Goal: Information Seeking & Learning: Learn about a topic

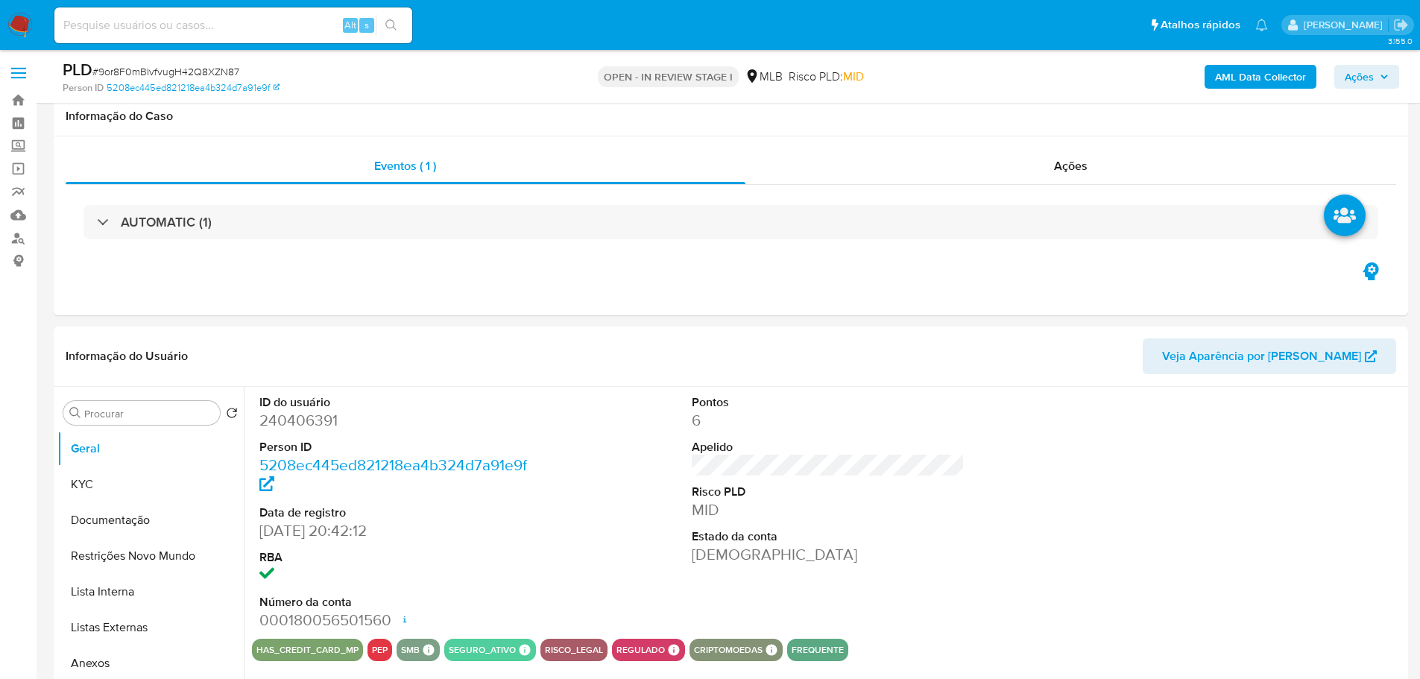
scroll to position [1565, 0]
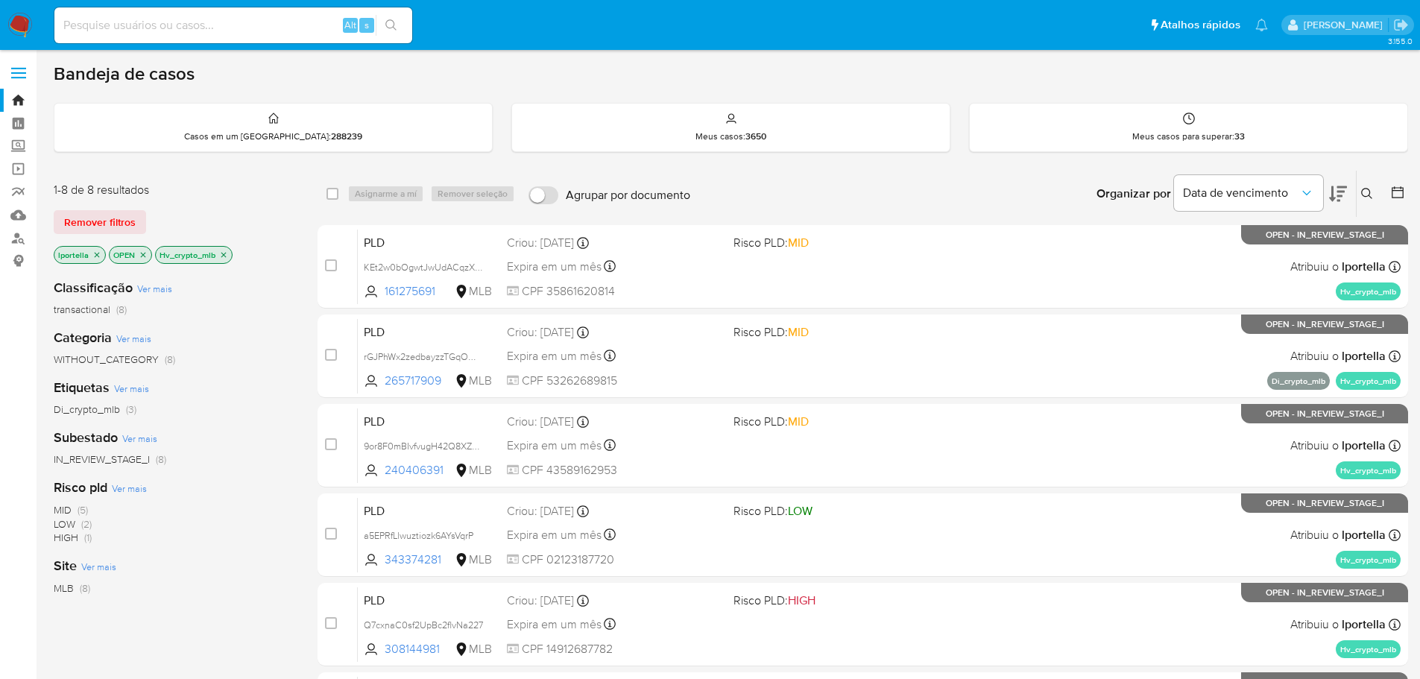
click at [209, 31] on input at bounding box center [233, 25] width 358 height 19
paste input "a5EPRfLlwuztiozk6AYsVqrP"
type input "a5EPRfLlwuztiozk6AYsVqrP"
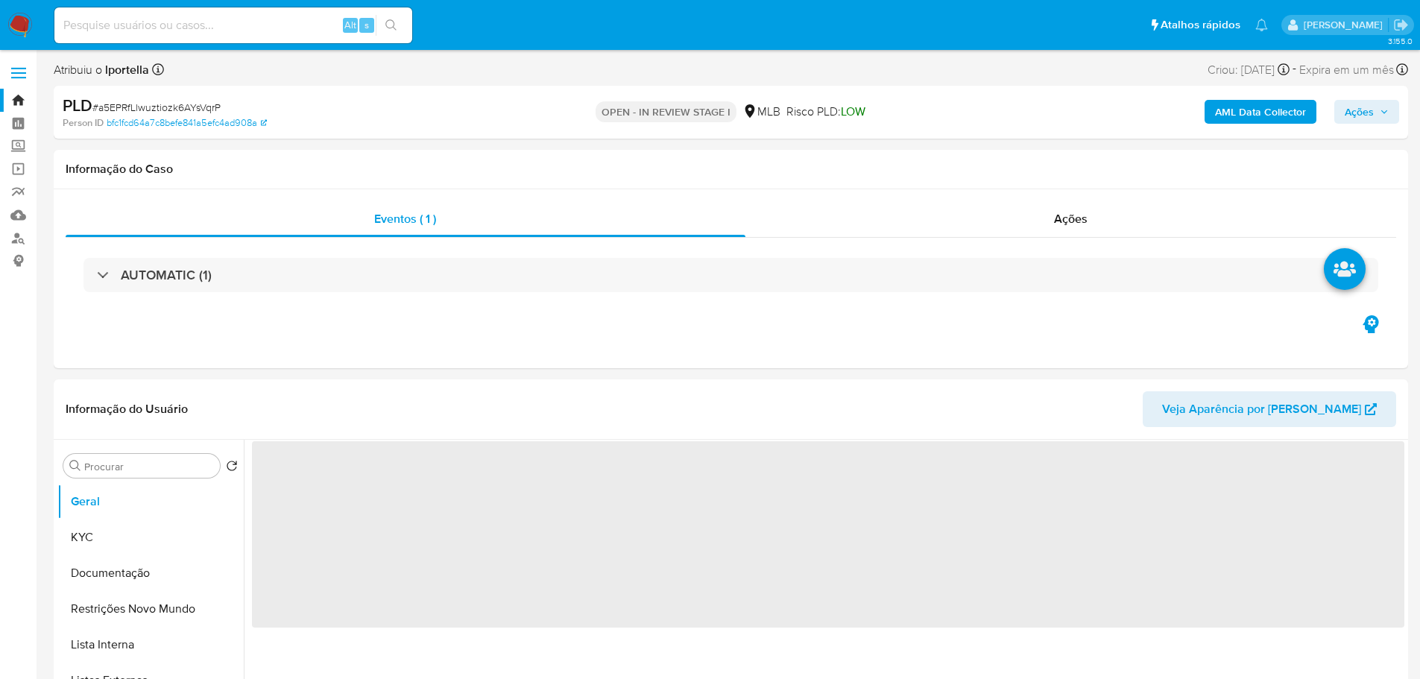
select select "10"
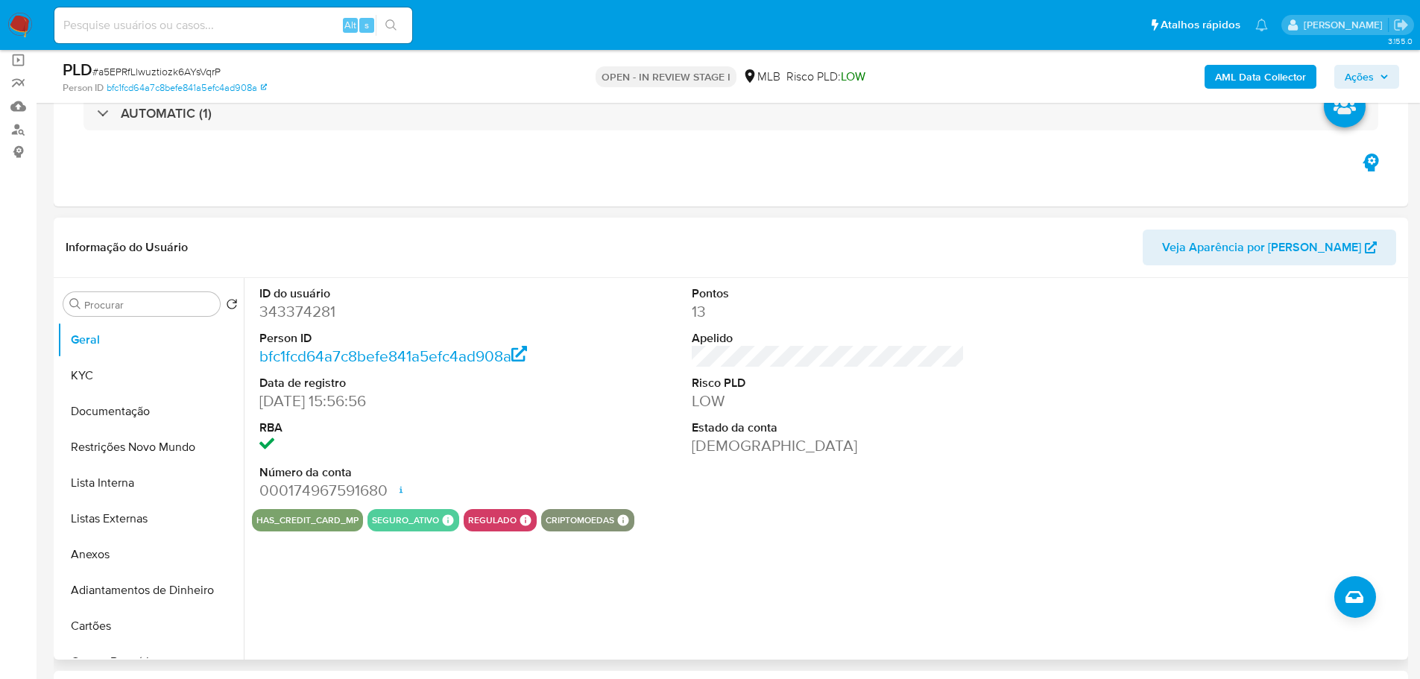
scroll to position [224, 0]
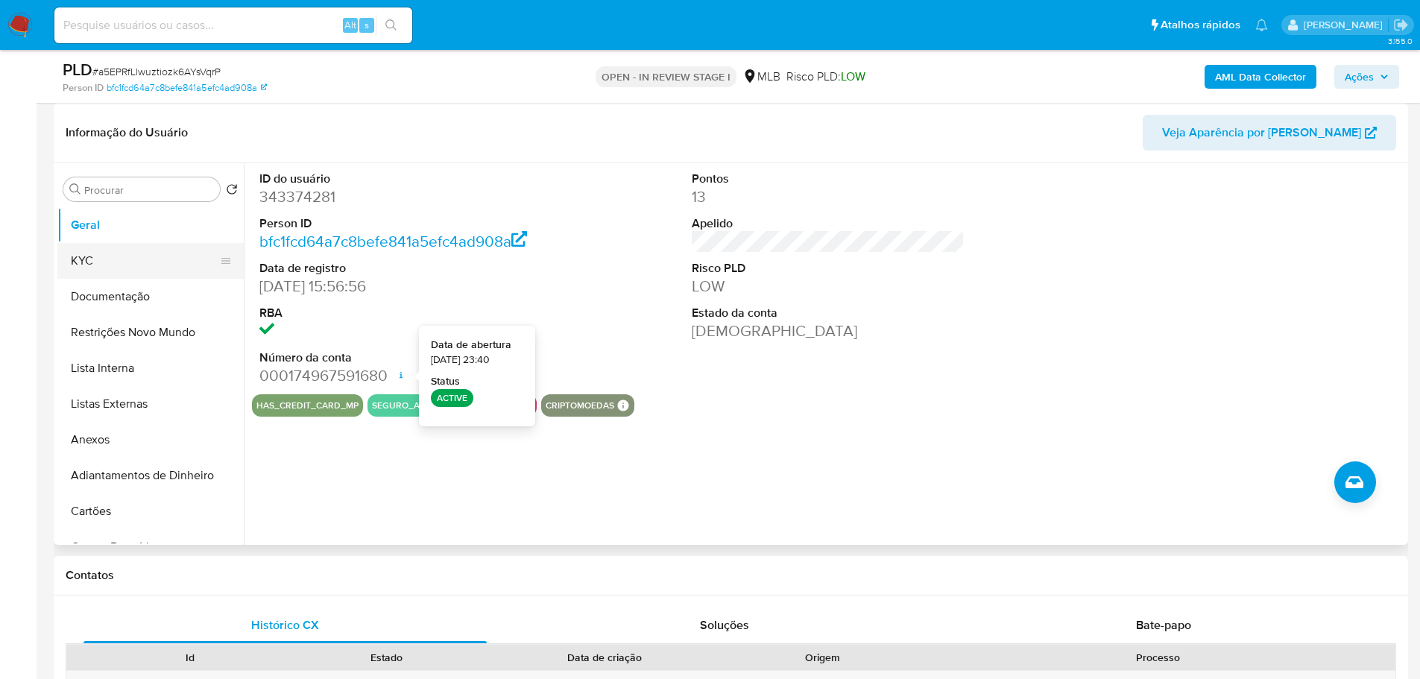
click at [101, 265] on button "KYC" at bounding box center [144, 261] width 174 height 36
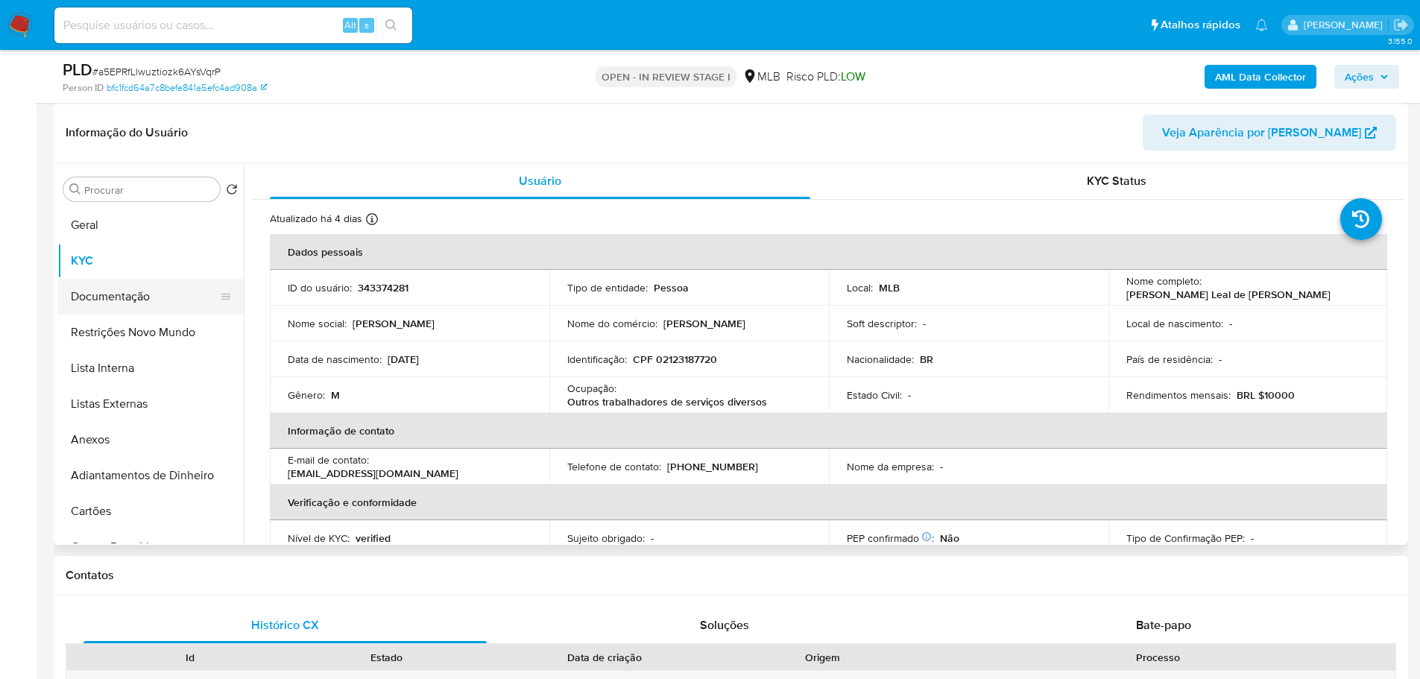
click at [125, 302] on button "Documentação" at bounding box center [144, 297] width 174 height 36
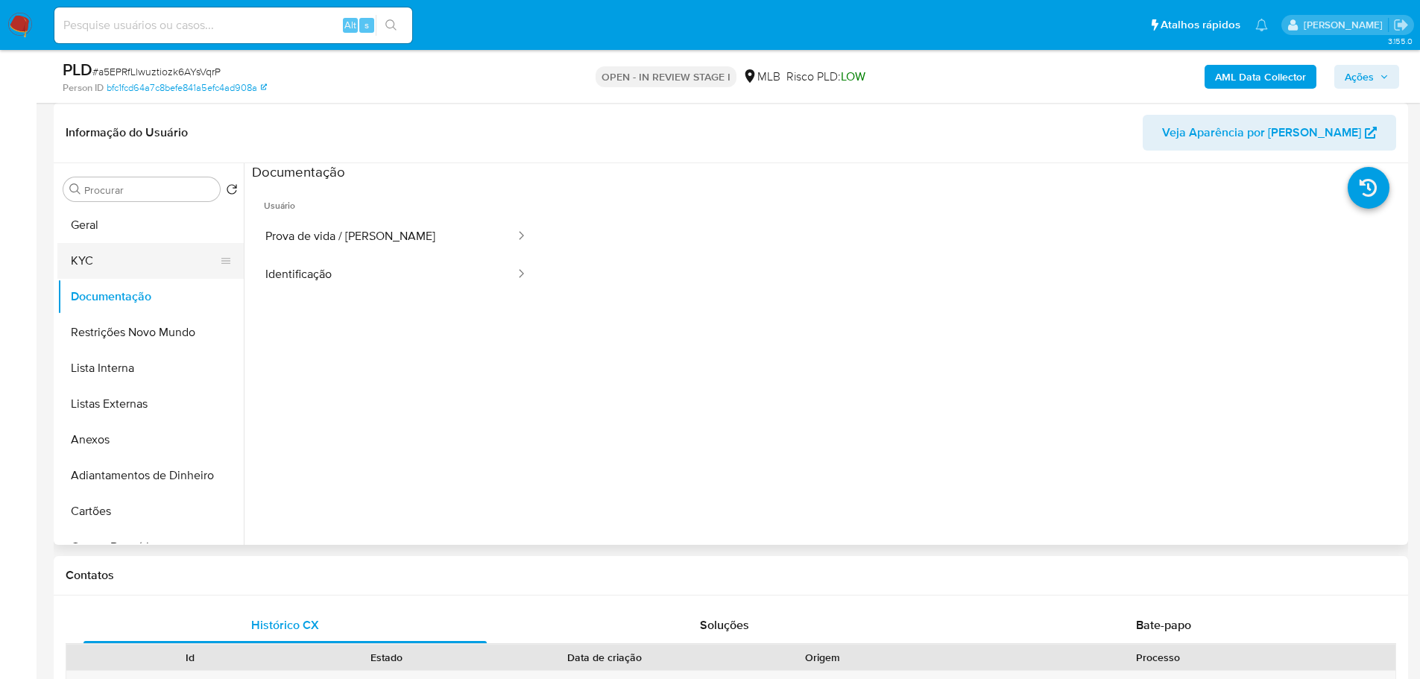
click at [98, 266] on button "KYC" at bounding box center [144, 261] width 174 height 36
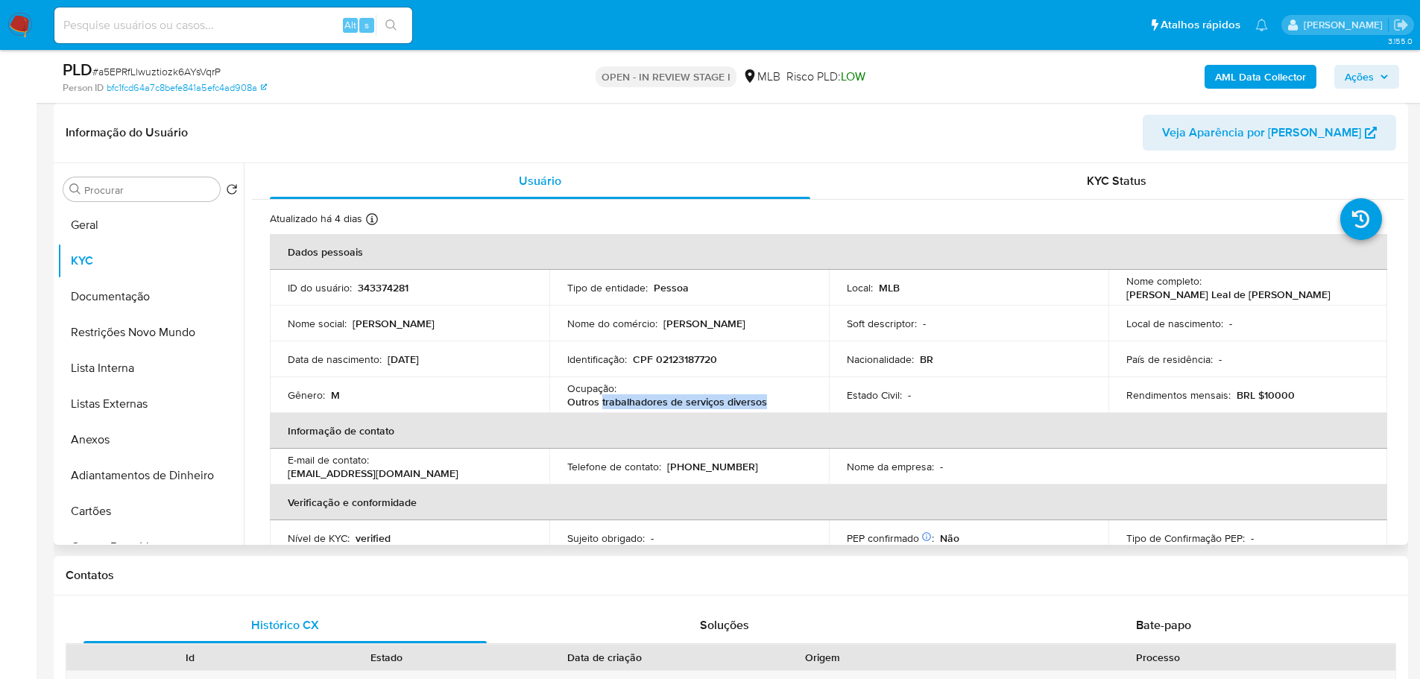
drag, startPoint x: 765, startPoint y: 404, endPoint x: 599, endPoint y: 408, distance: 165.5
click at [599, 408] on div "Ocupação : Outros trabalhadores de serviços diversos" at bounding box center [689, 395] width 244 height 27
copy p "trabalhadores de serviços diversos"
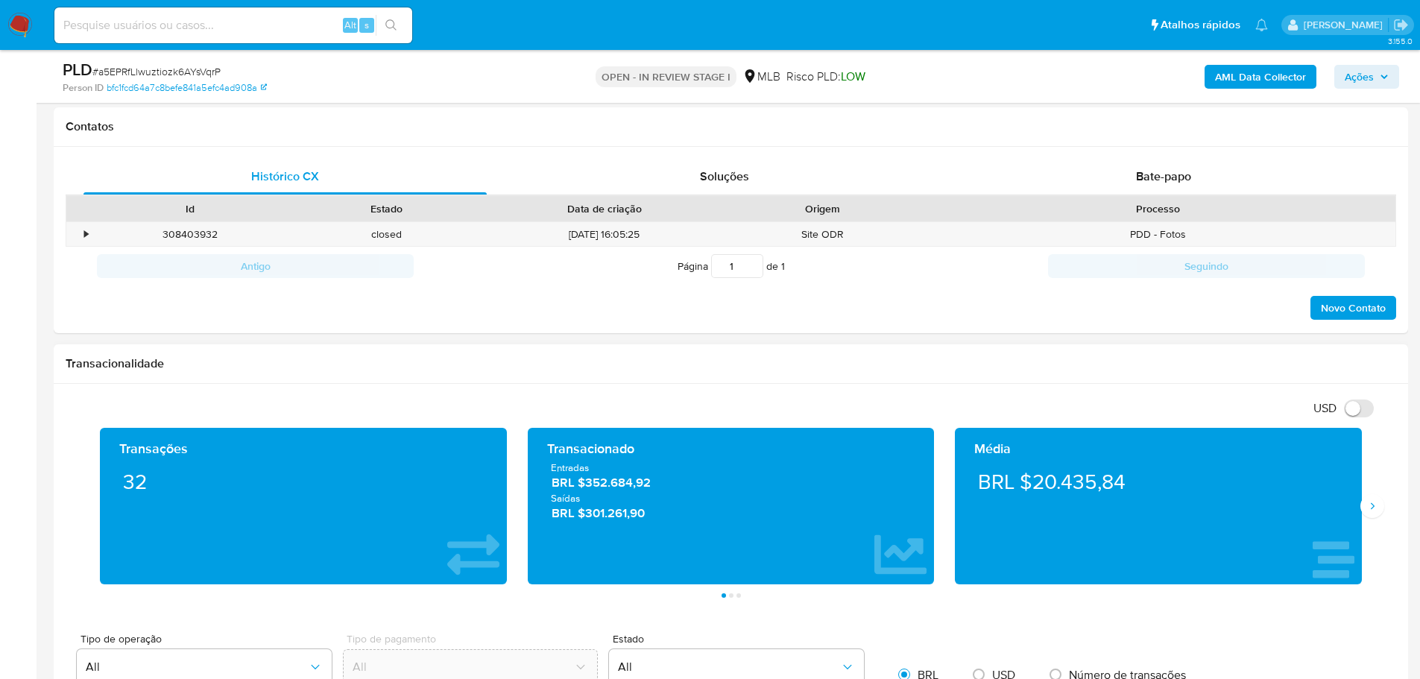
scroll to position [745, 0]
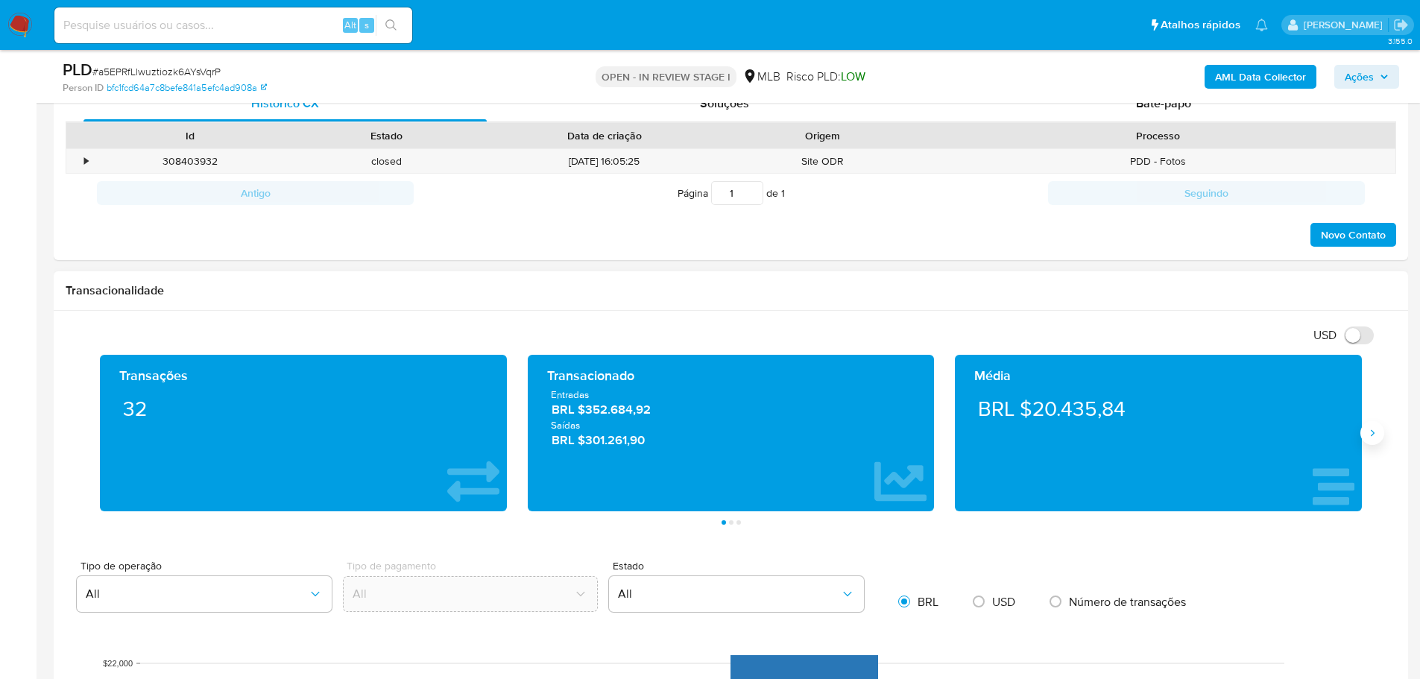
click at [1376, 442] on button "Siguiente" at bounding box center [1372, 433] width 24 height 24
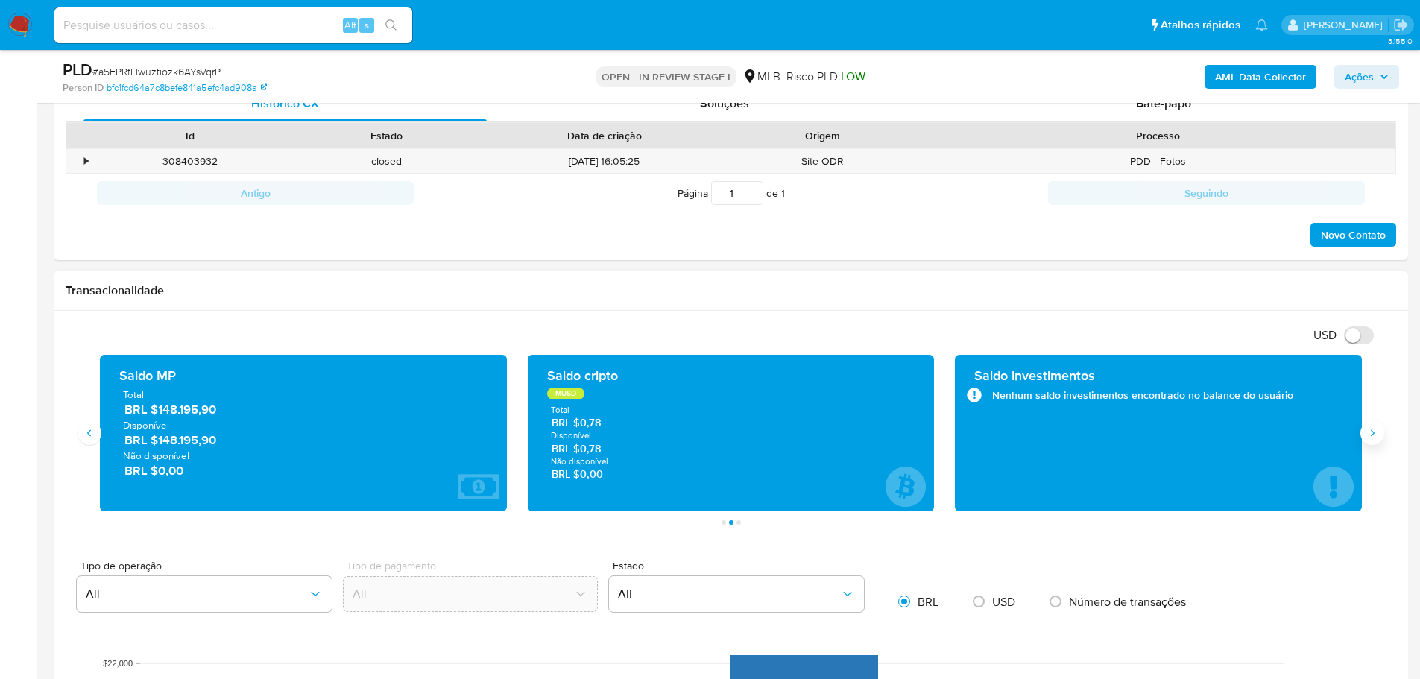
click at [1379, 439] on button "Siguiente" at bounding box center [1372, 433] width 24 height 24
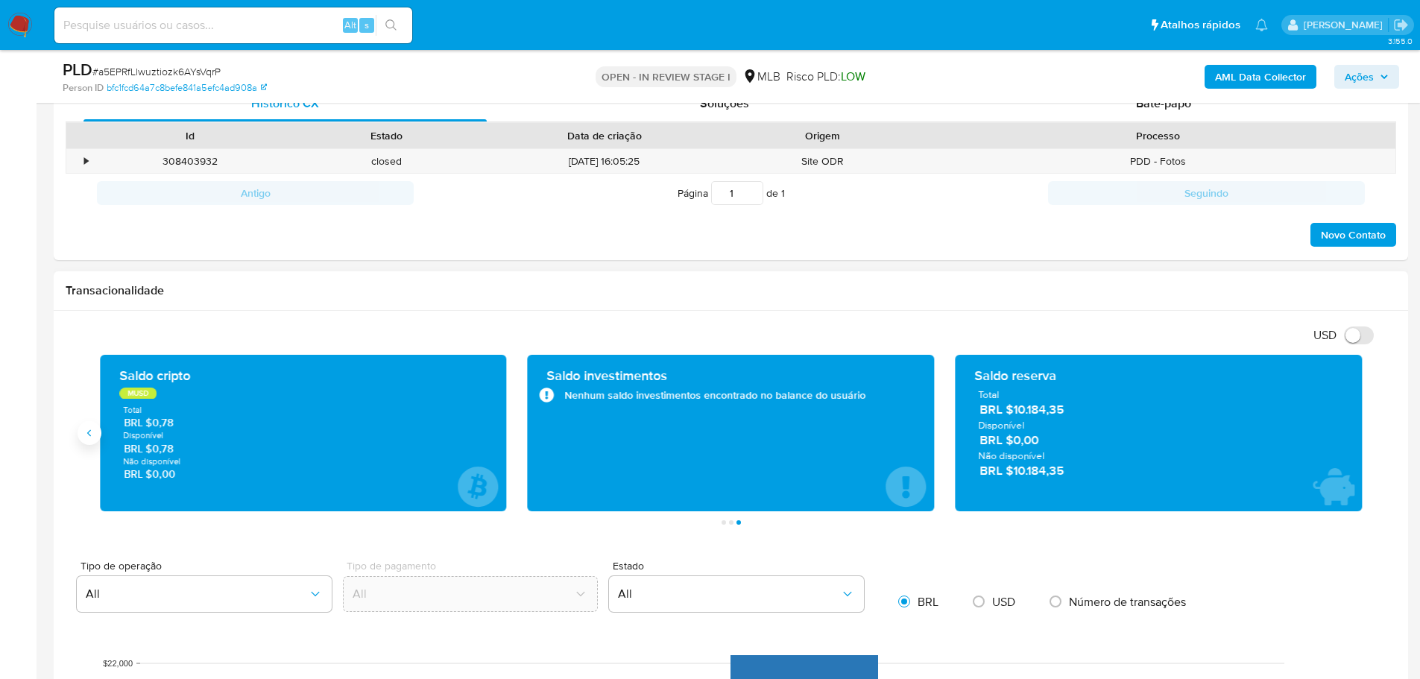
click at [86, 435] on icon "Anterior" at bounding box center [89, 433] width 12 height 12
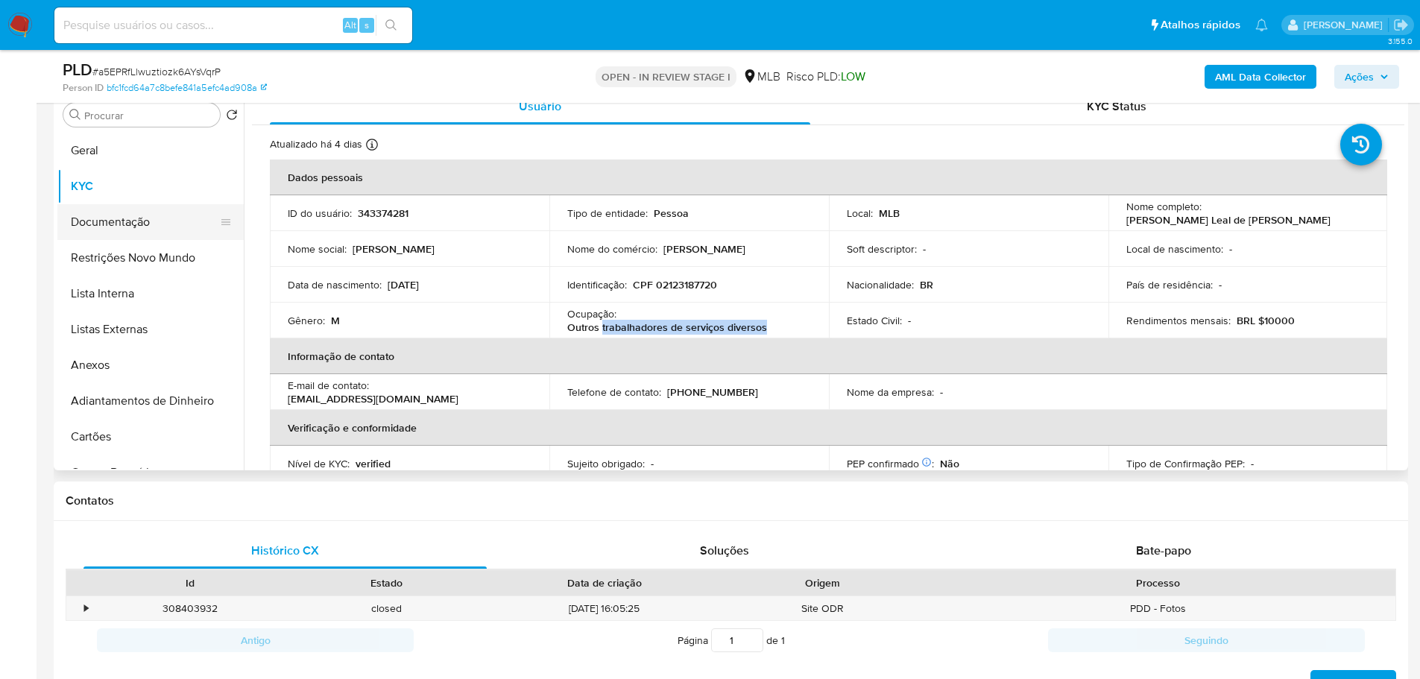
click at [117, 232] on button "Documentação" at bounding box center [144, 222] width 174 height 36
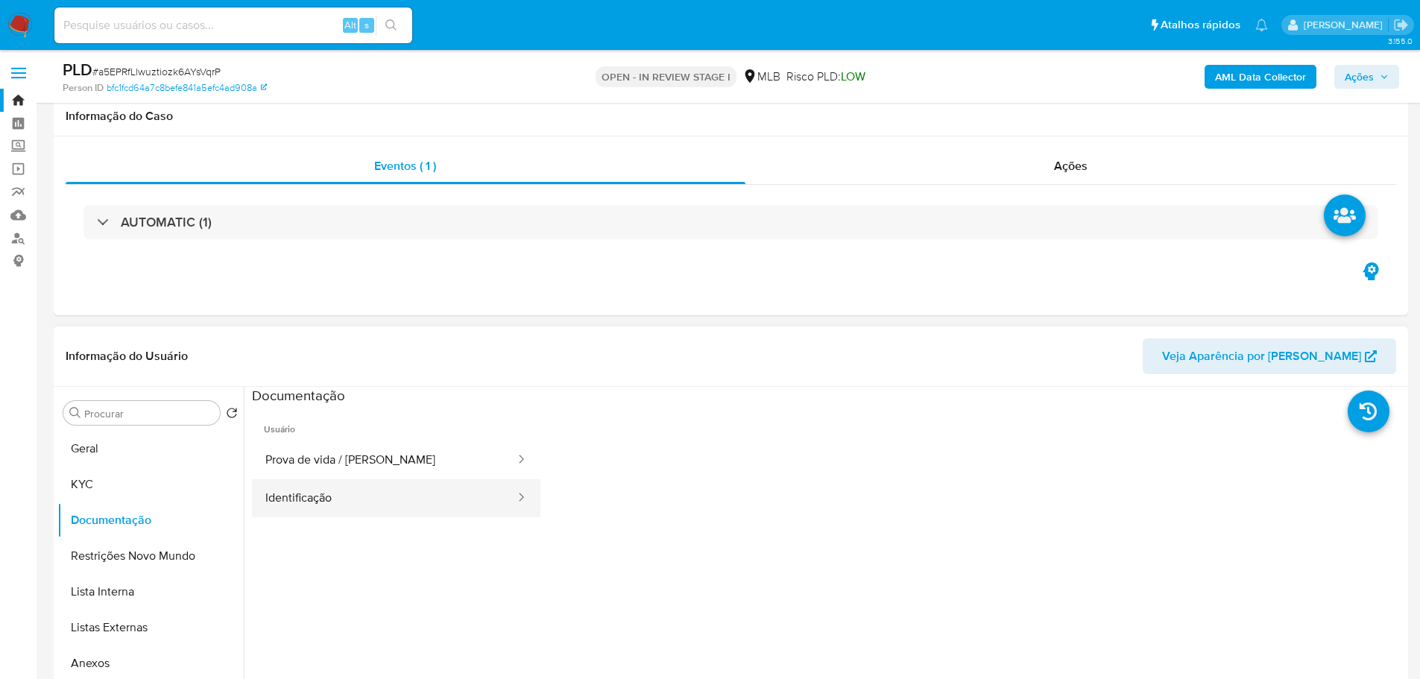
scroll to position [75, 0]
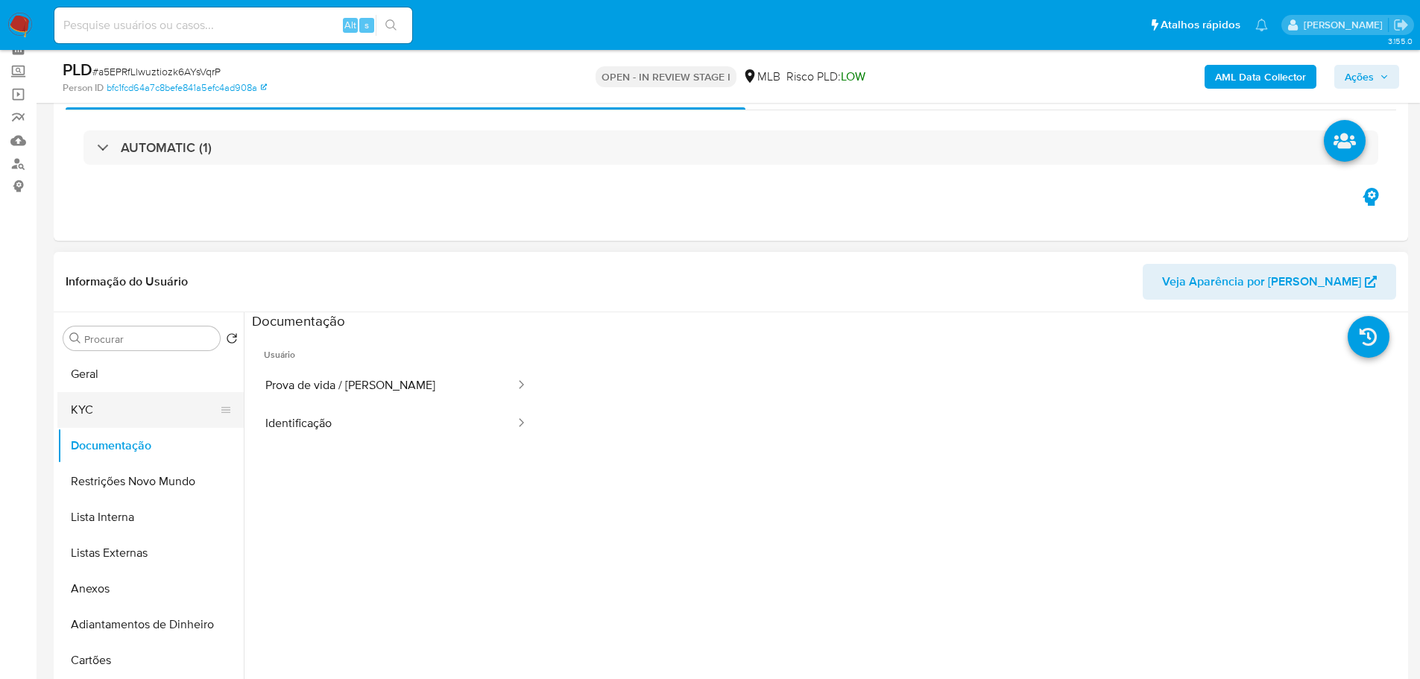
click at [92, 402] on button "KYC" at bounding box center [144, 410] width 174 height 36
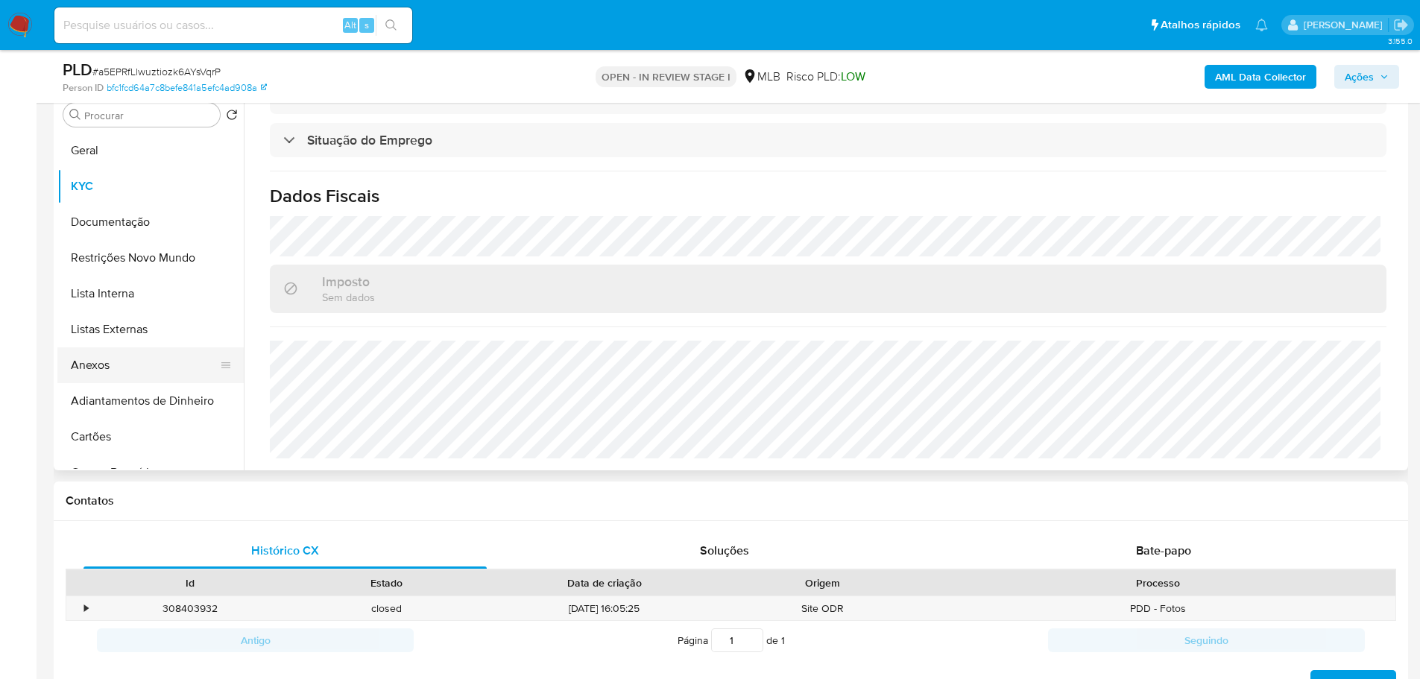
scroll to position [621, 0]
click at [124, 154] on button "Geral" at bounding box center [144, 151] width 174 height 36
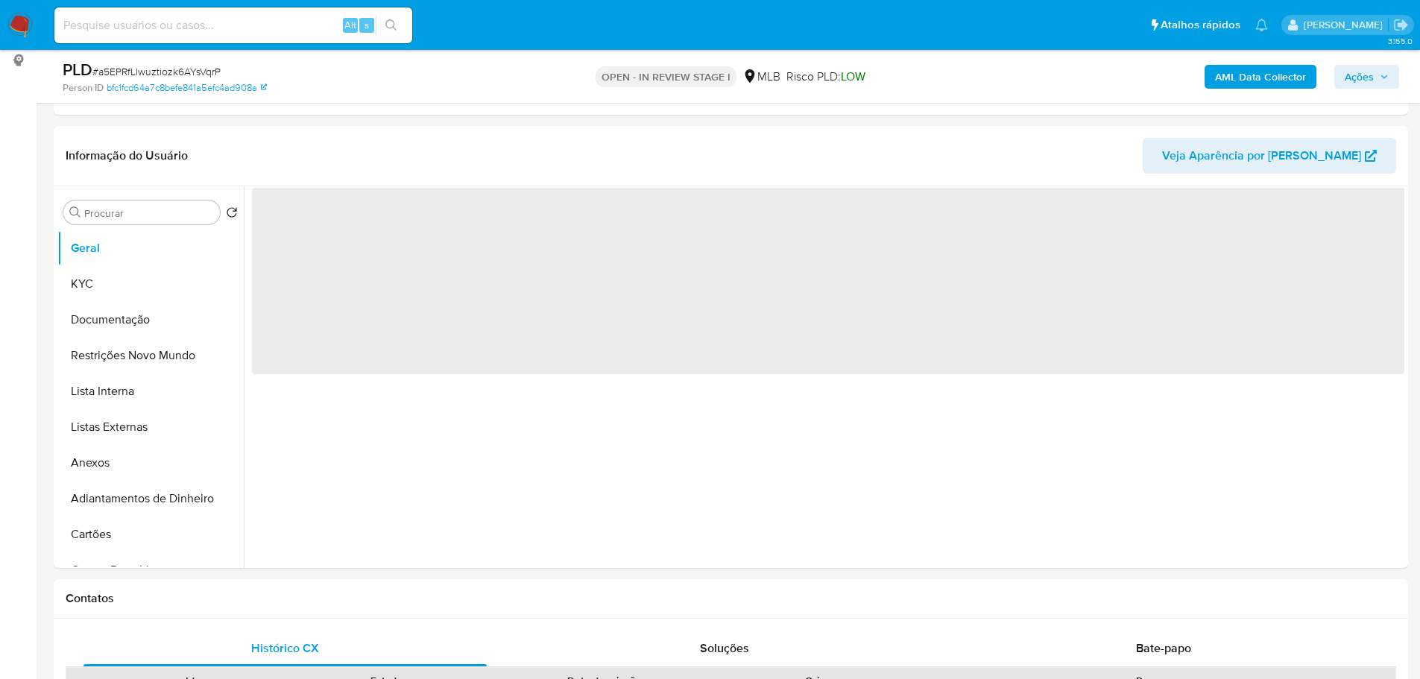
scroll to position [187, 0]
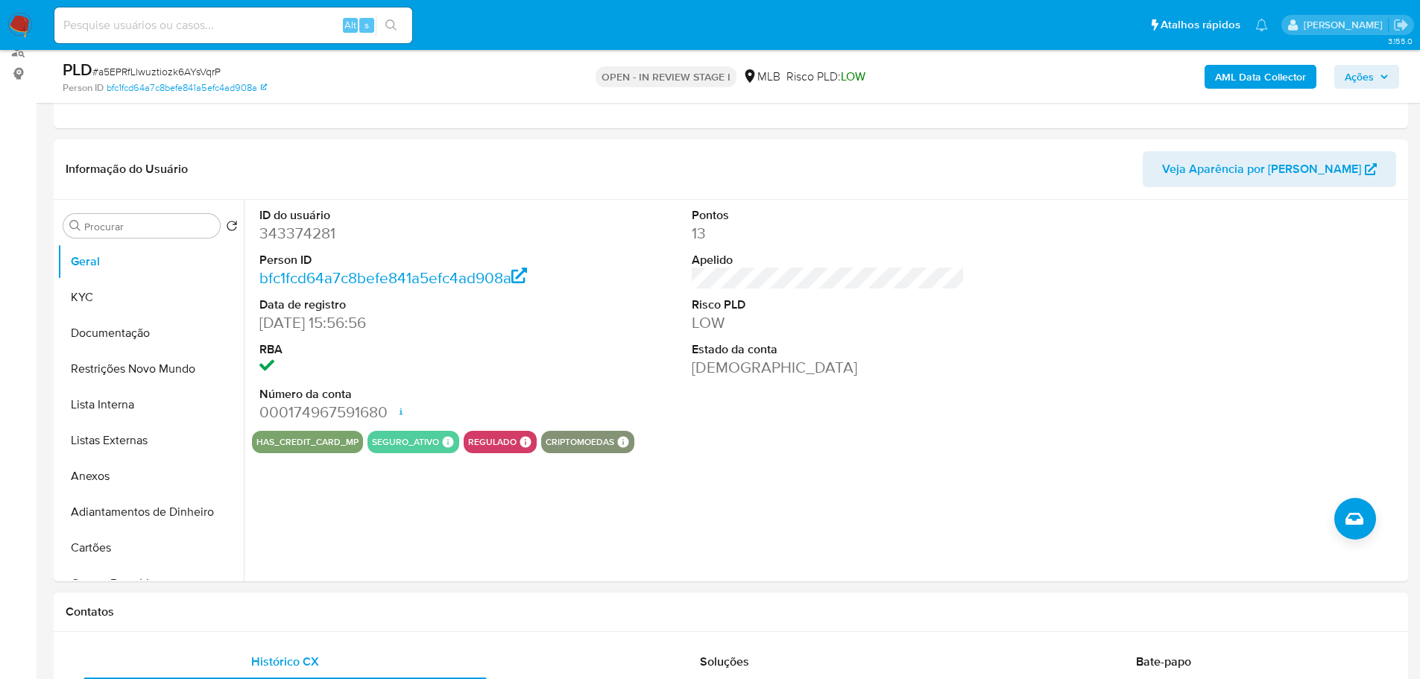
click at [231, 607] on h1 "Contatos" at bounding box center [731, 611] width 1330 height 15
click at [125, 300] on button "KYC" at bounding box center [144, 297] width 174 height 36
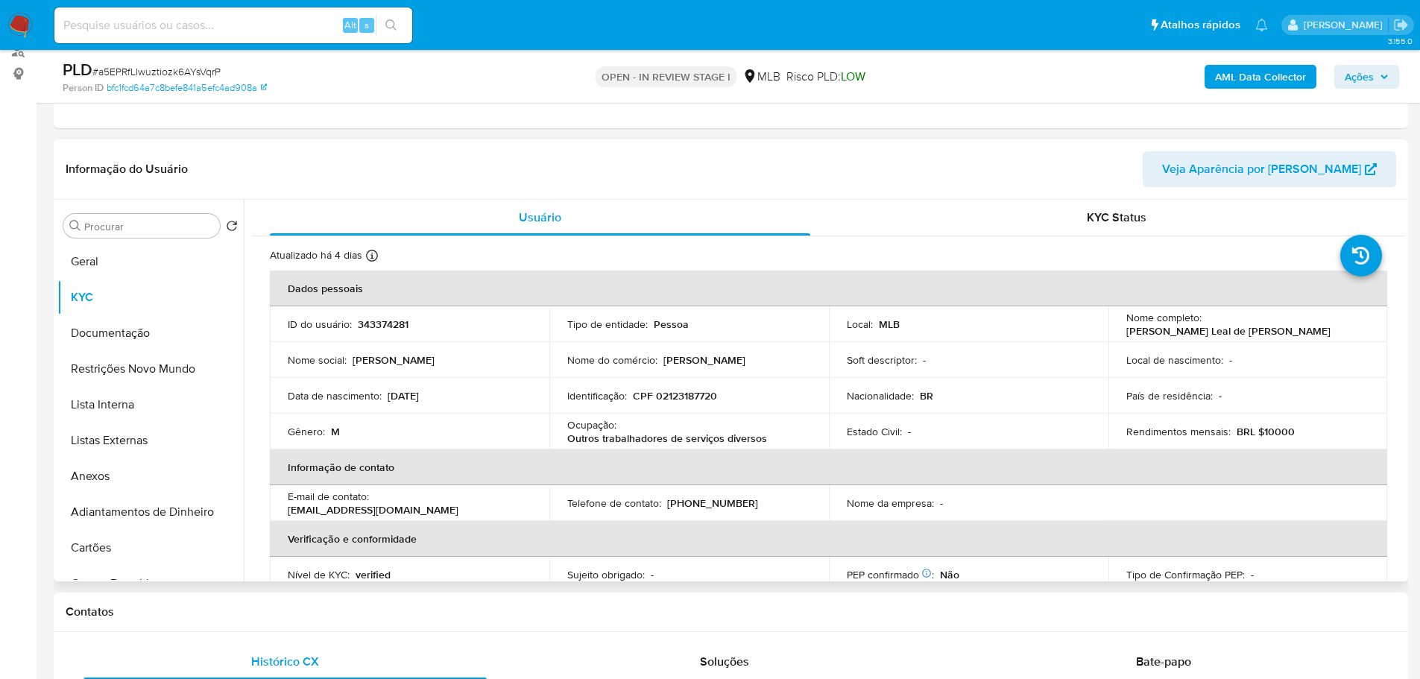
scroll to position [22, 0]
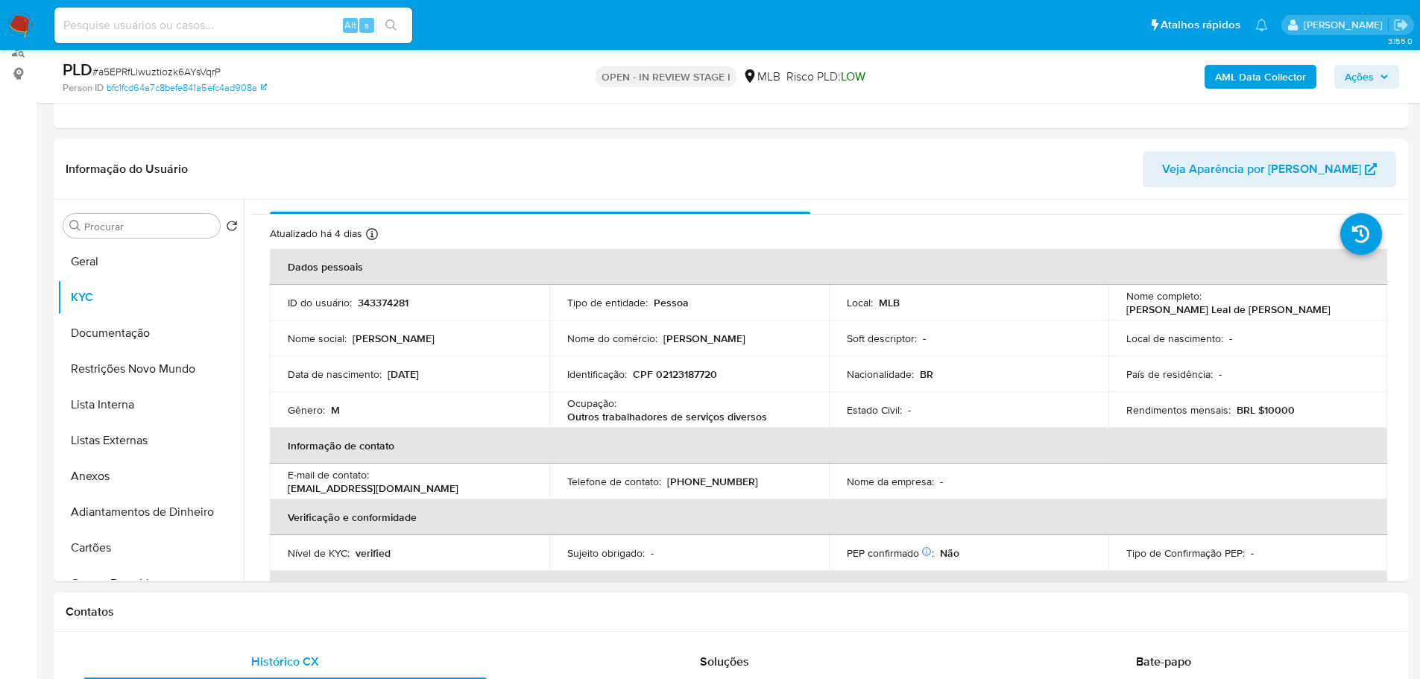
click at [290, 625] on div "Contatos" at bounding box center [731, 611] width 1354 height 39
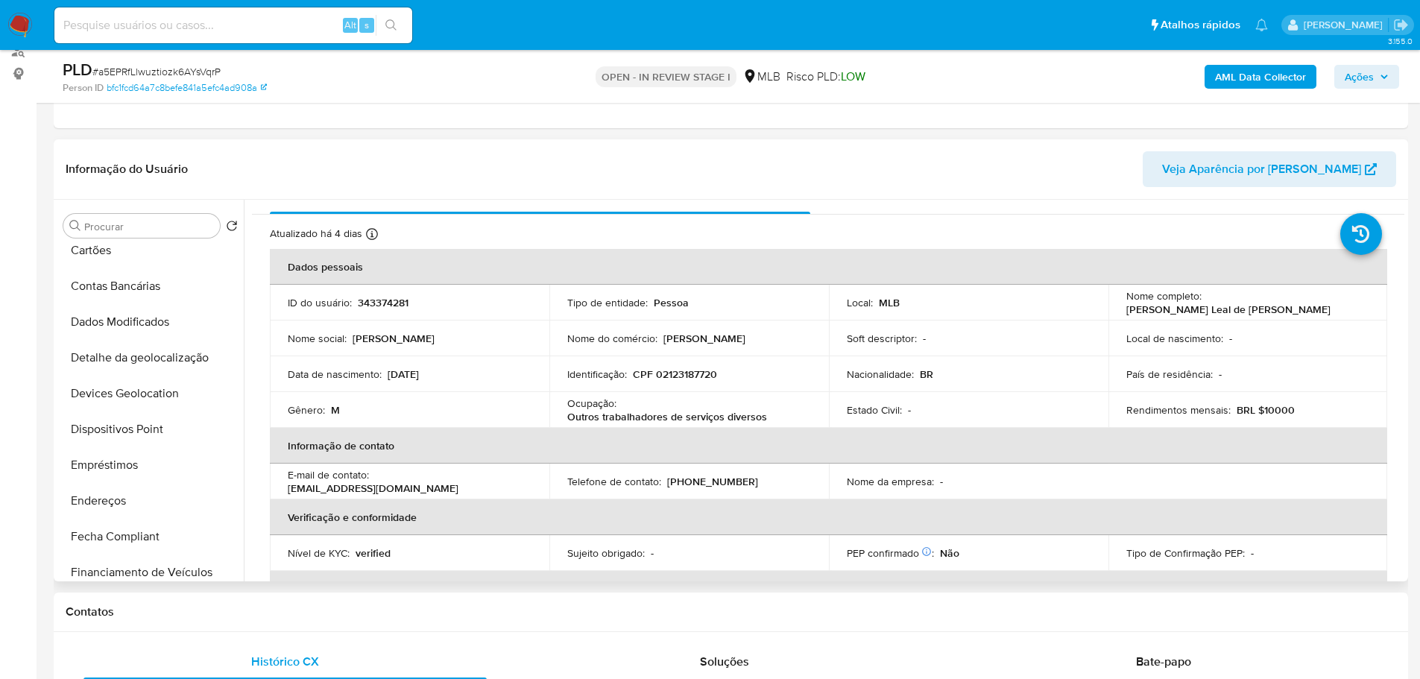
scroll to position [298, 0]
click at [125, 496] on button "Endereços" at bounding box center [144, 500] width 174 height 36
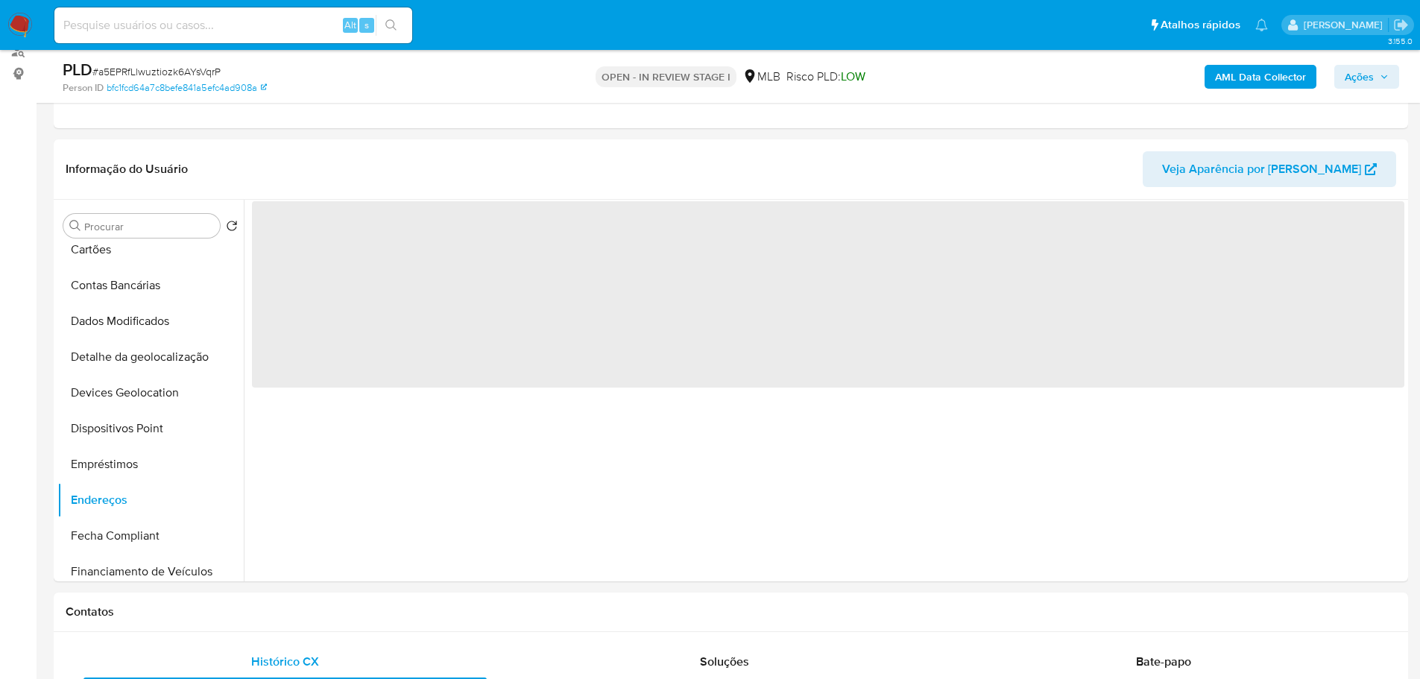
scroll to position [0, 0]
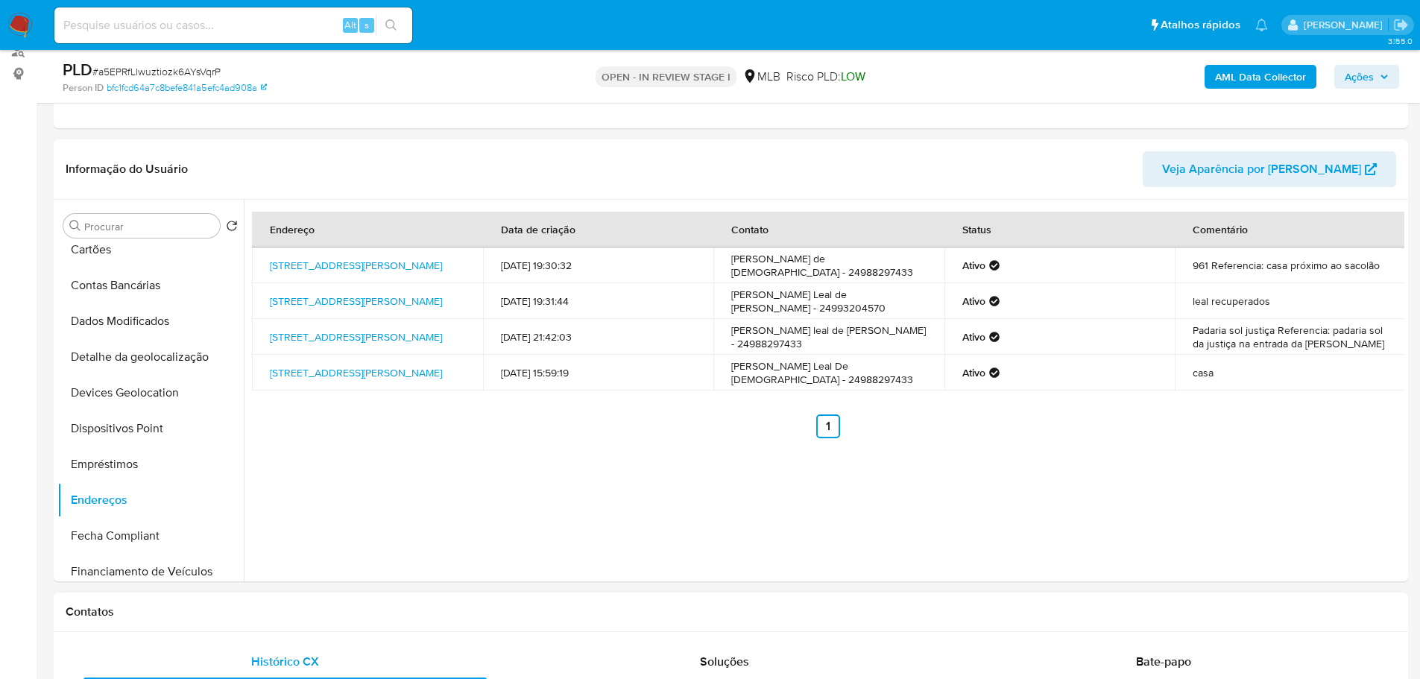
click at [399, 606] on h1 "Contatos" at bounding box center [731, 611] width 1330 height 15
click at [138, 358] on button "Detalhe da geolocalização" at bounding box center [144, 357] width 174 height 36
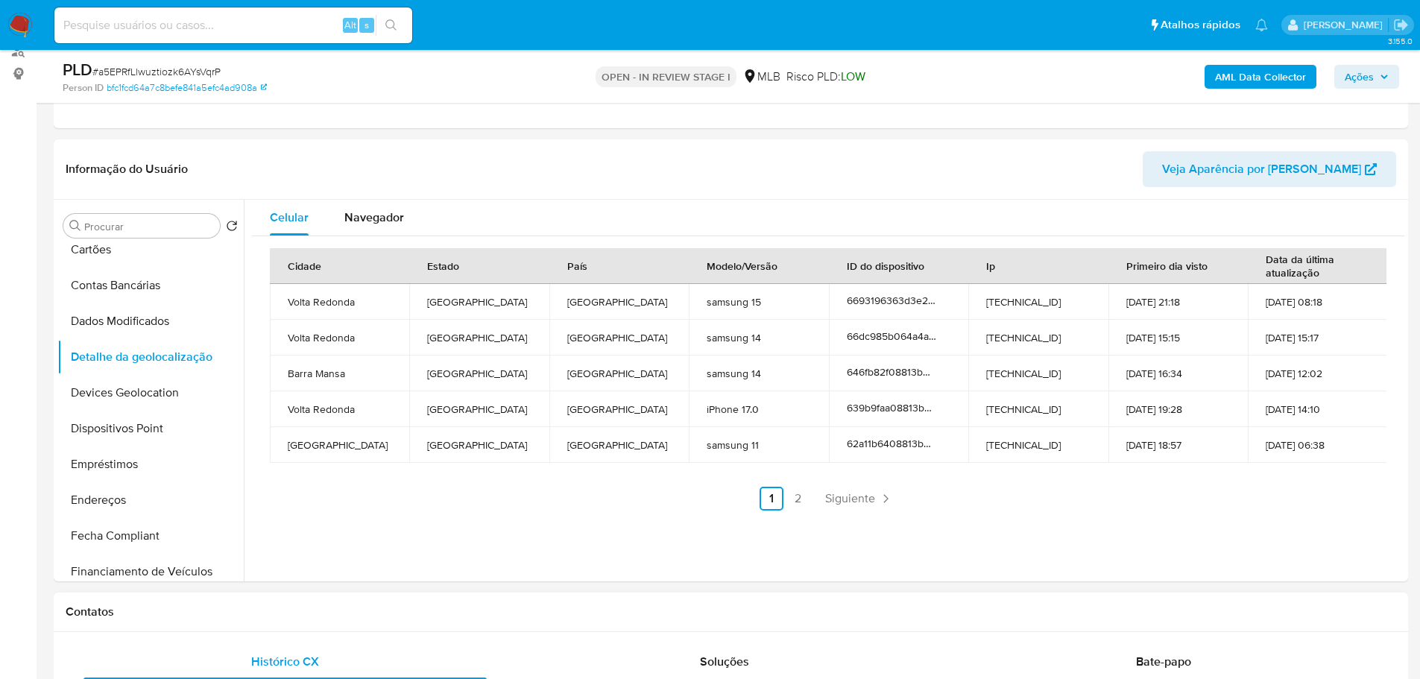
drag, startPoint x: 385, startPoint y: 609, endPoint x: 182, endPoint y: 506, distance: 227.3
click at [373, 609] on h1 "Contatos" at bounding box center [731, 611] width 1330 height 15
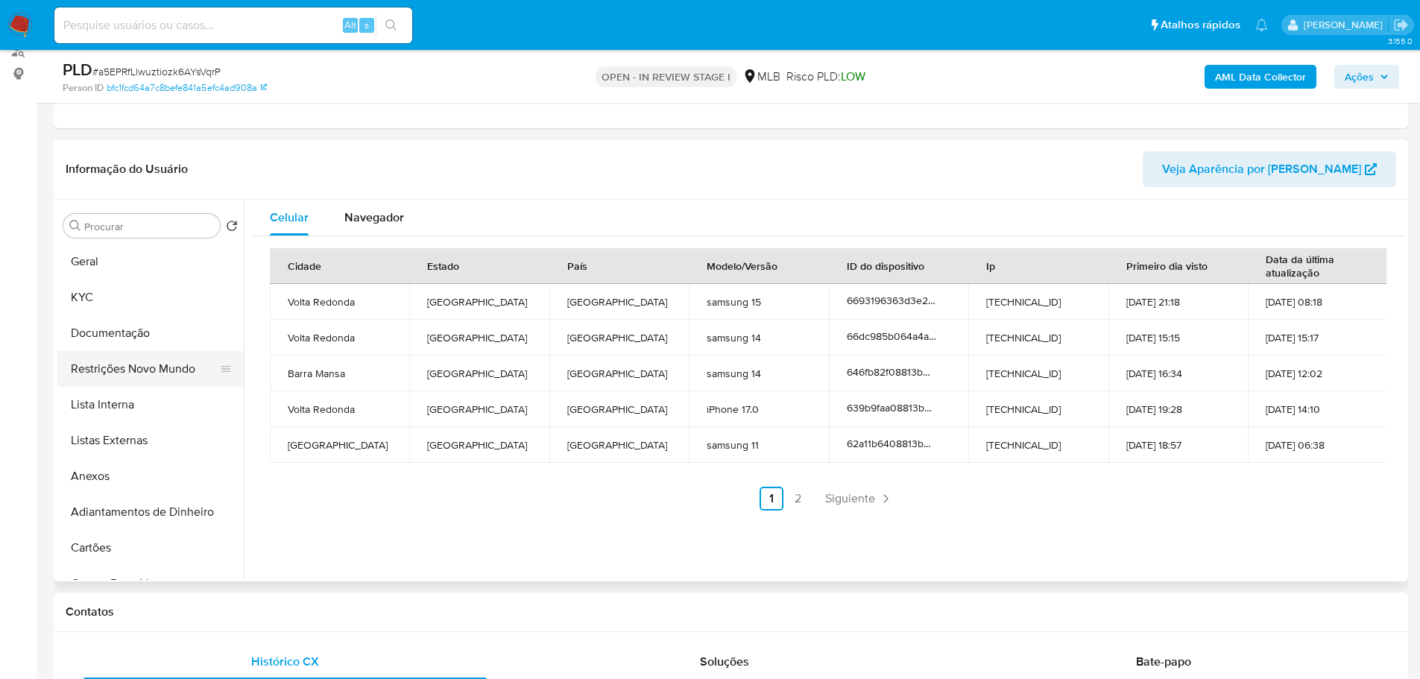
click at [132, 376] on button "Restrições Novo Mundo" at bounding box center [144, 369] width 174 height 36
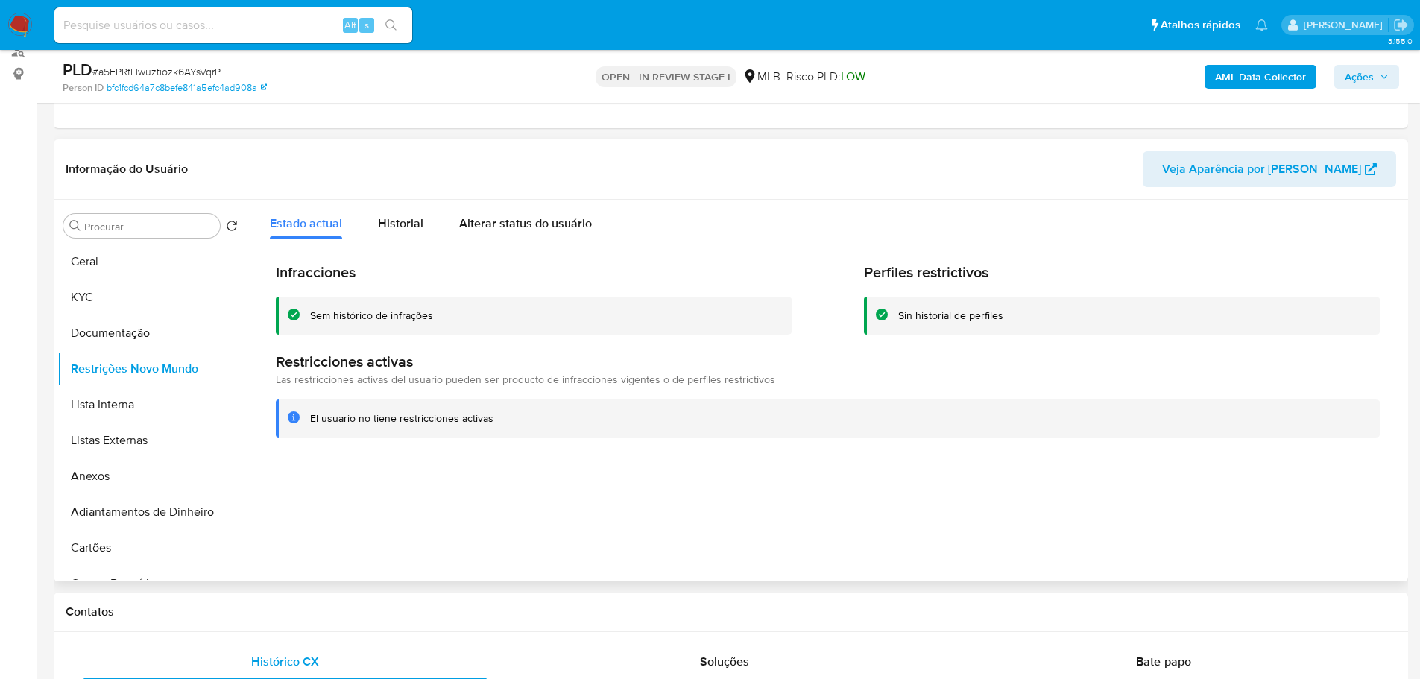
drag, startPoint x: 425, startPoint y: 615, endPoint x: 344, endPoint y: 554, distance: 102.2
click at [425, 615] on h1 "Contatos" at bounding box center [731, 611] width 1330 height 15
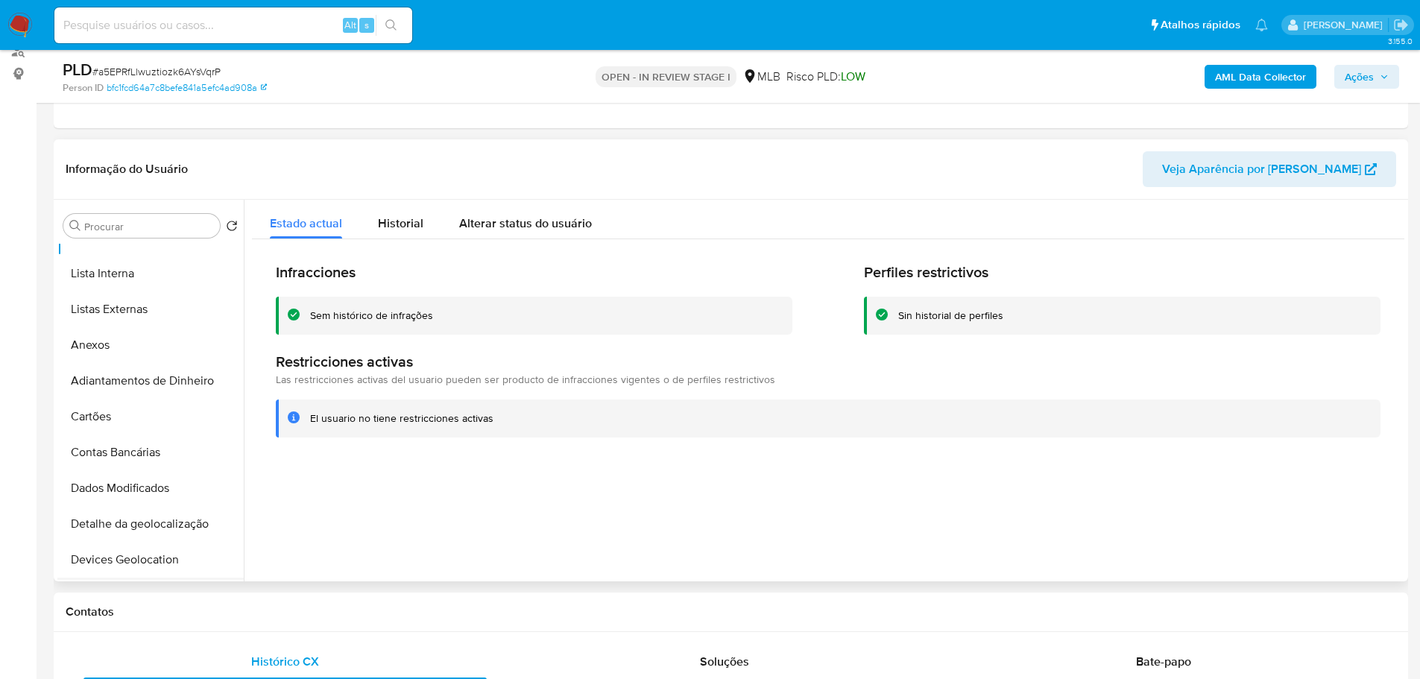
scroll to position [298, 0]
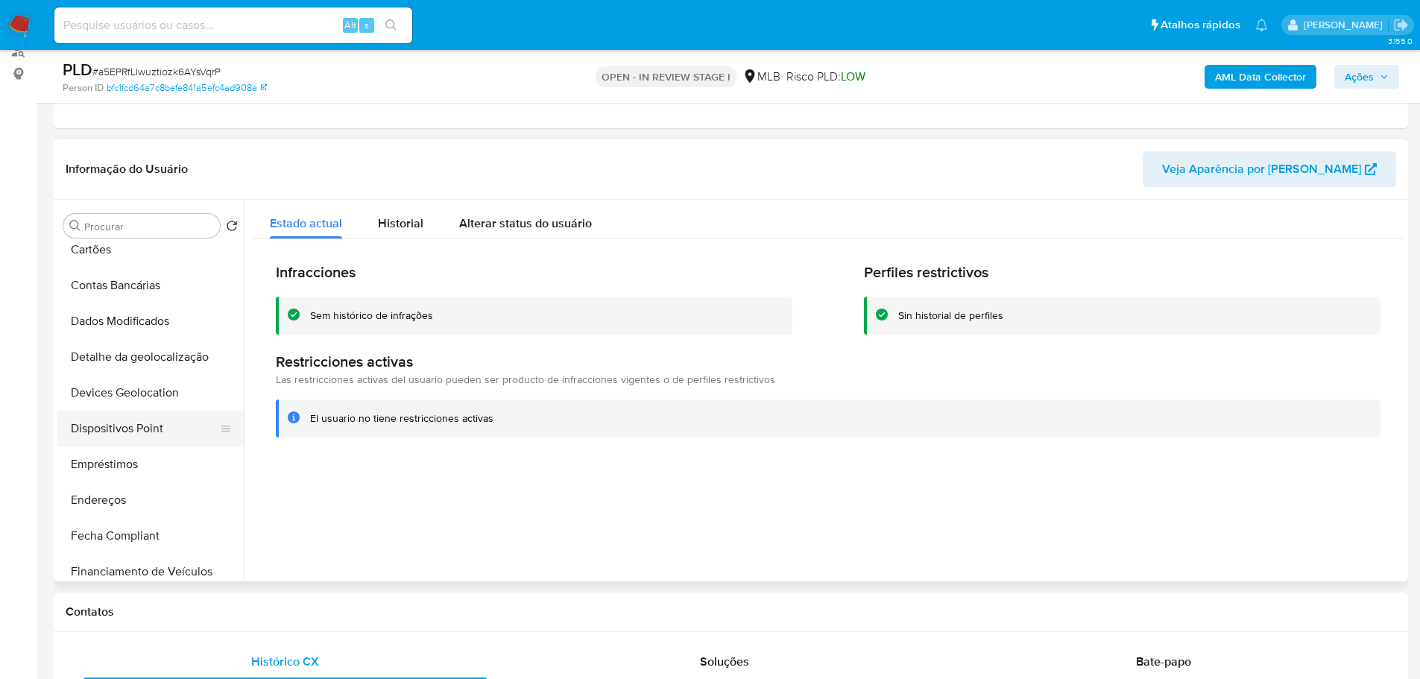
click at [156, 431] on button "Dispositivos Point" at bounding box center [144, 429] width 174 height 36
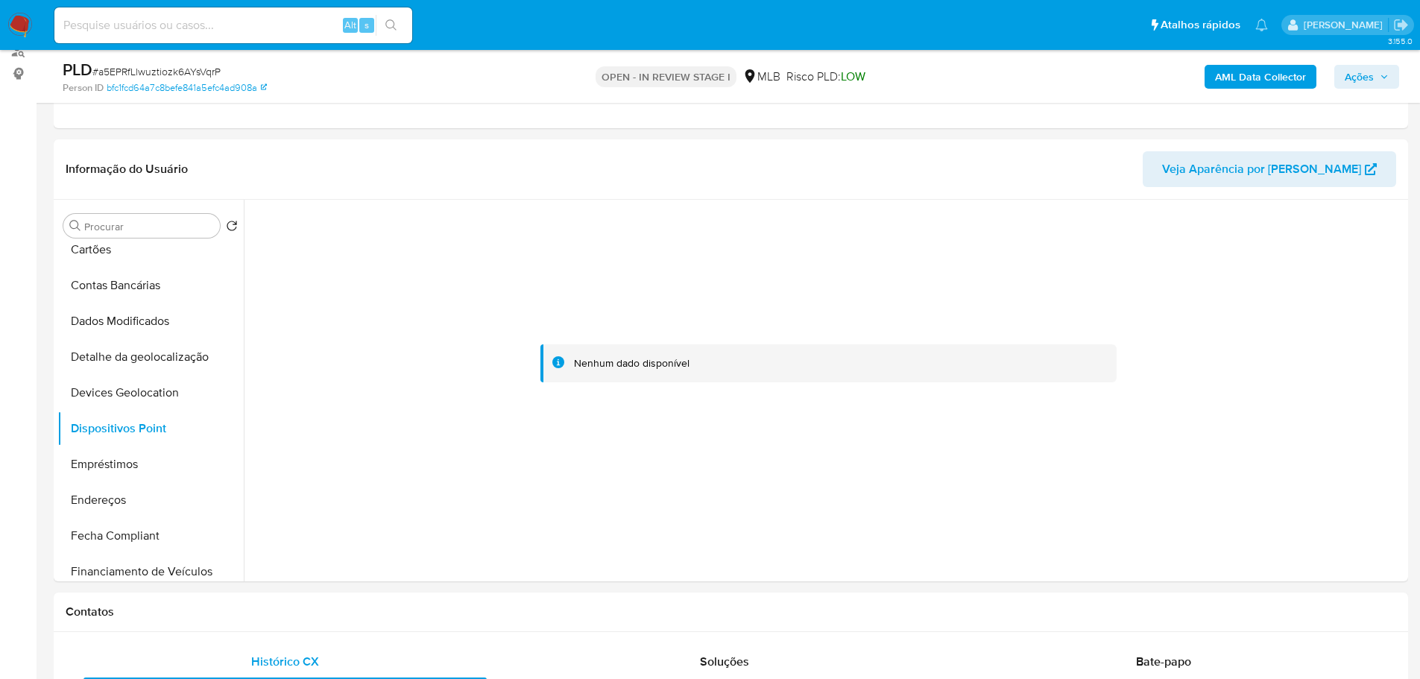
drag, startPoint x: 629, startPoint y: 574, endPoint x: 642, endPoint y: 584, distance: 17.0
click at [629, 574] on div at bounding box center [824, 391] width 1160 height 382
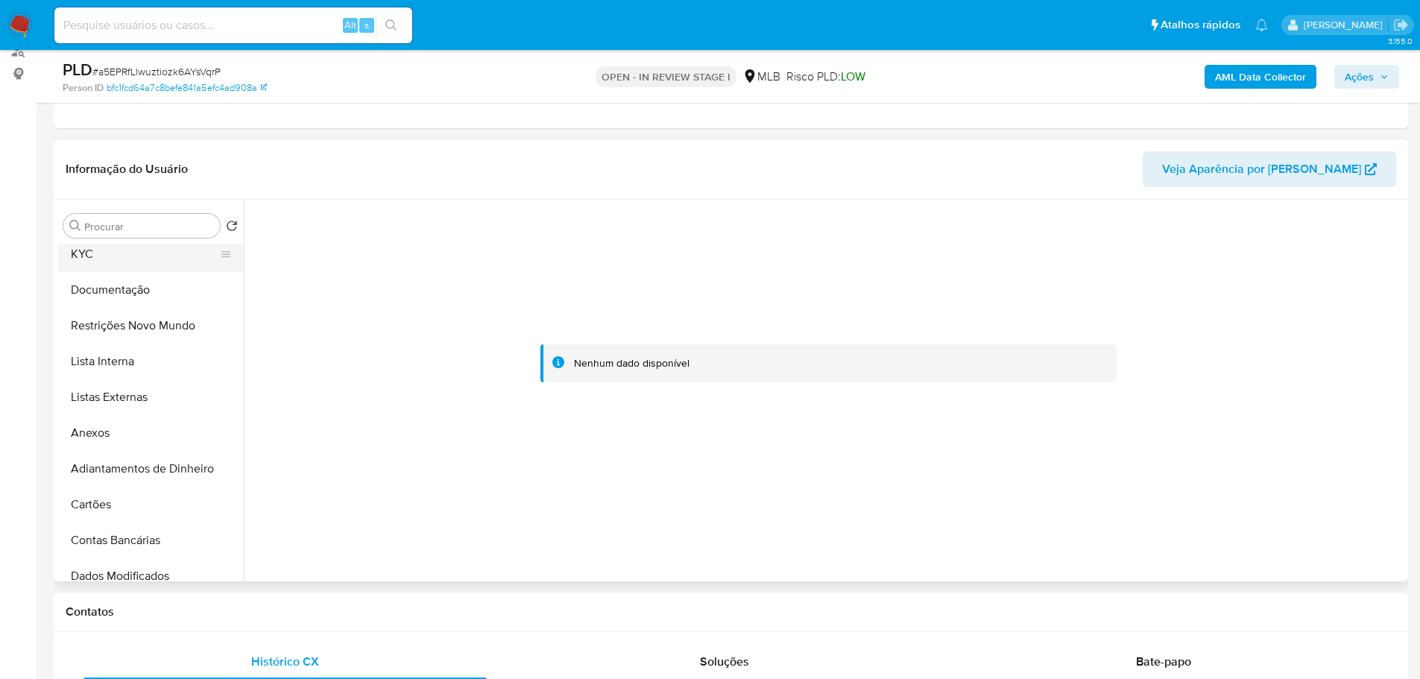
scroll to position [0, 0]
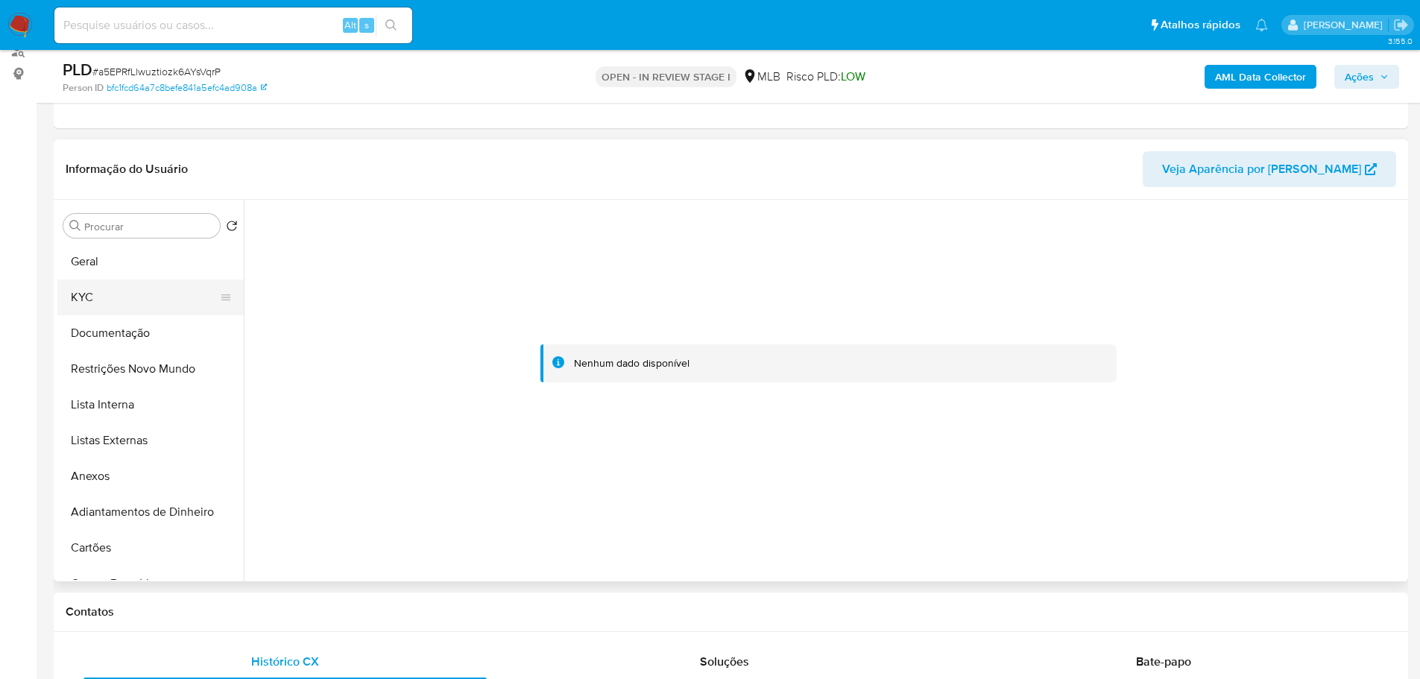
click at [79, 299] on button "KYC" at bounding box center [144, 297] width 174 height 36
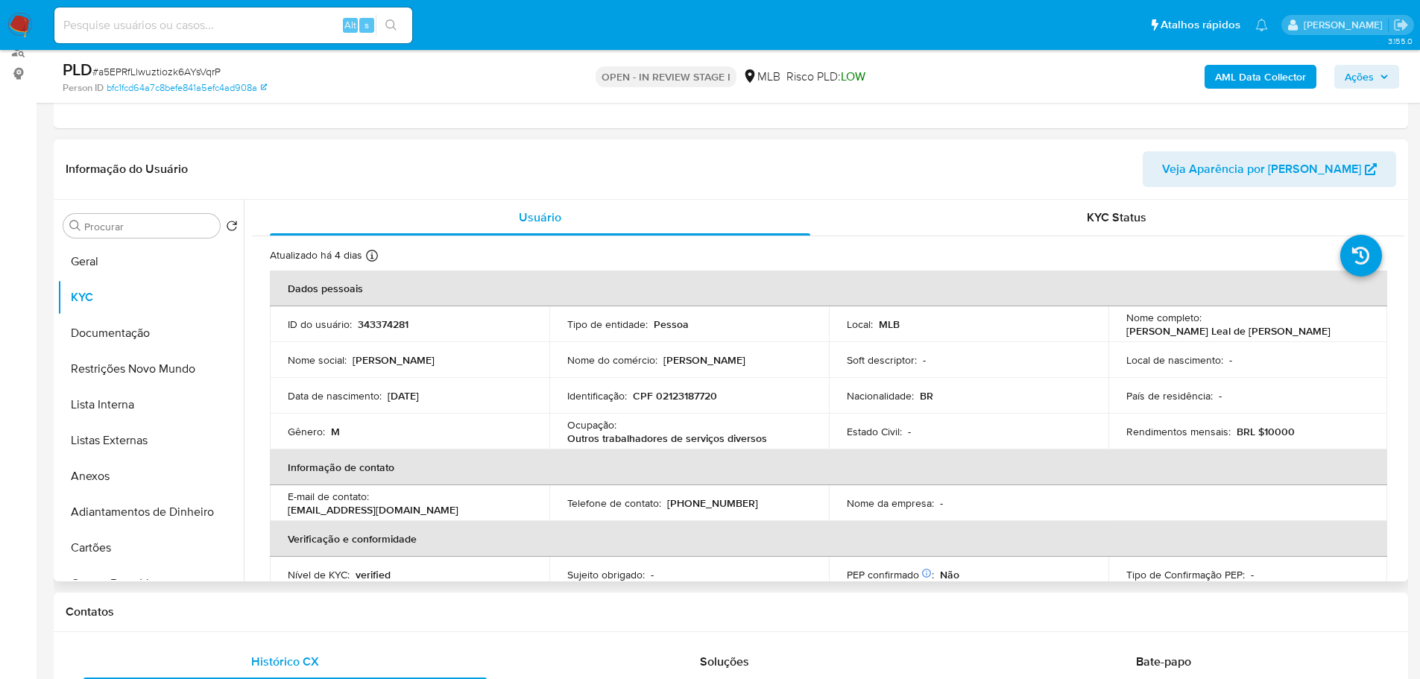
click at [700, 396] on p "CPF 02123187720" at bounding box center [675, 395] width 84 height 13
copy p "02123187720"
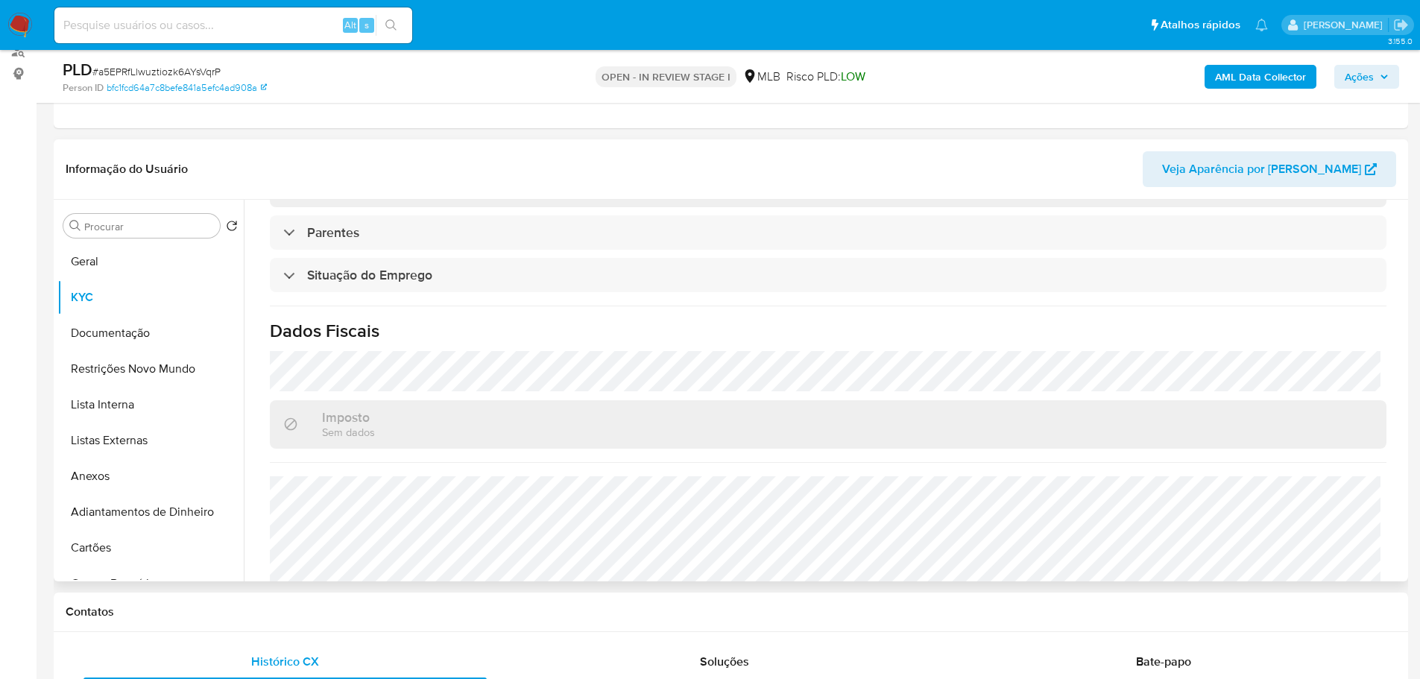
scroll to position [621, 0]
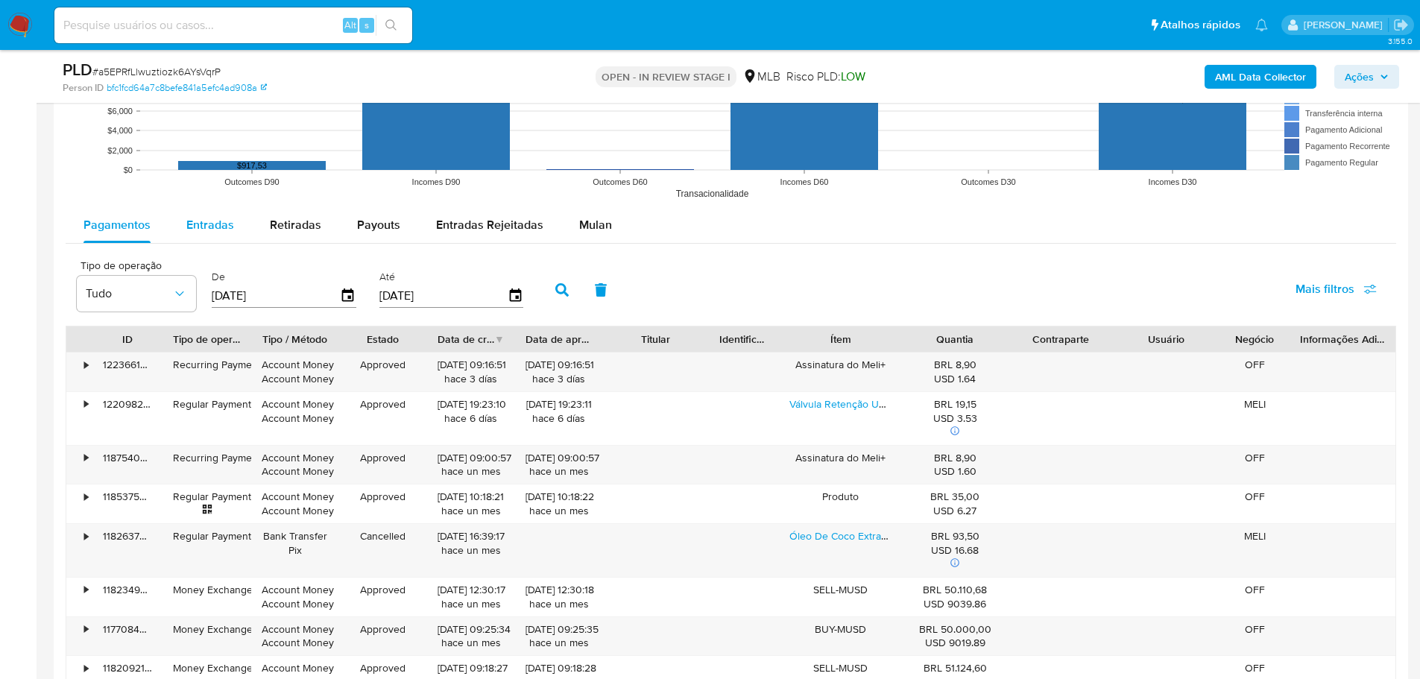
click at [215, 227] on span "Entradas" at bounding box center [210, 224] width 48 height 17
select select "10"
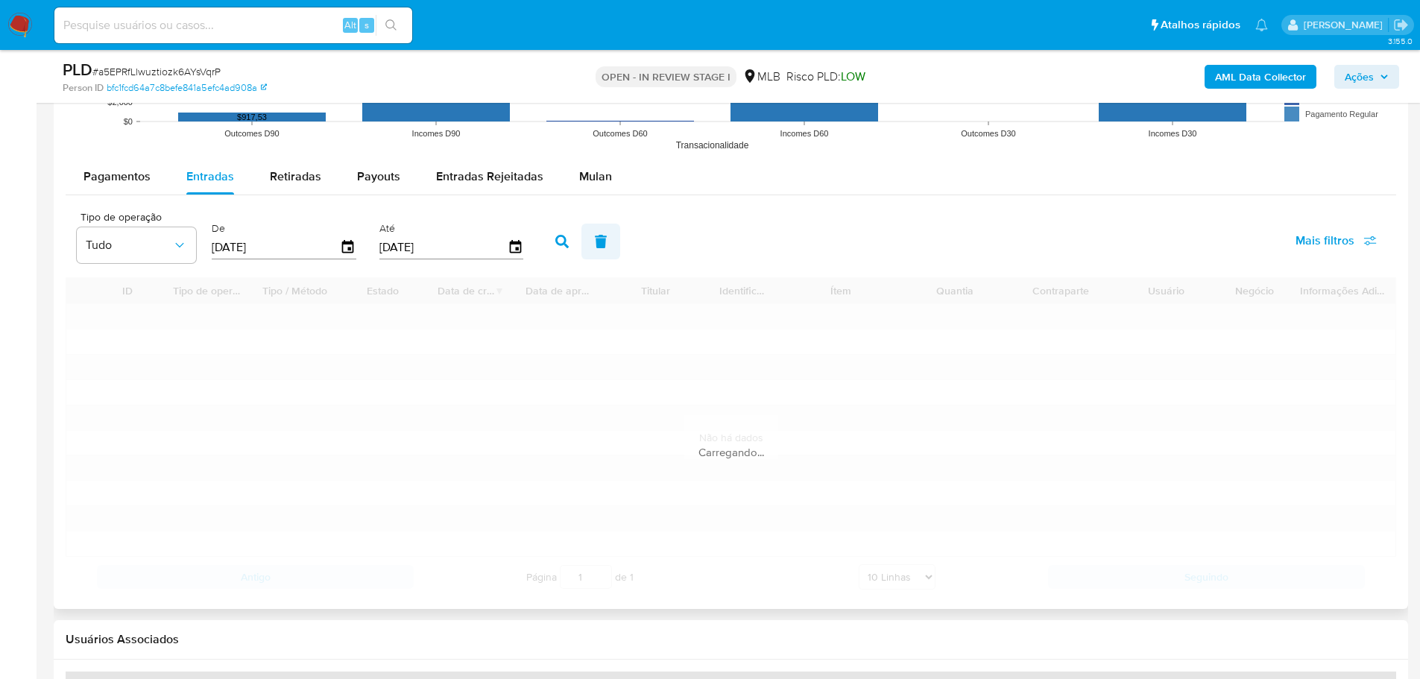
scroll to position [1528, 0]
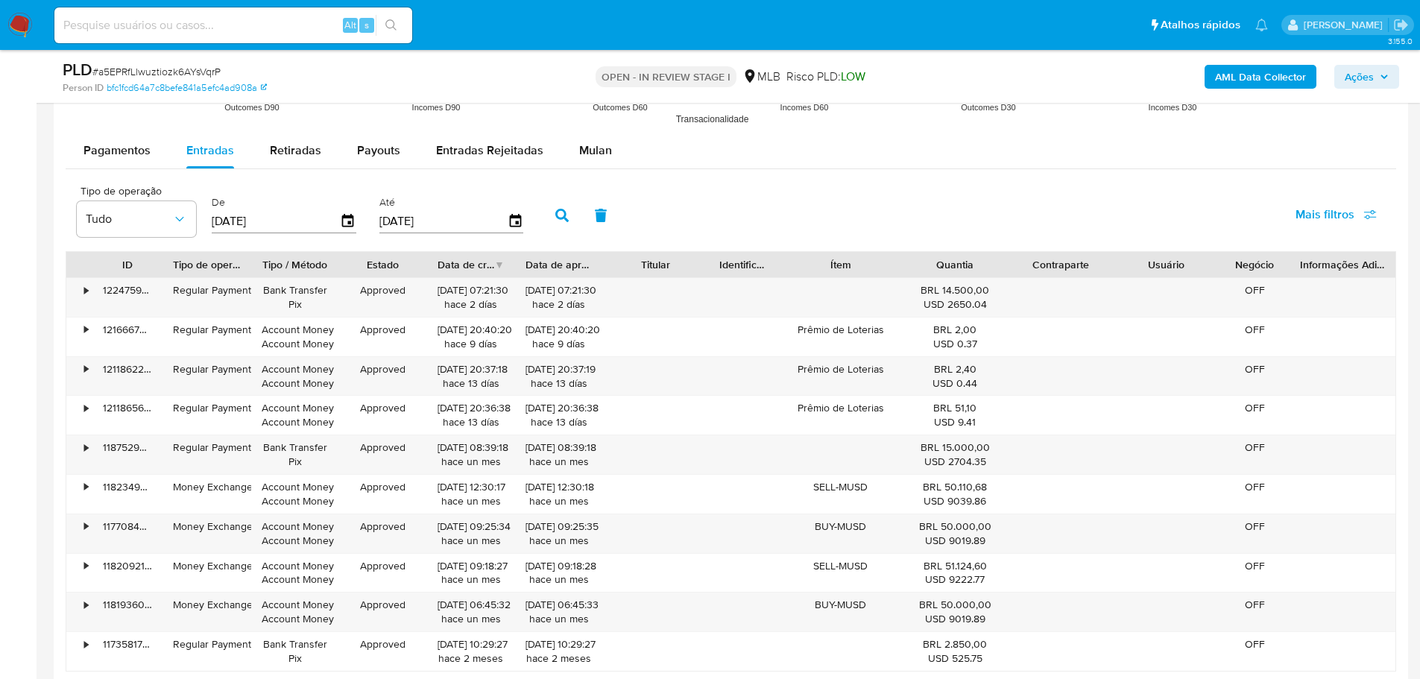
click at [358, 223] on div "De 25/05/2025" at bounding box center [286, 214] width 156 height 60
click at [355, 222] on icon "button" at bounding box center [348, 221] width 26 height 26
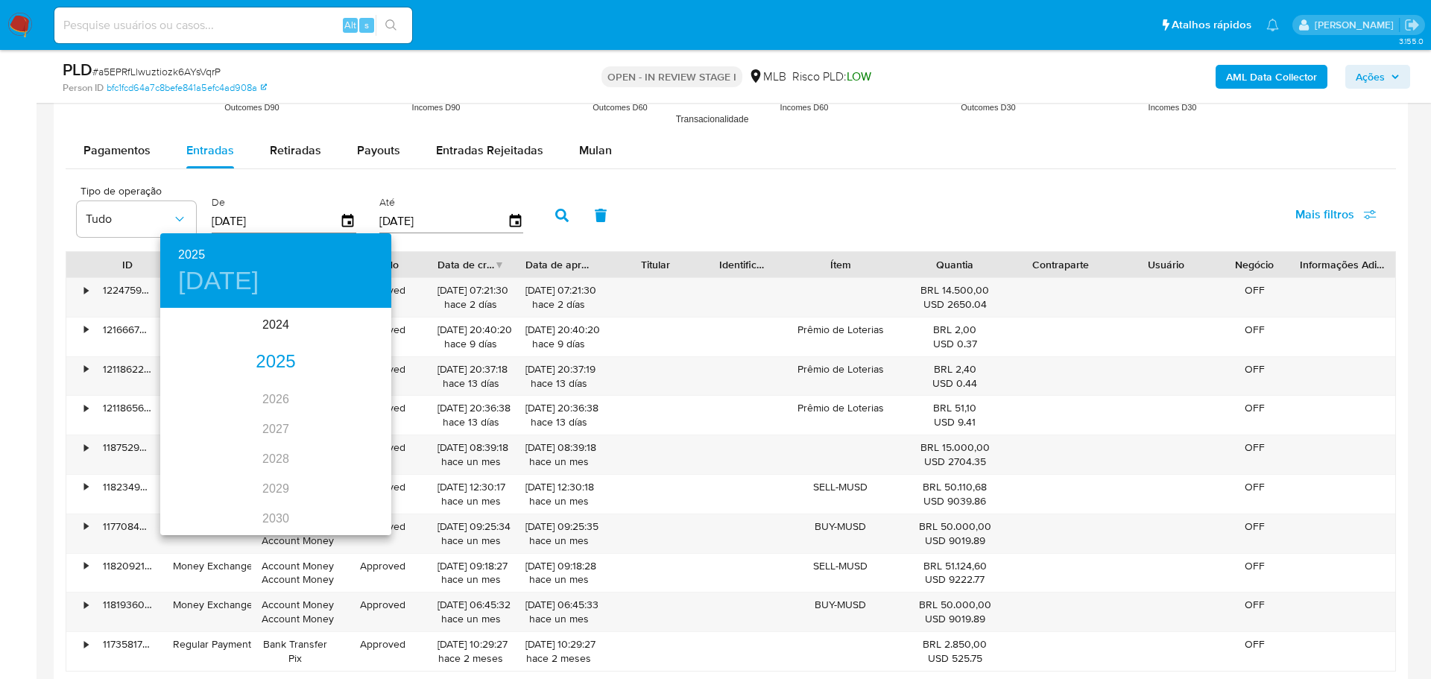
click at [259, 369] on div "2025" at bounding box center [275, 362] width 231 height 30
click at [351, 400] on div "jun." at bounding box center [352, 394] width 77 height 56
click at [373, 381] on span "1" at bounding box center [365, 386] width 27 height 15
type input "01/06/2025"
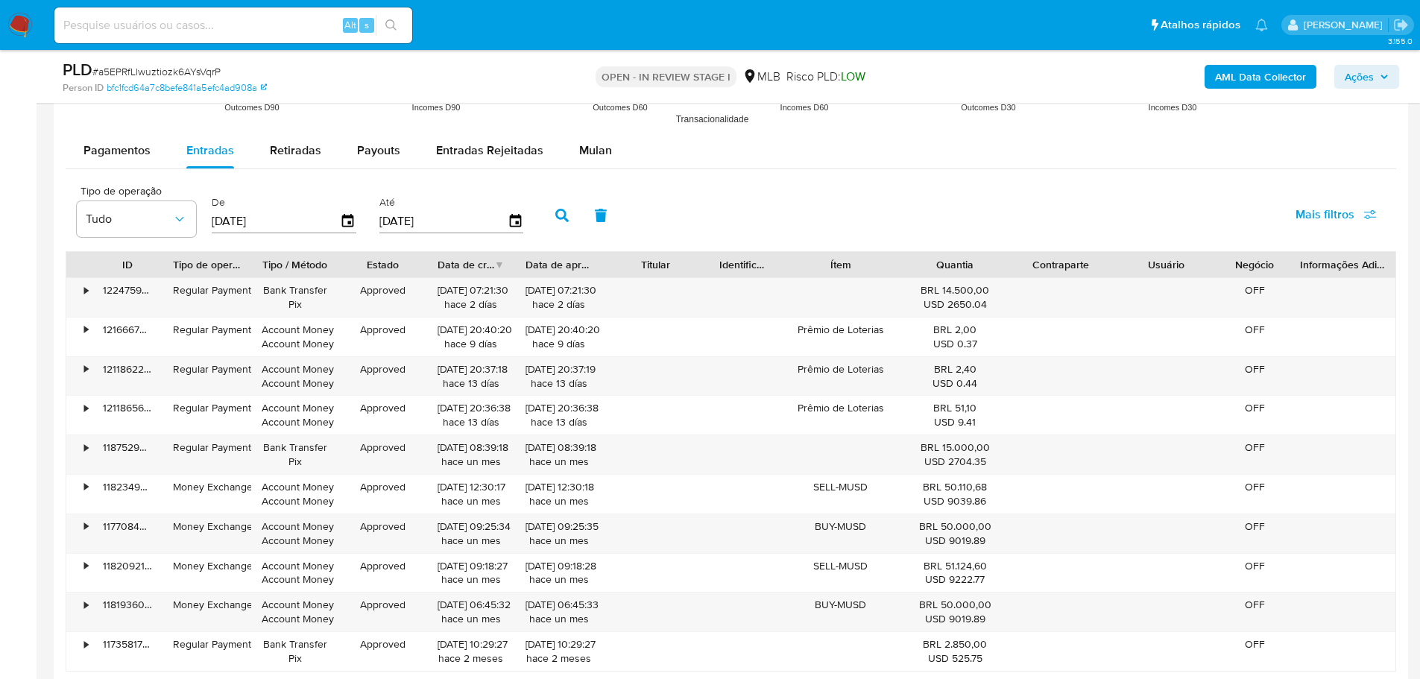
click at [517, 232] on div "[DATE]" at bounding box center [451, 221] width 145 height 24
click at [516, 221] on icon "button" at bounding box center [515, 220] width 12 height 13
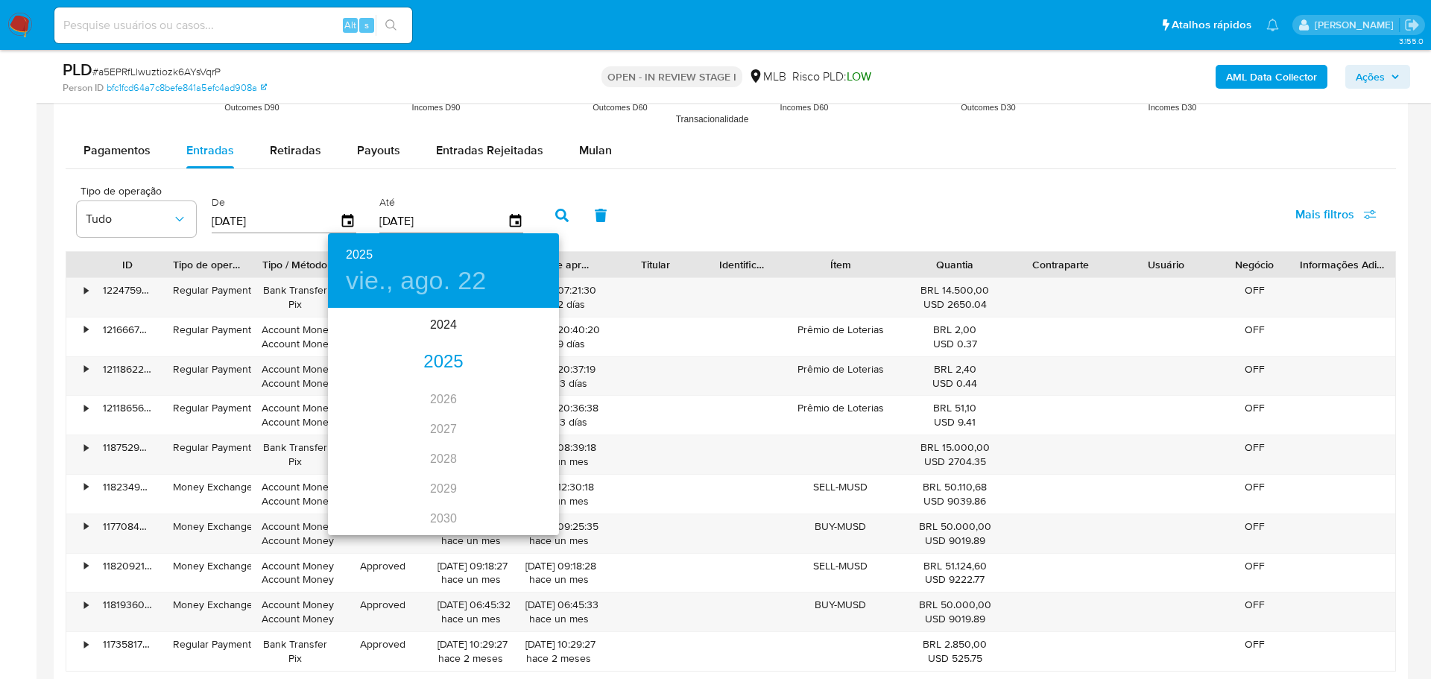
click at [451, 365] on div "2025" at bounding box center [443, 362] width 231 height 30
click at [522, 398] on div "jun." at bounding box center [520, 394] width 77 height 56
click at [350, 517] on p "30" at bounding box center [354, 520] width 12 height 15
type input "30/06/2025"
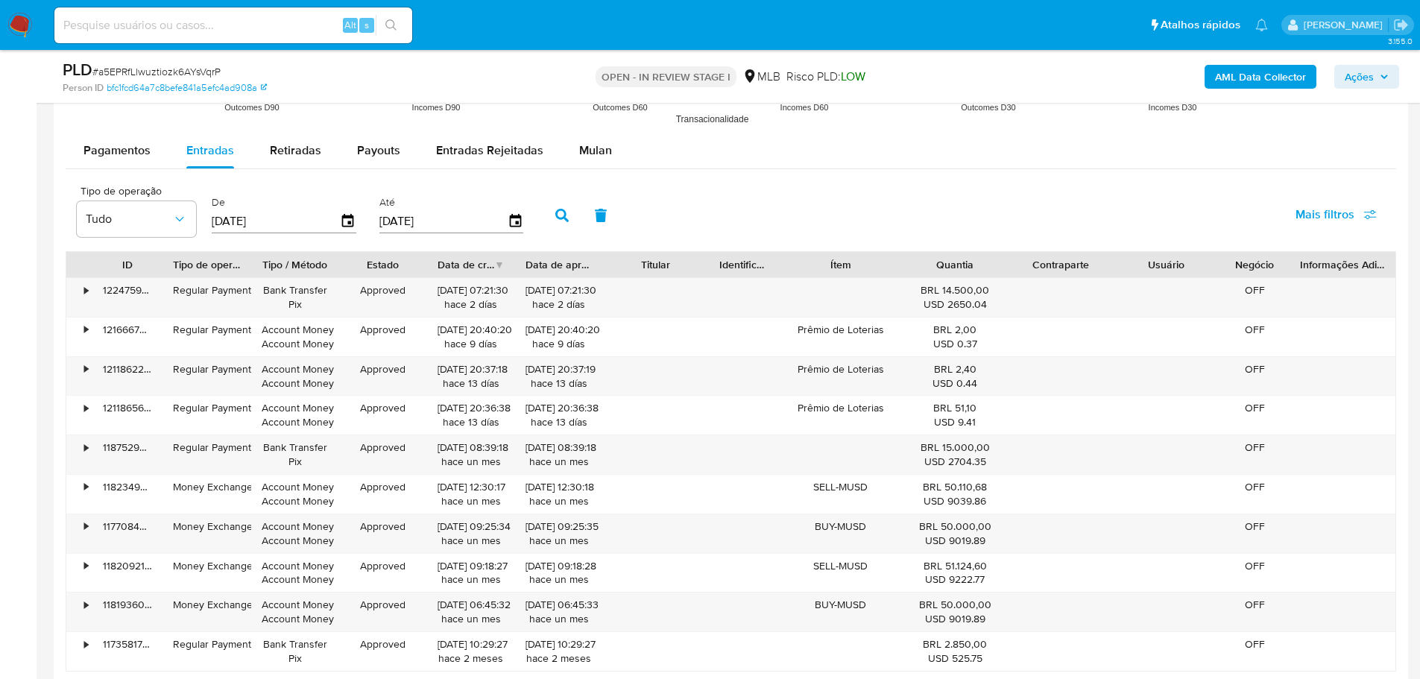
click at [554, 221] on button "button" at bounding box center [561, 215] width 39 height 36
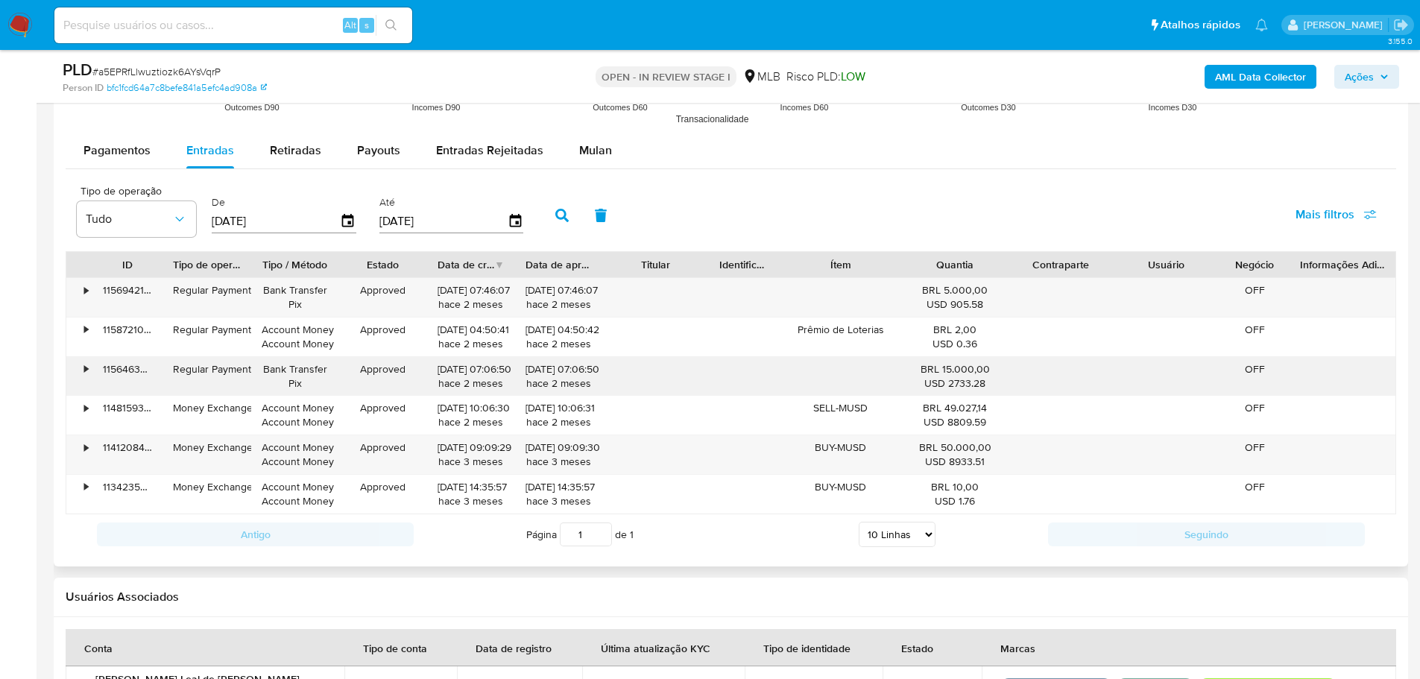
drag, startPoint x: 82, startPoint y: 379, endPoint x: 82, endPoint y: 358, distance: 20.9
click at [82, 379] on div "•" at bounding box center [79, 376] width 26 height 39
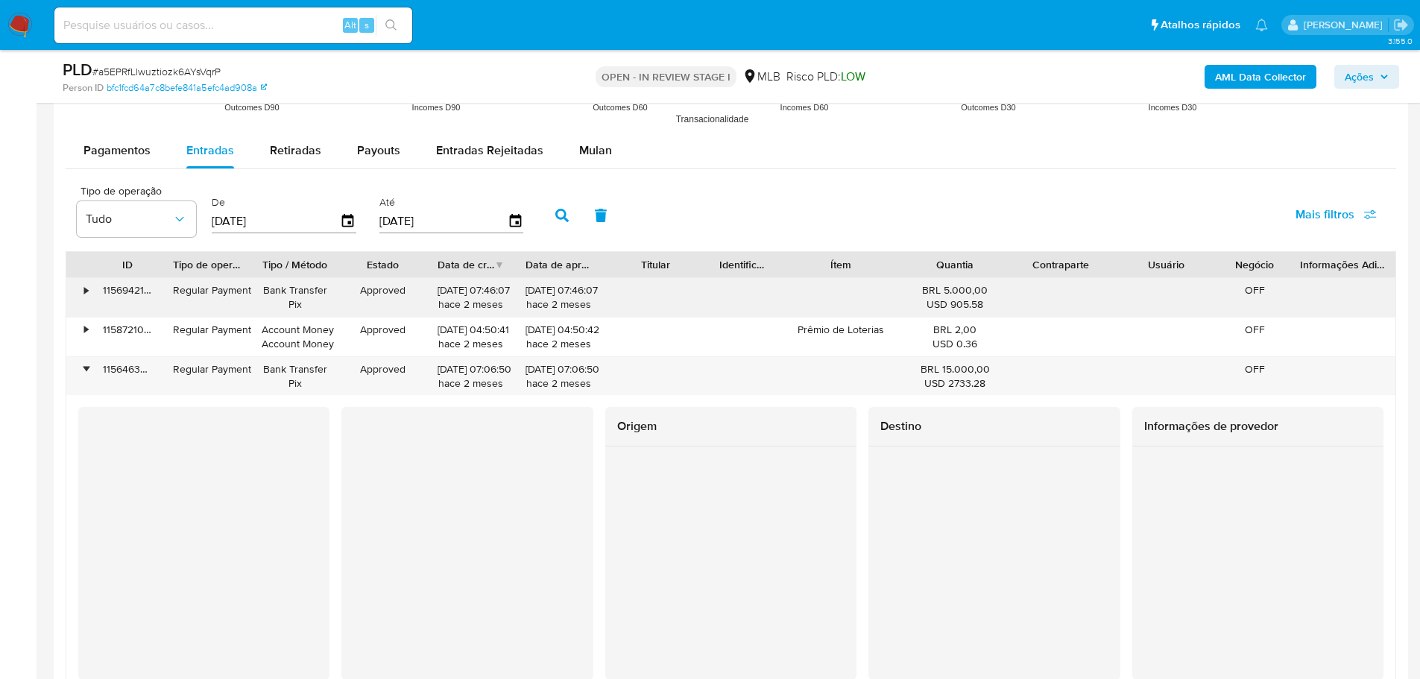
click at [82, 298] on div "•" at bounding box center [79, 297] width 26 height 39
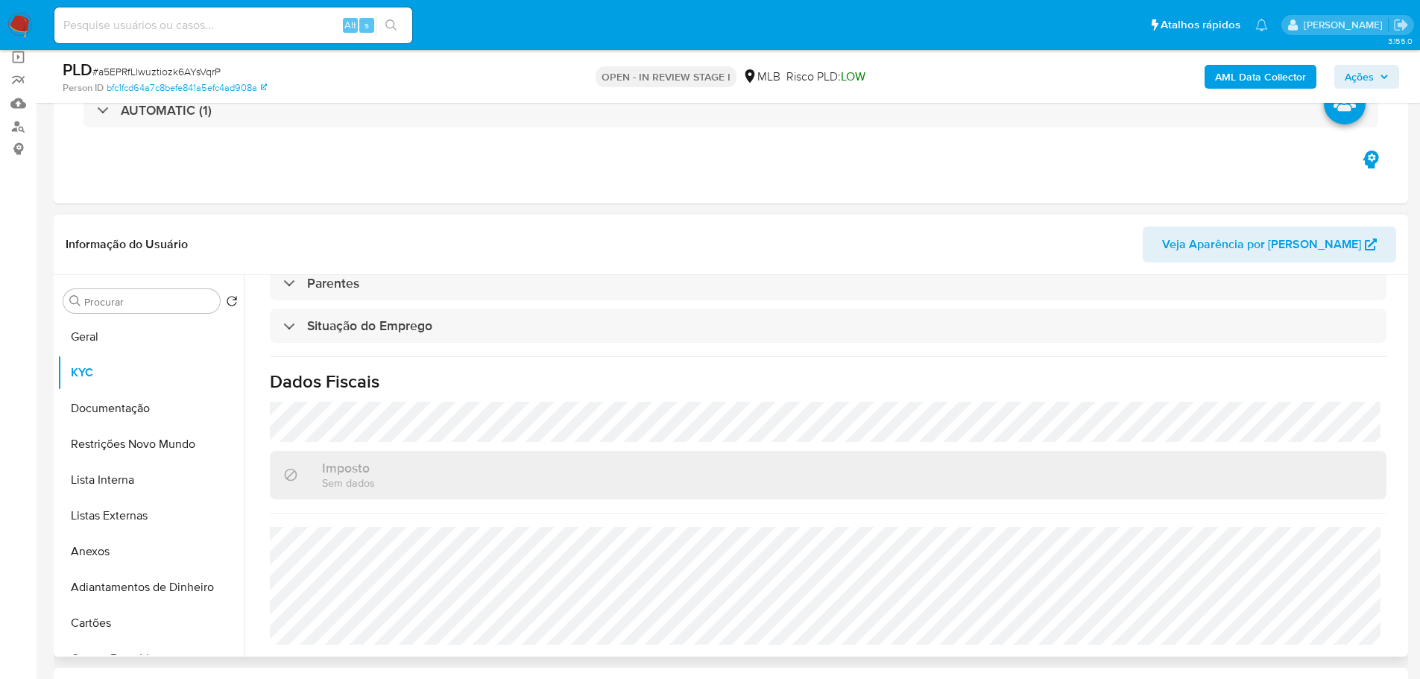
scroll to position [0, 0]
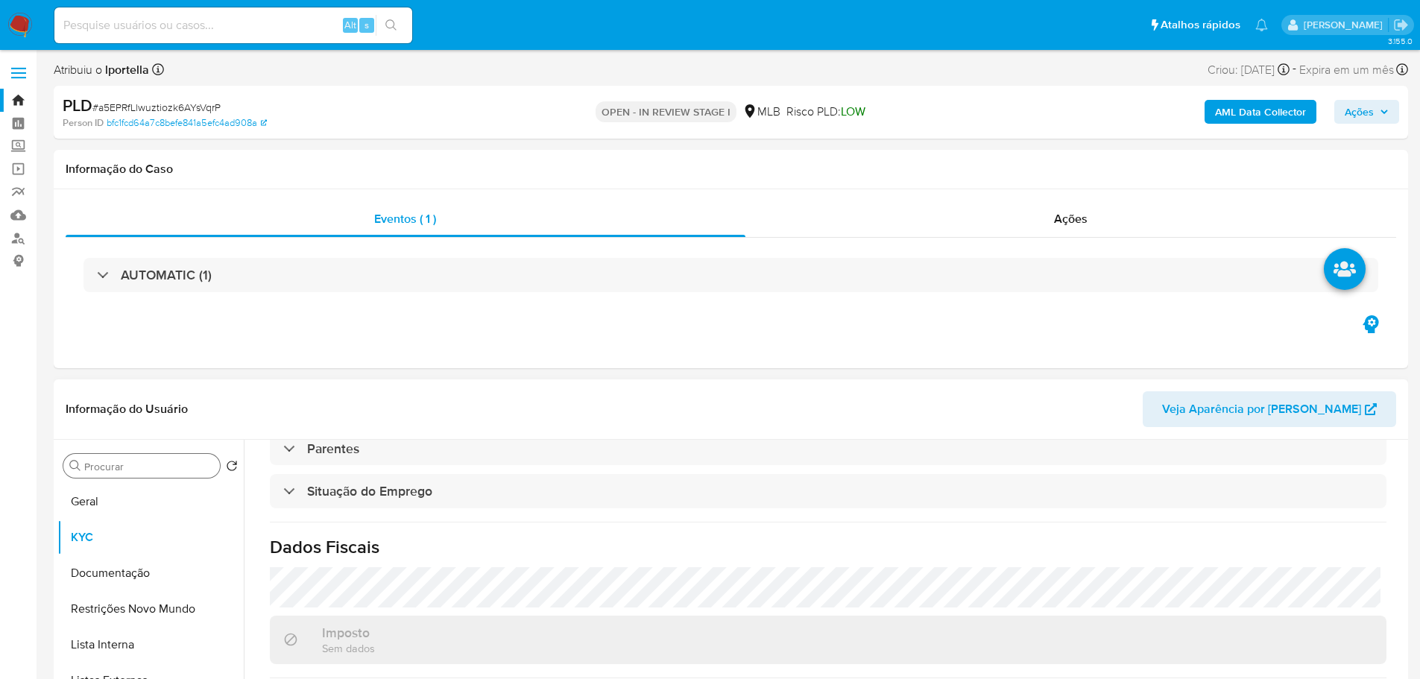
click at [138, 497] on button "Geral" at bounding box center [150, 502] width 186 height 36
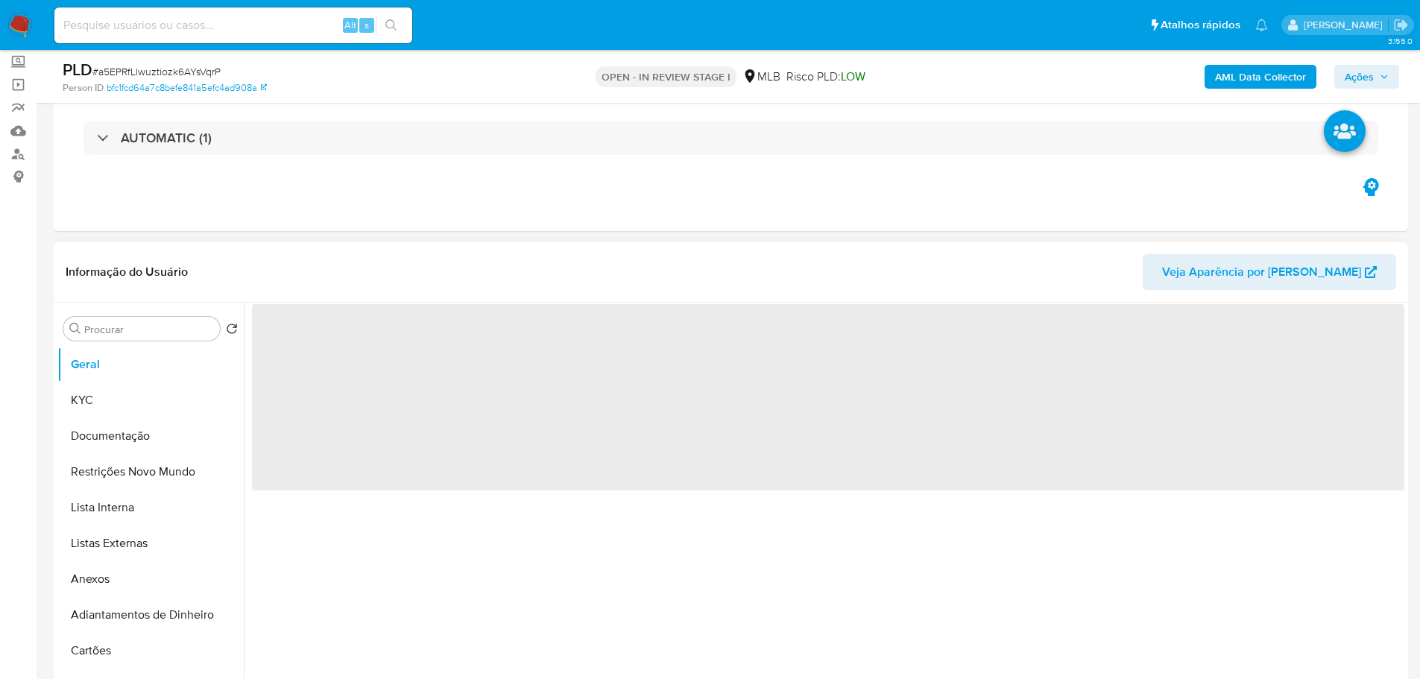
scroll to position [149, 0]
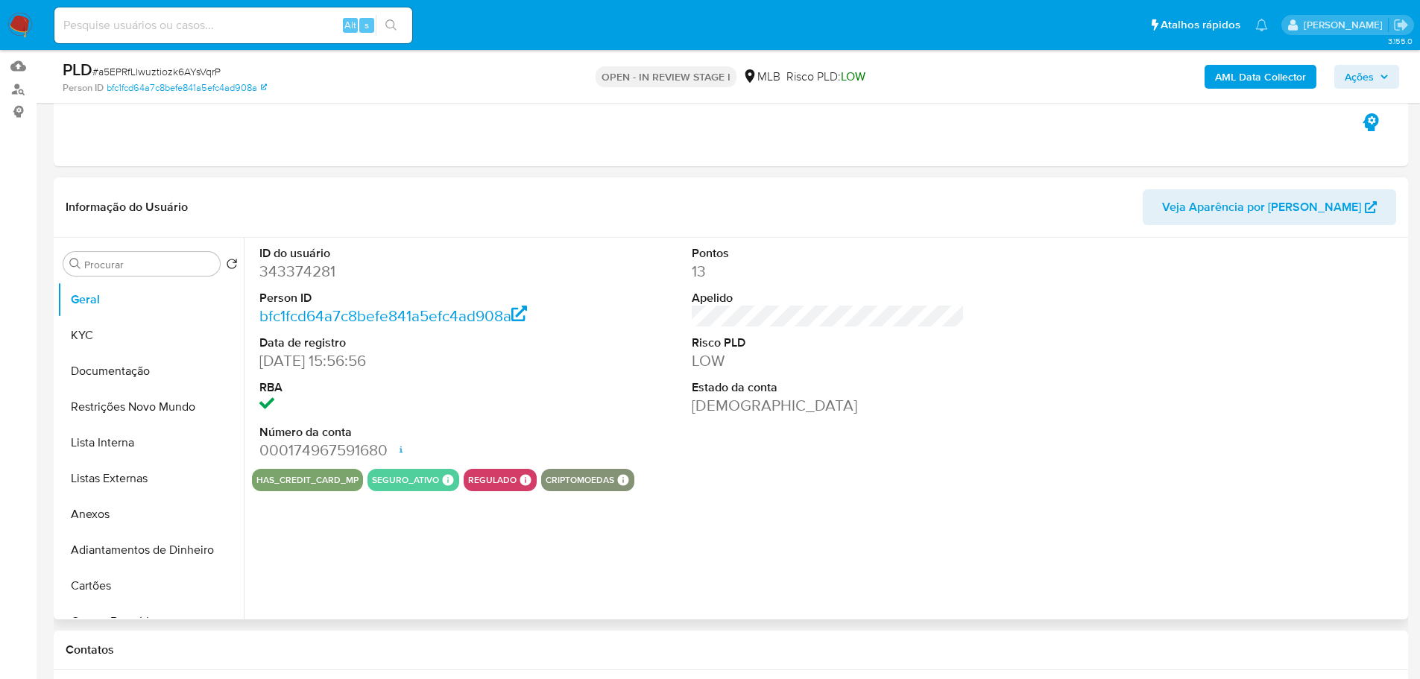
click at [313, 286] on dl "ID do usuário 343374281 Person ID bfc1fcd64a7c8befe841a5efc4ad908a Data de regi…" at bounding box center [395, 353] width 273 height 216
click at [310, 276] on dd "343374281" at bounding box center [395, 271] width 273 height 21
copy dd "343374281"
drag, startPoint x: 339, startPoint y: 362, endPoint x: 263, endPoint y: 361, distance: 76.0
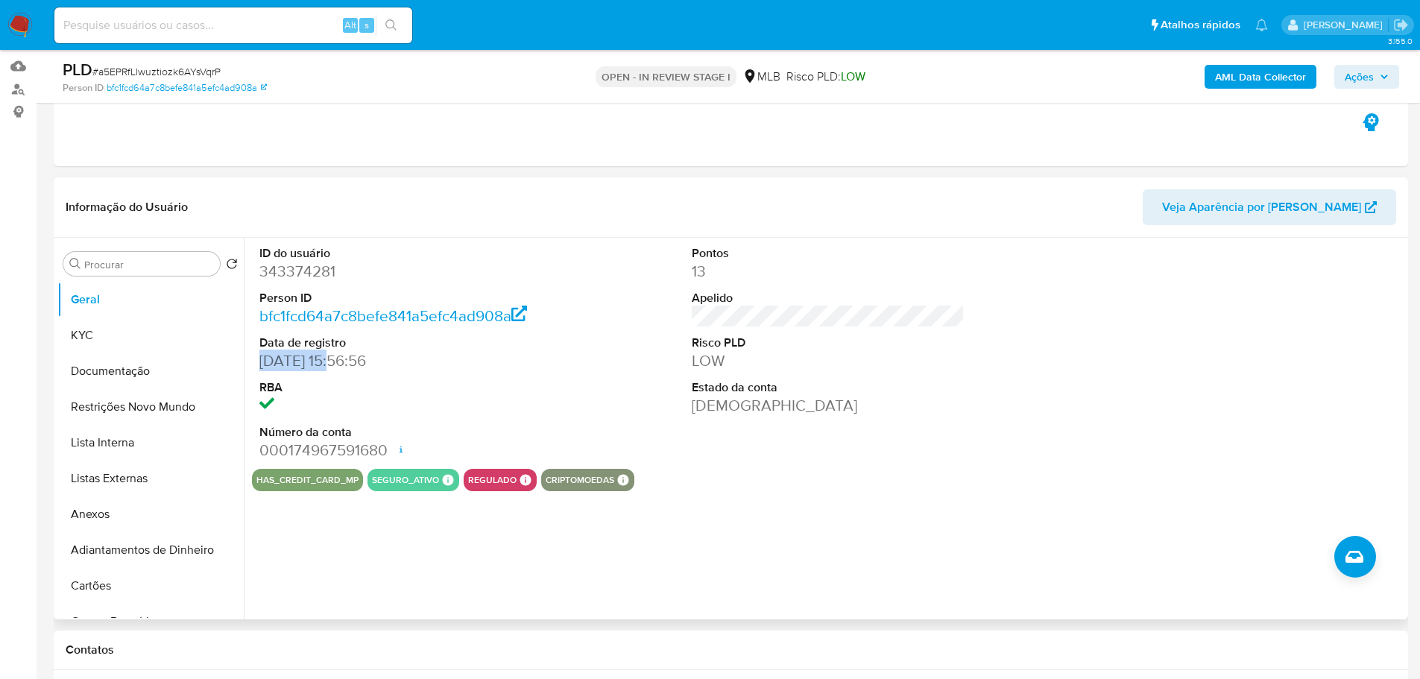
click at [263, 361] on dd "28/03/2020 15:56:56" at bounding box center [395, 360] width 273 height 21
copy dd "28/03/2020"
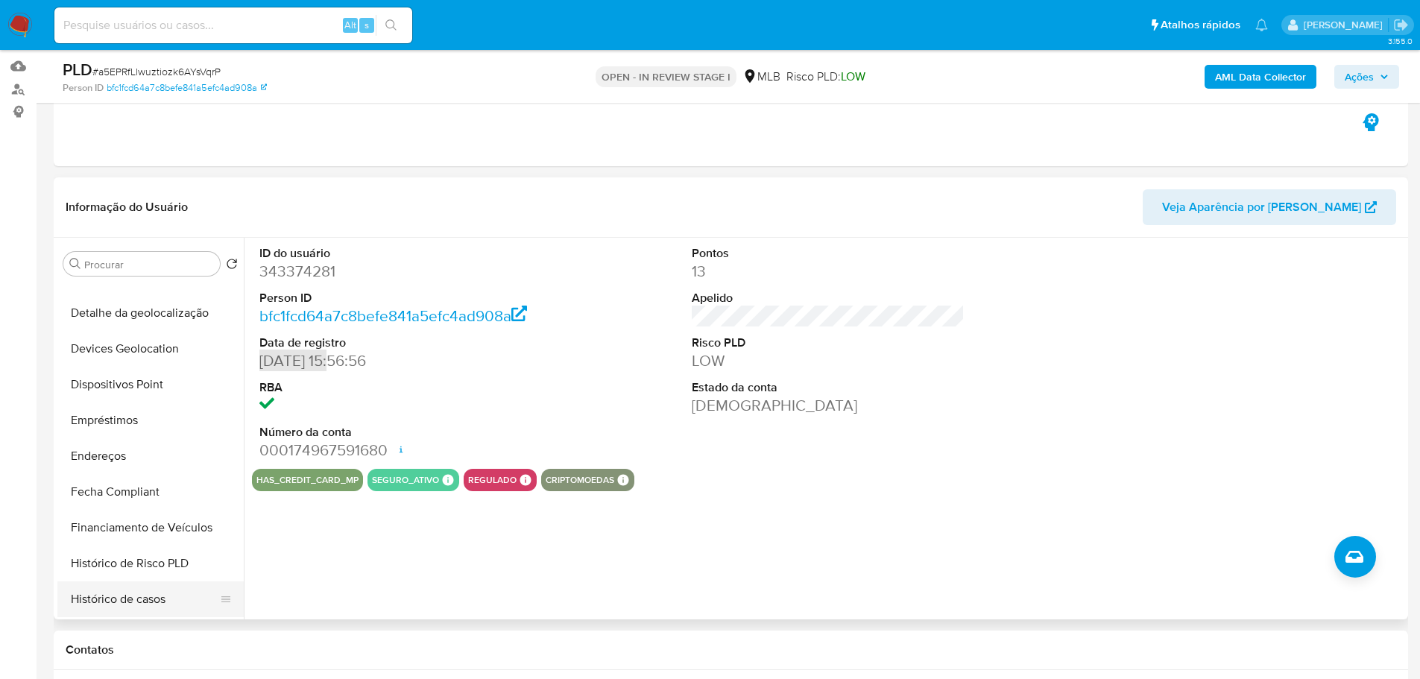
scroll to position [522, 0]
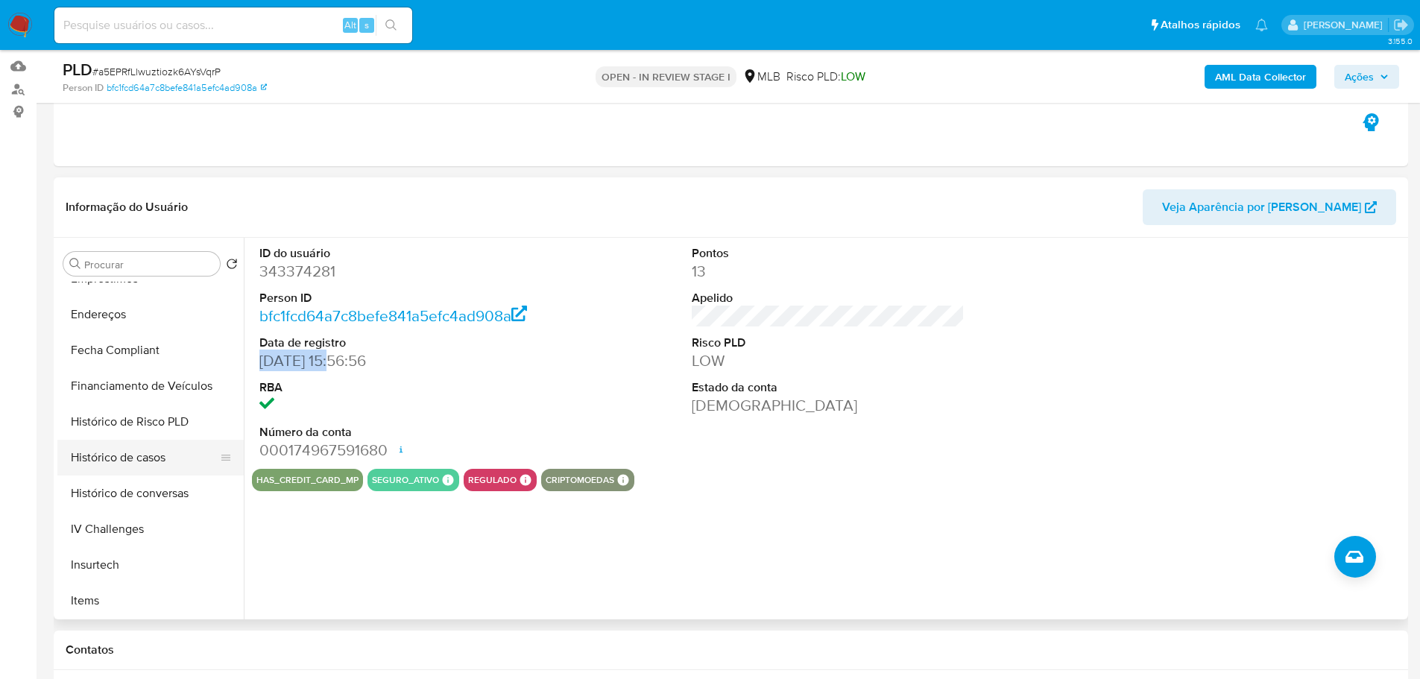
click at [169, 463] on button "Histórico de casos" at bounding box center [144, 458] width 174 height 36
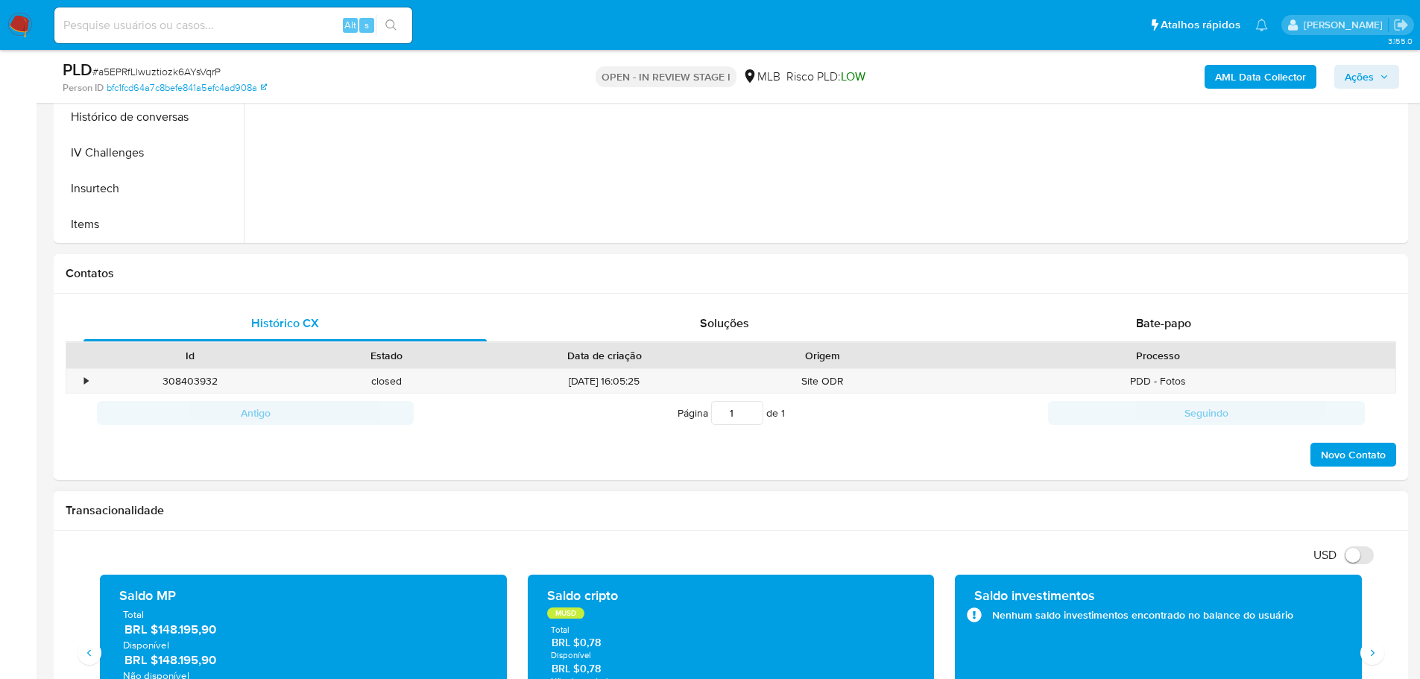
scroll to position [745, 0]
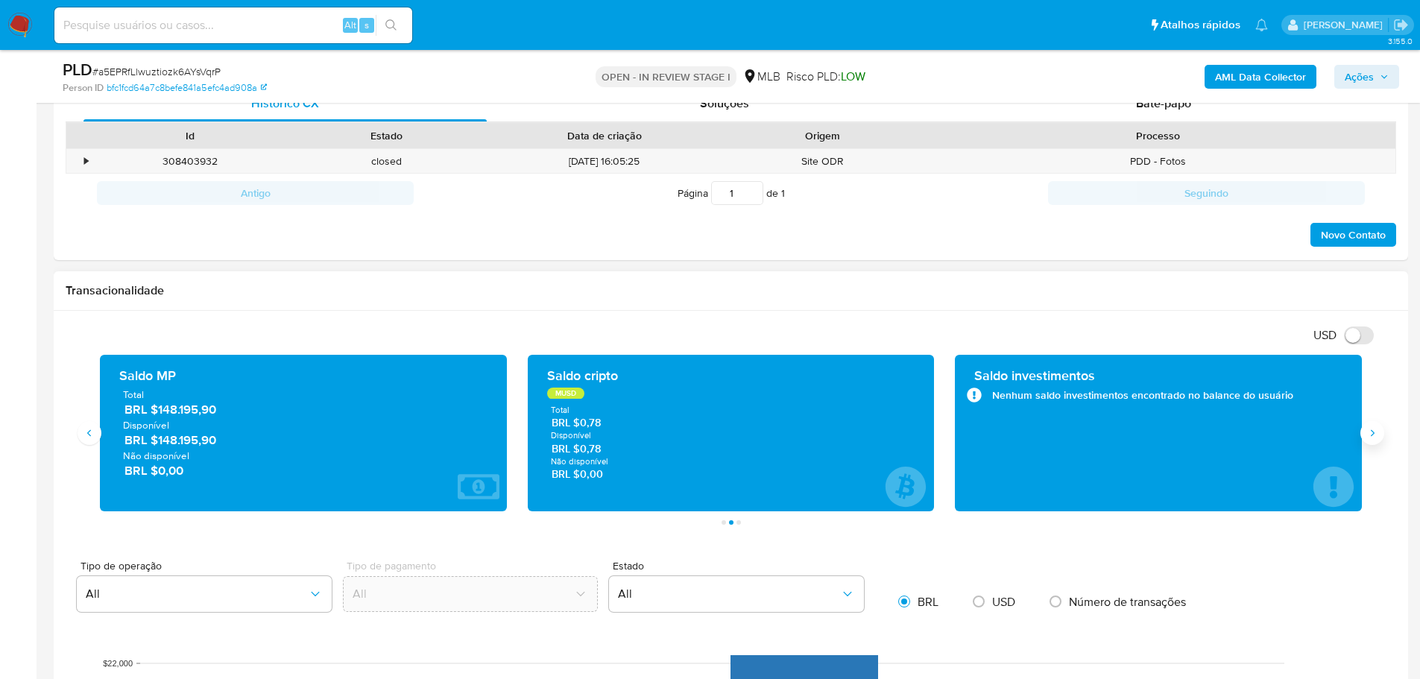
click at [1363, 441] on button "Siguiente" at bounding box center [1372, 433] width 24 height 24
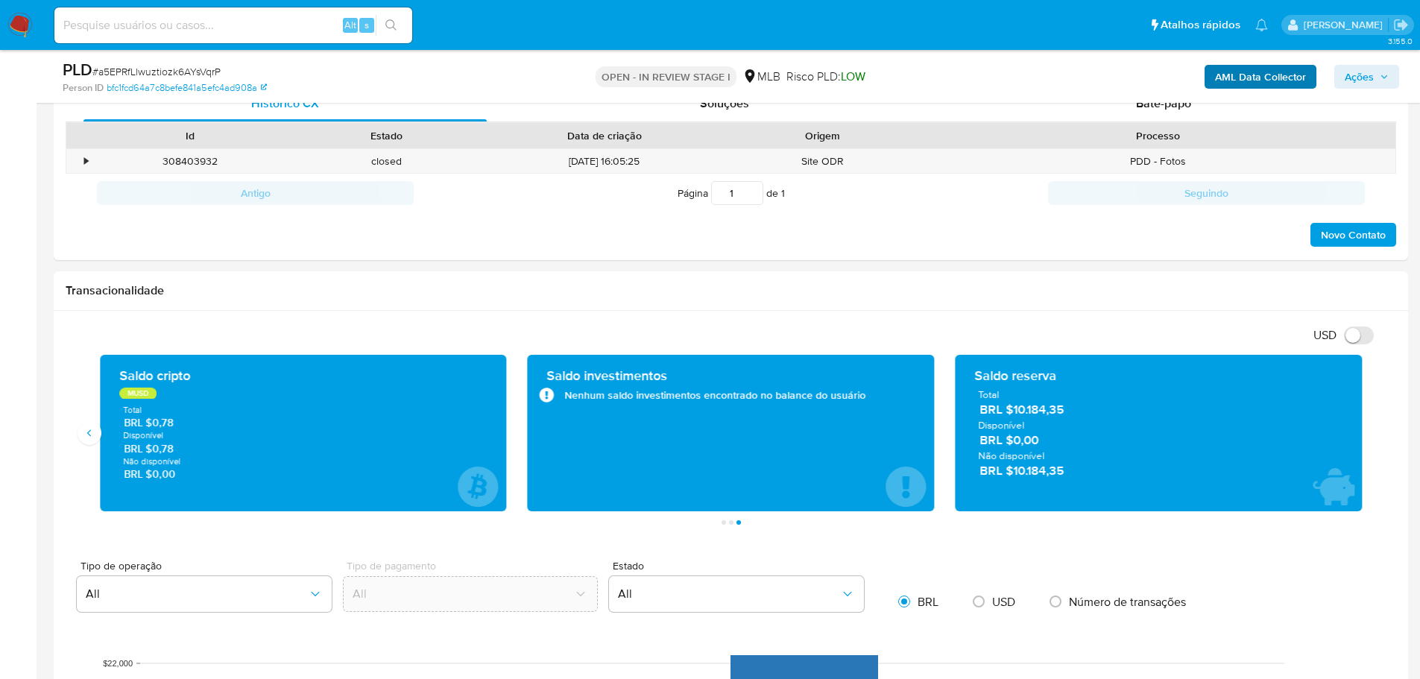
drag, startPoint x: 1362, startPoint y: 72, endPoint x: 1284, endPoint y: 85, distance: 79.4
click at [1362, 72] on span "Ações" at bounding box center [1358, 77] width 29 height 24
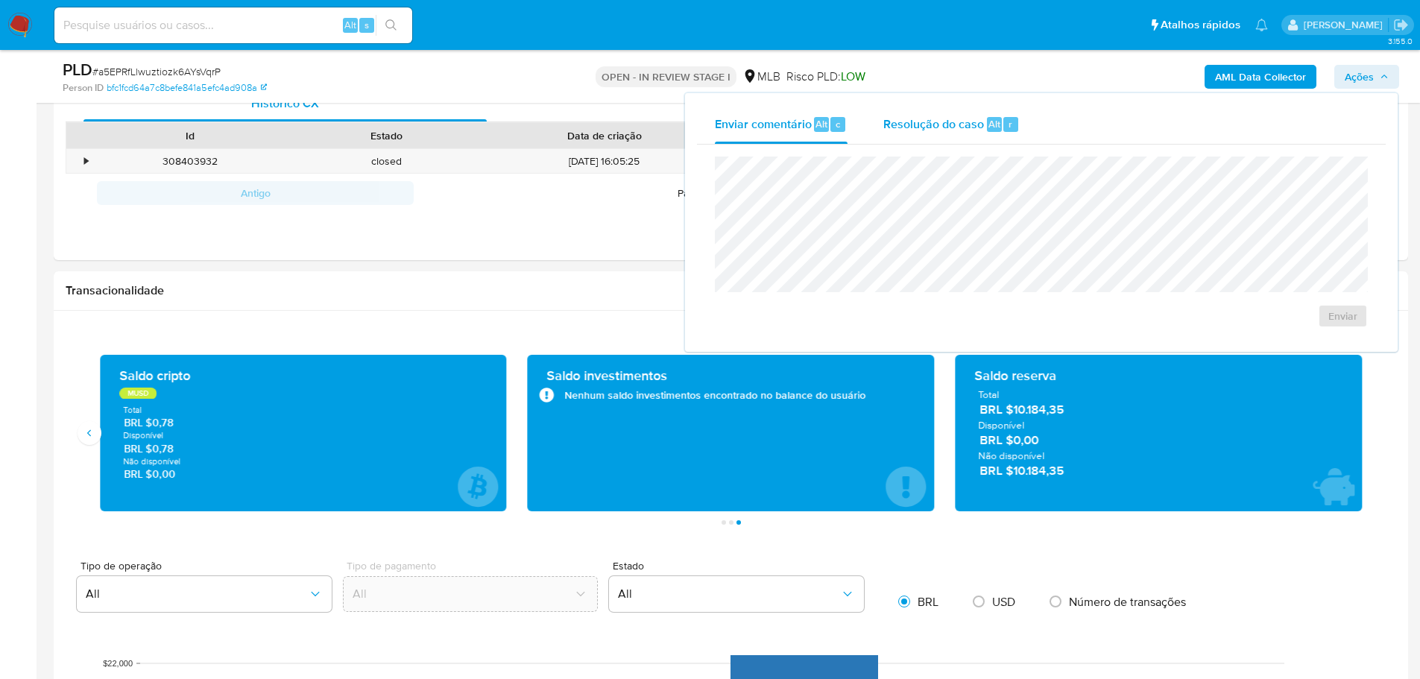
click at [955, 128] on span "Resolução do caso" at bounding box center [933, 123] width 101 height 17
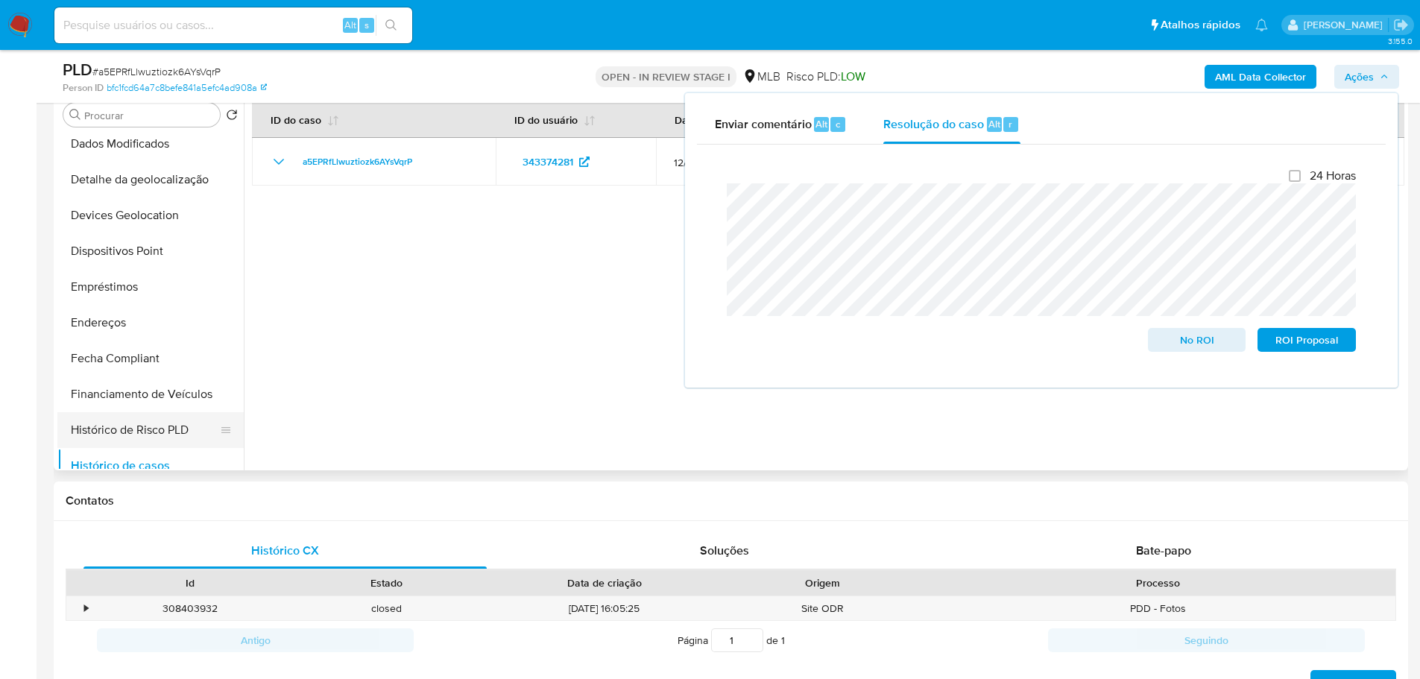
scroll to position [149, 0]
click at [112, 227] on button "Anexos" at bounding box center [144, 216] width 174 height 36
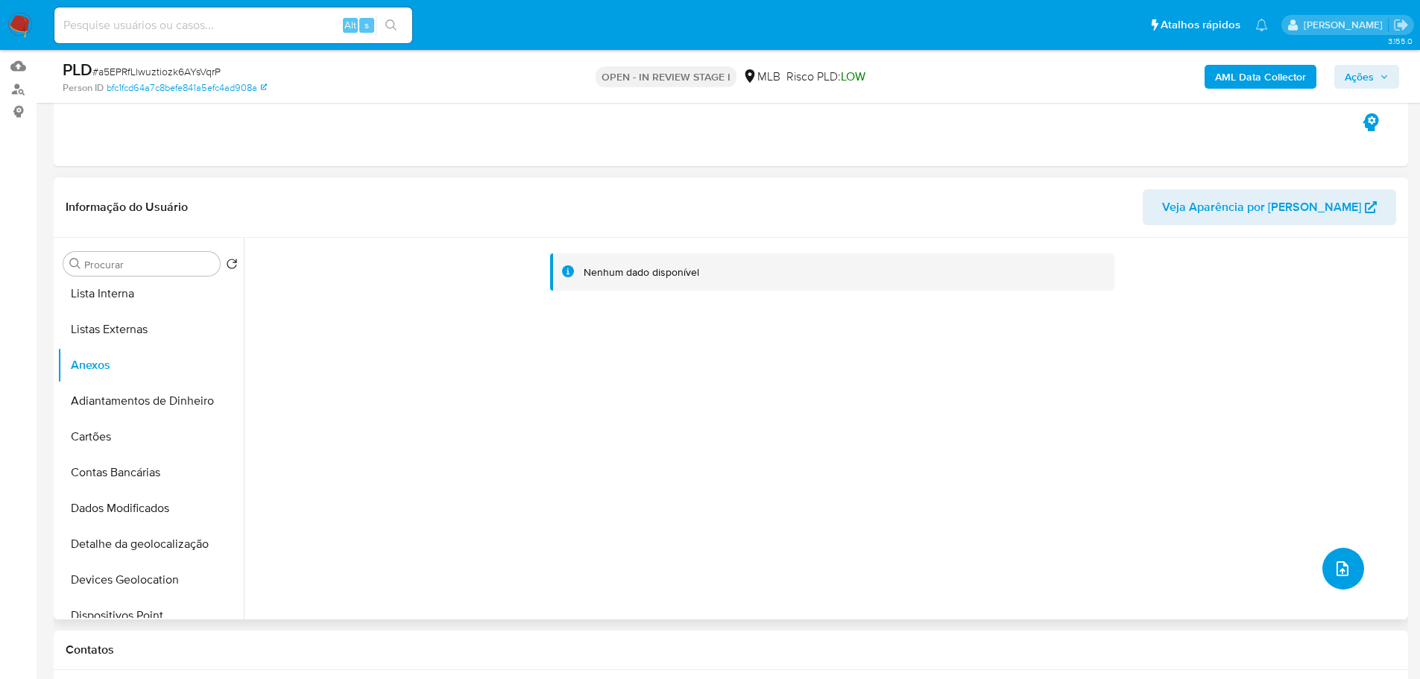
click at [1354, 571] on button "upload-file" at bounding box center [1343, 569] width 42 height 42
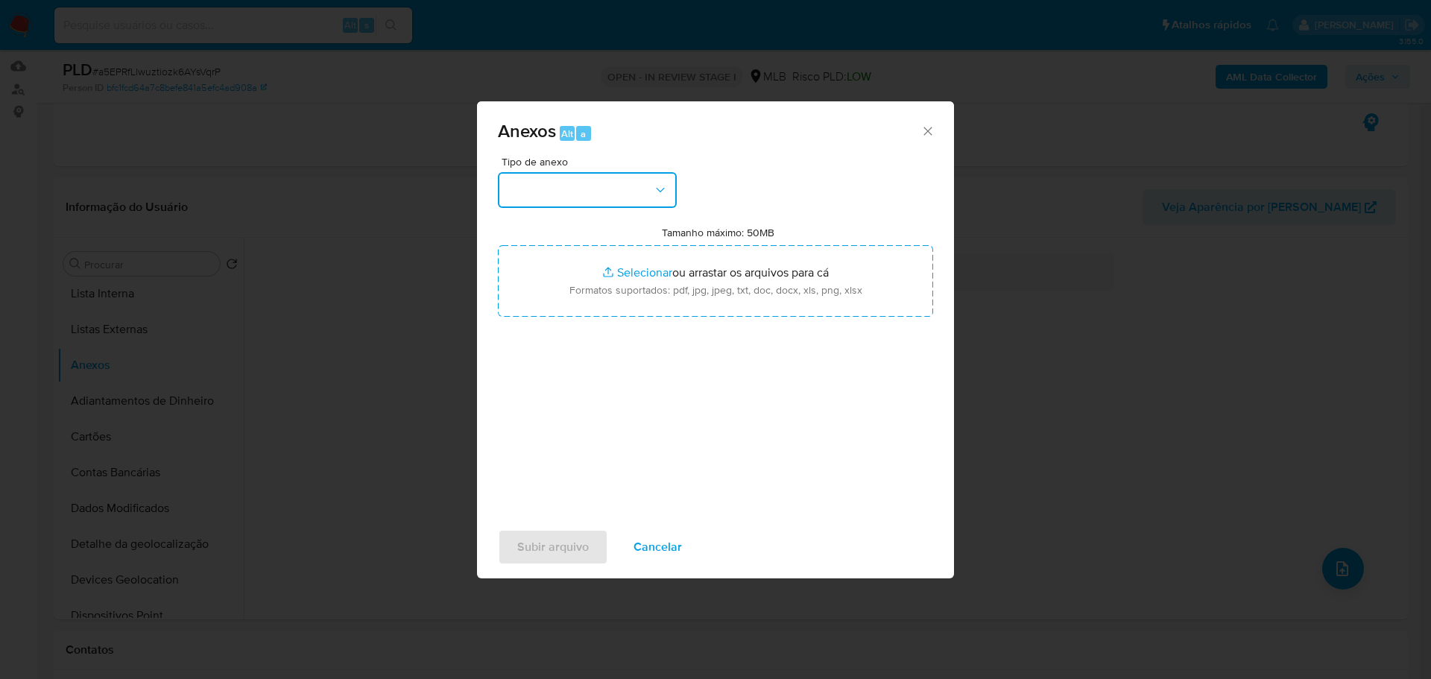
click at [613, 200] on button "button" at bounding box center [587, 190] width 179 height 36
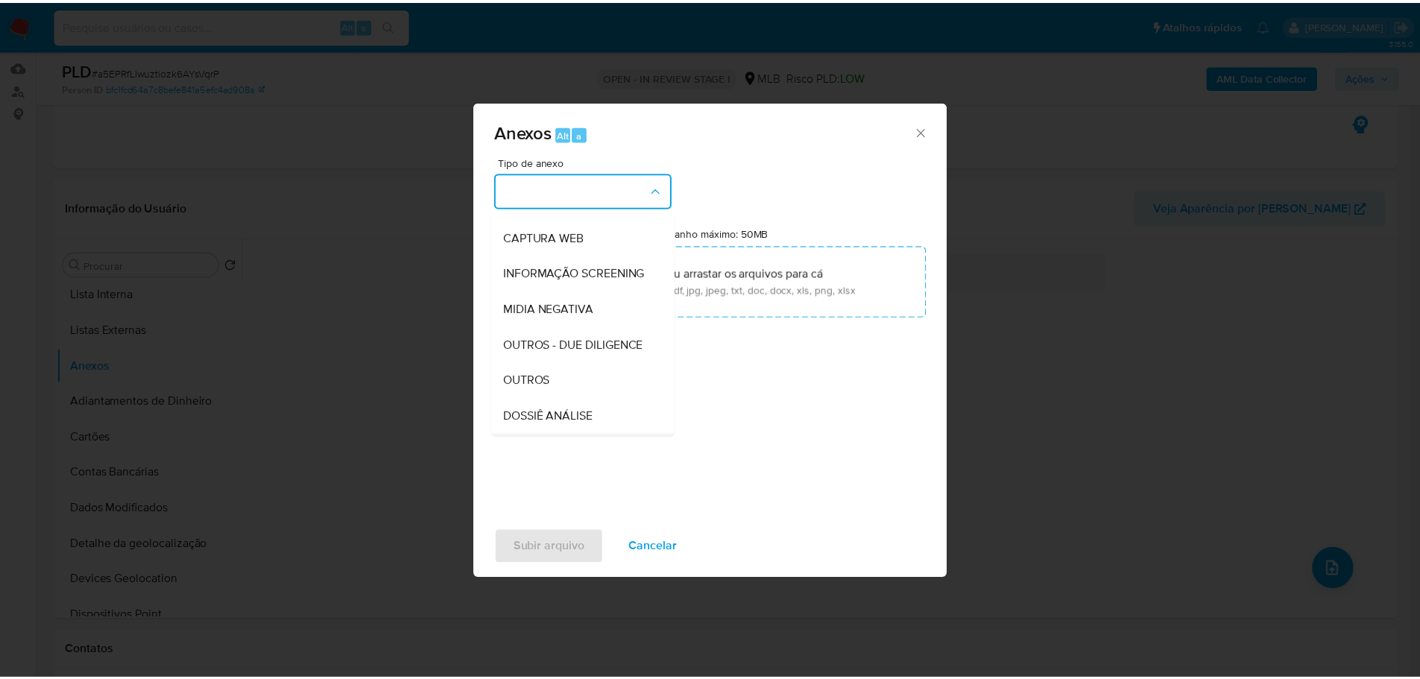
scroll to position [230, 0]
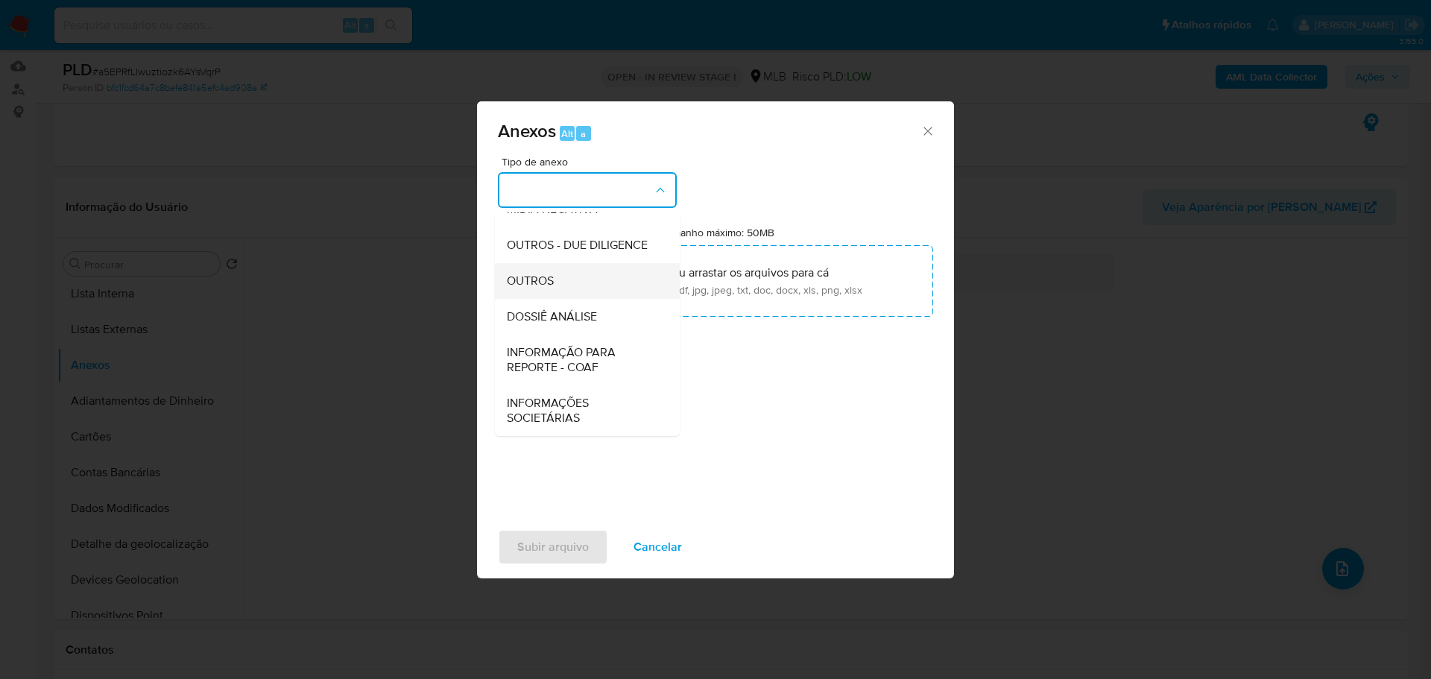
click at [551, 288] on span "OUTROS" at bounding box center [530, 280] width 47 height 15
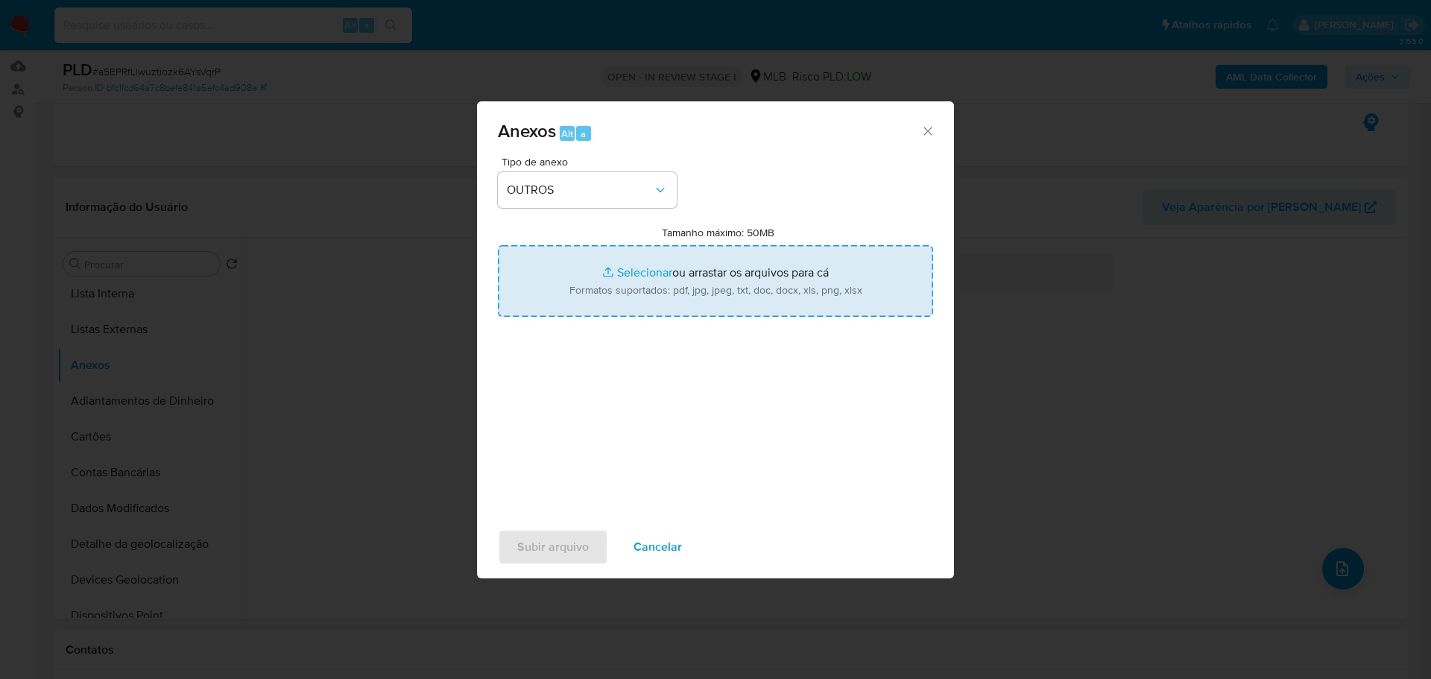
type input "C:\fakepath\ID_ 343374281 - CPF 02123187720 - ANDERSON LEAL DE JESUS NASSER.pdf"
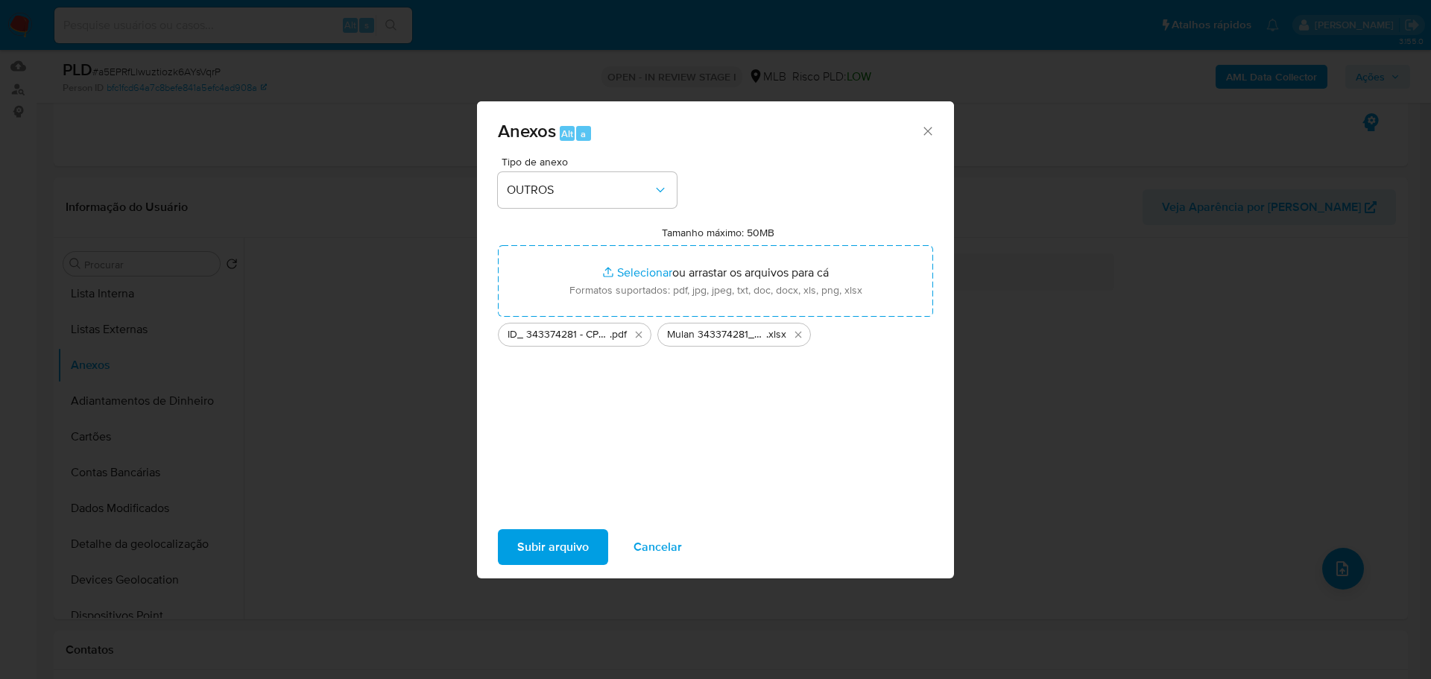
click at [572, 539] on span "Subir arquivo" at bounding box center [553, 547] width 72 height 33
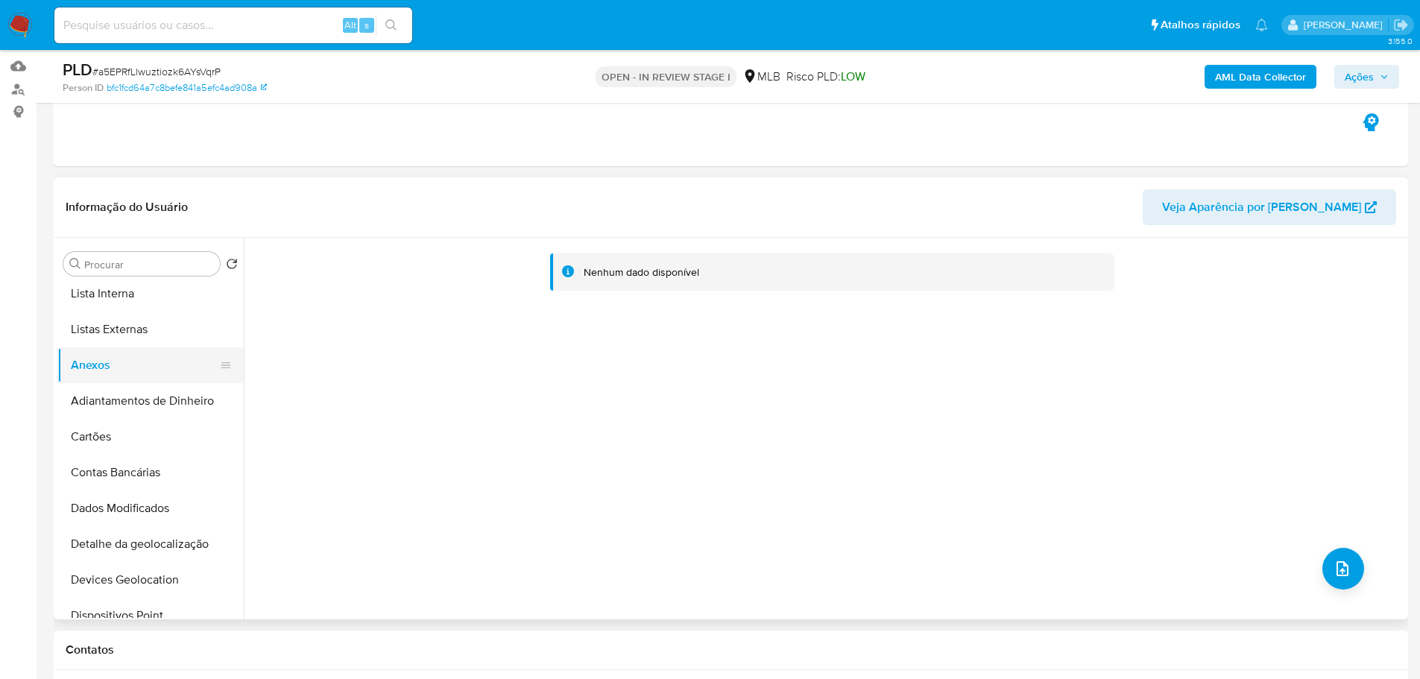
click at [101, 377] on button "Anexos" at bounding box center [144, 365] width 174 height 36
click at [118, 408] on button "Adiantamentos de Dinheiro" at bounding box center [144, 401] width 174 height 36
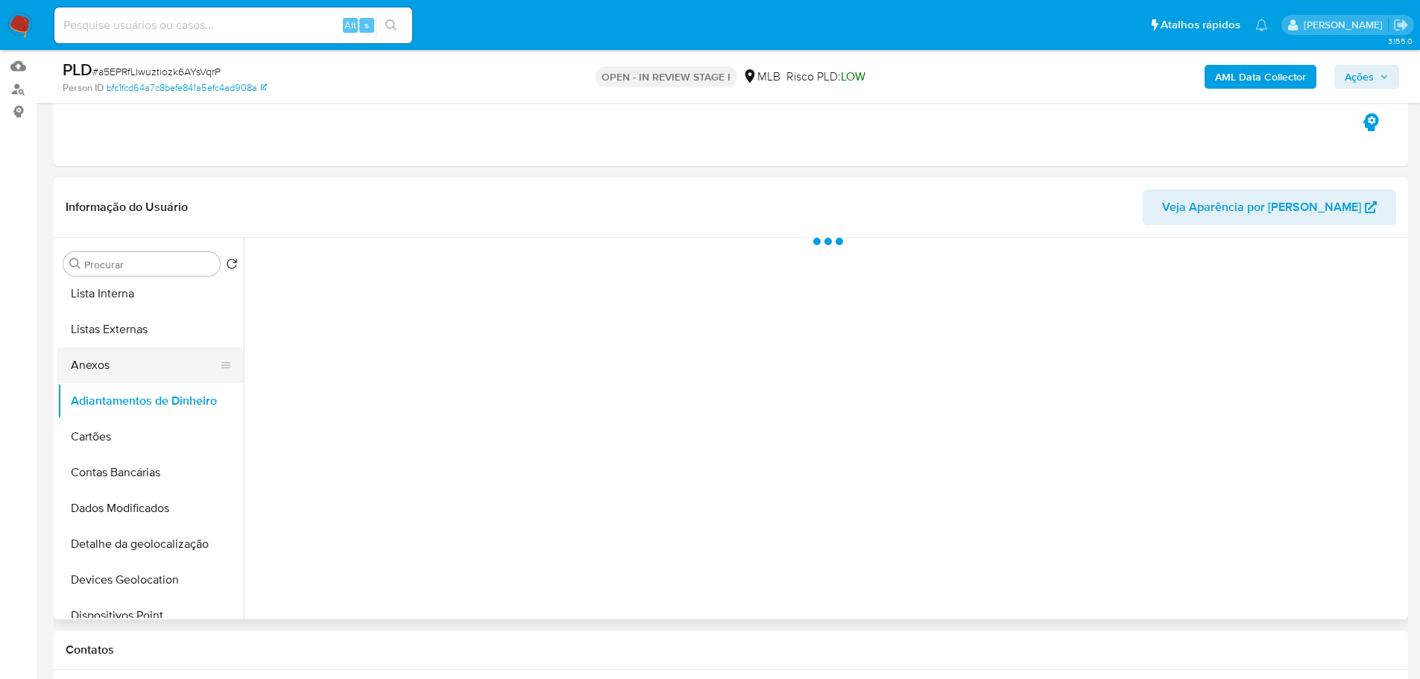
click at [103, 366] on button "Anexos" at bounding box center [144, 365] width 174 height 36
click at [1369, 80] on span "Ações" at bounding box center [1358, 77] width 29 height 24
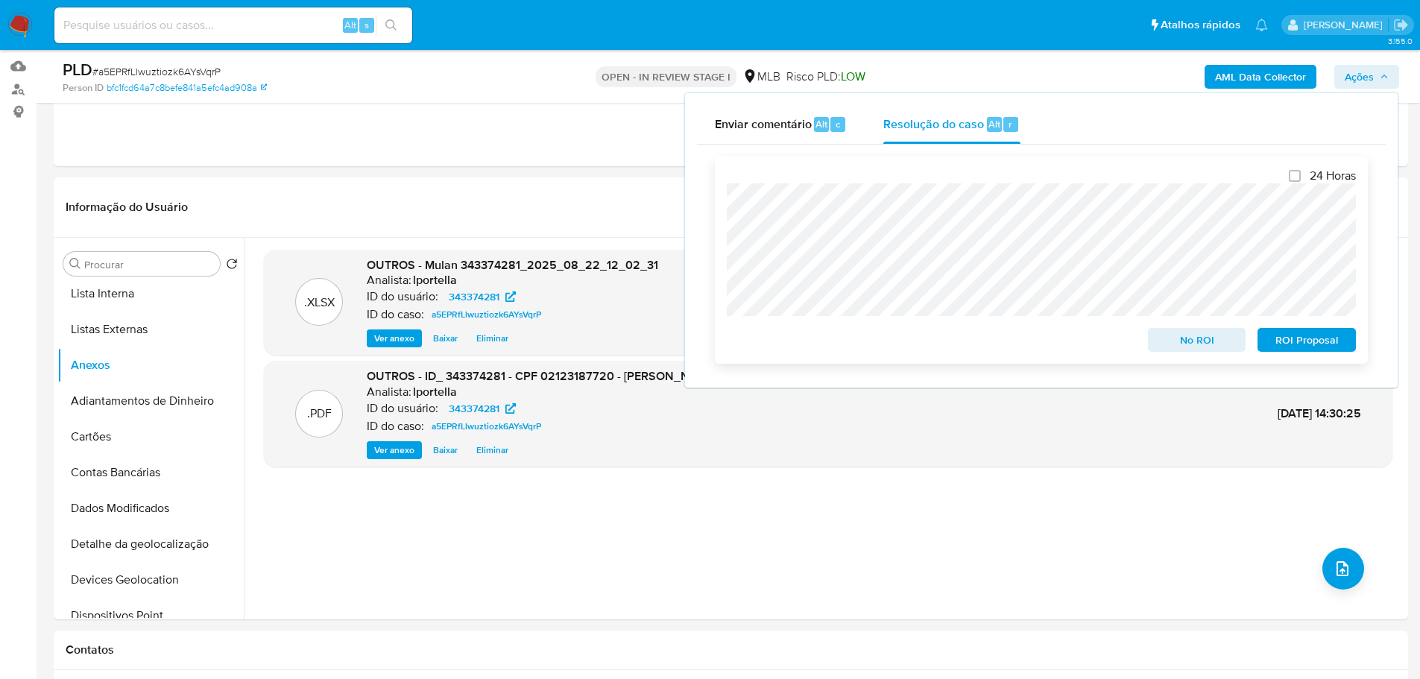
click at [1213, 349] on span "No ROI" at bounding box center [1196, 339] width 77 height 21
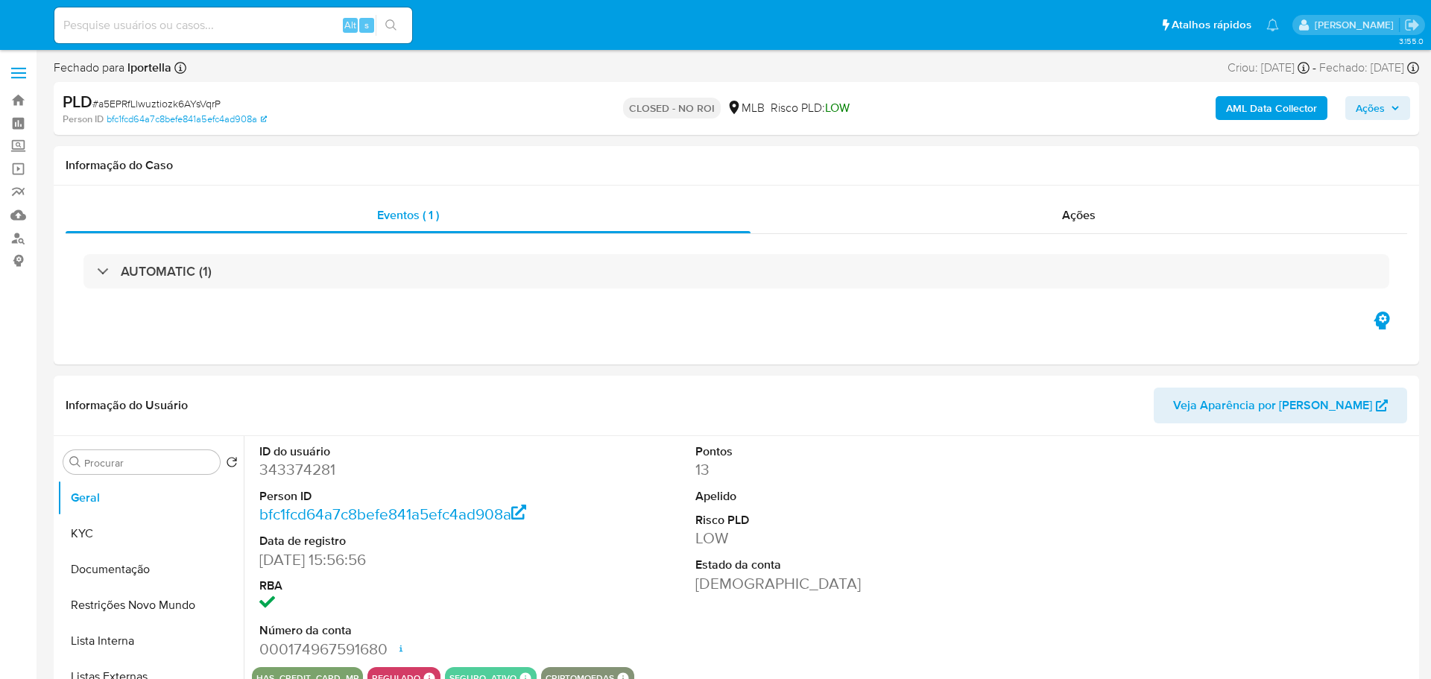
select select "10"
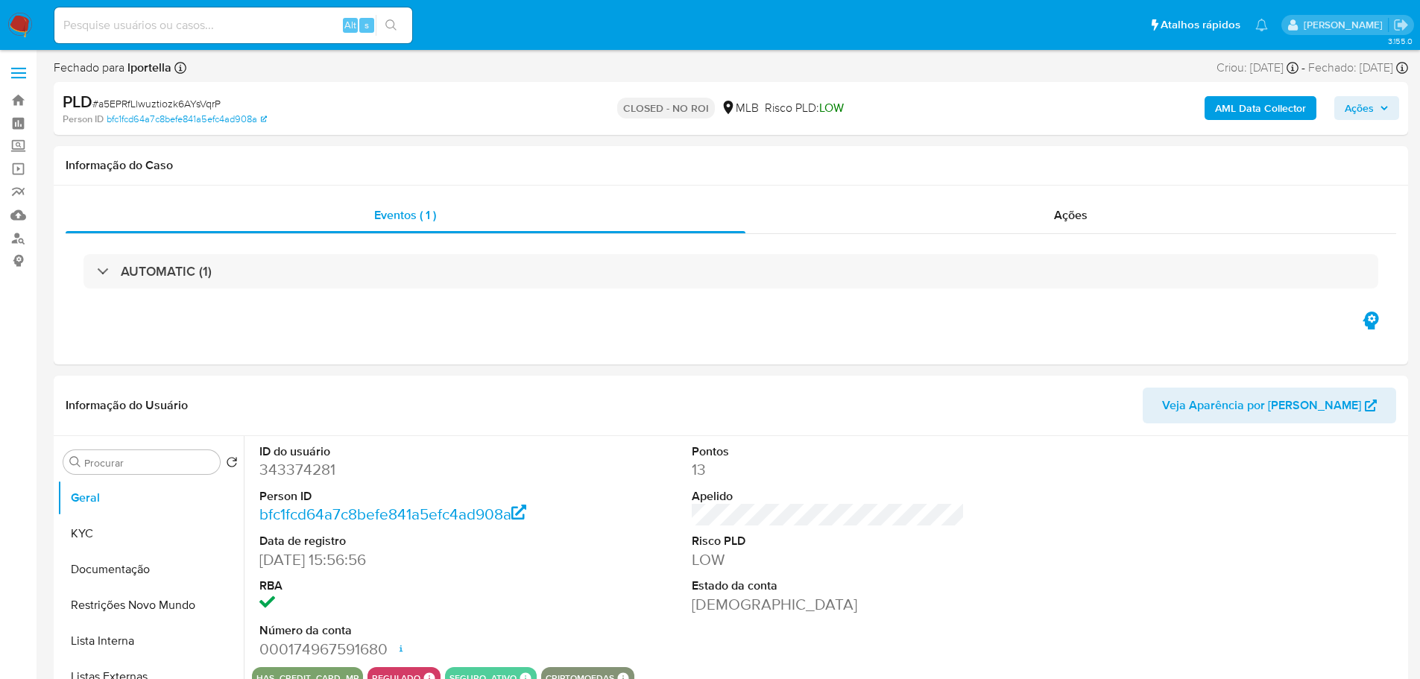
click at [19, 16] on img at bounding box center [19, 25] width 25 height 25
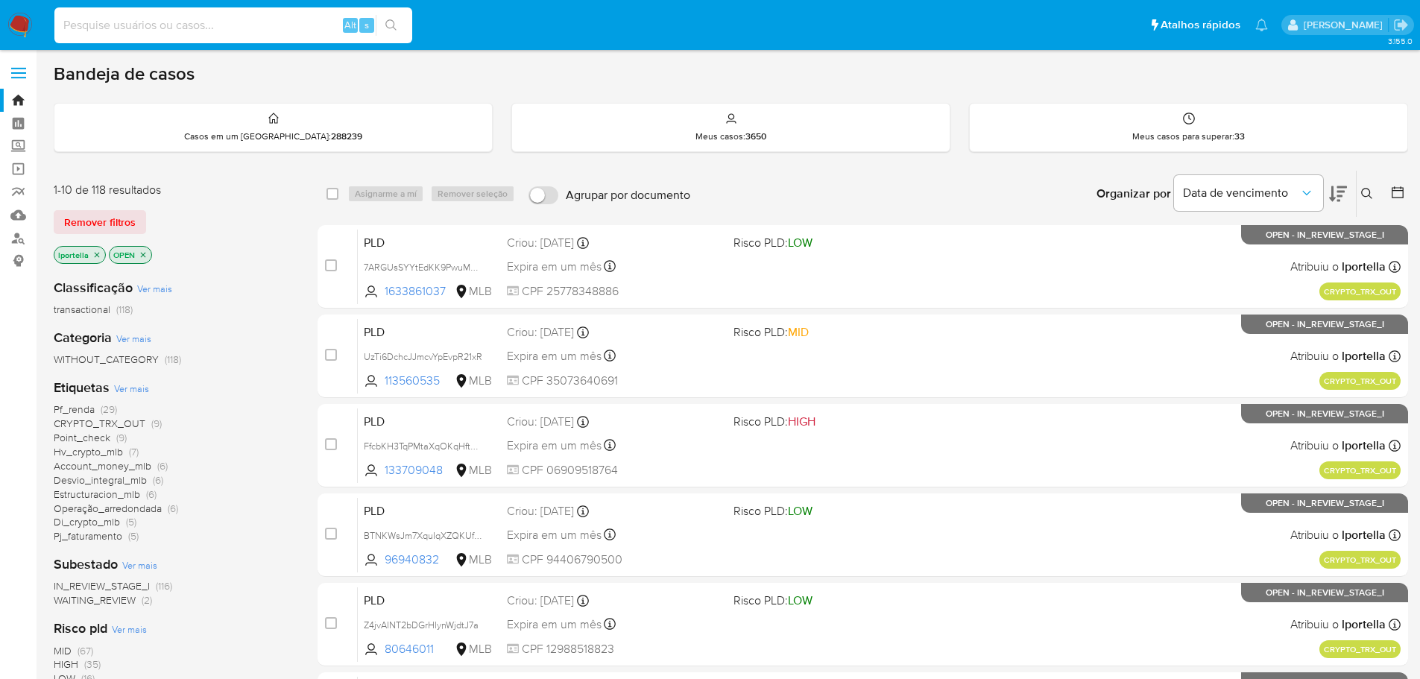
click at [253, 31] on input at bounding box center [233, 25] width 358 height 19
paste input "a5EPRfLlwuztiozk6AYsVqrP"
type input "a5EPRfLlwuztiozk6AYsVqrP"
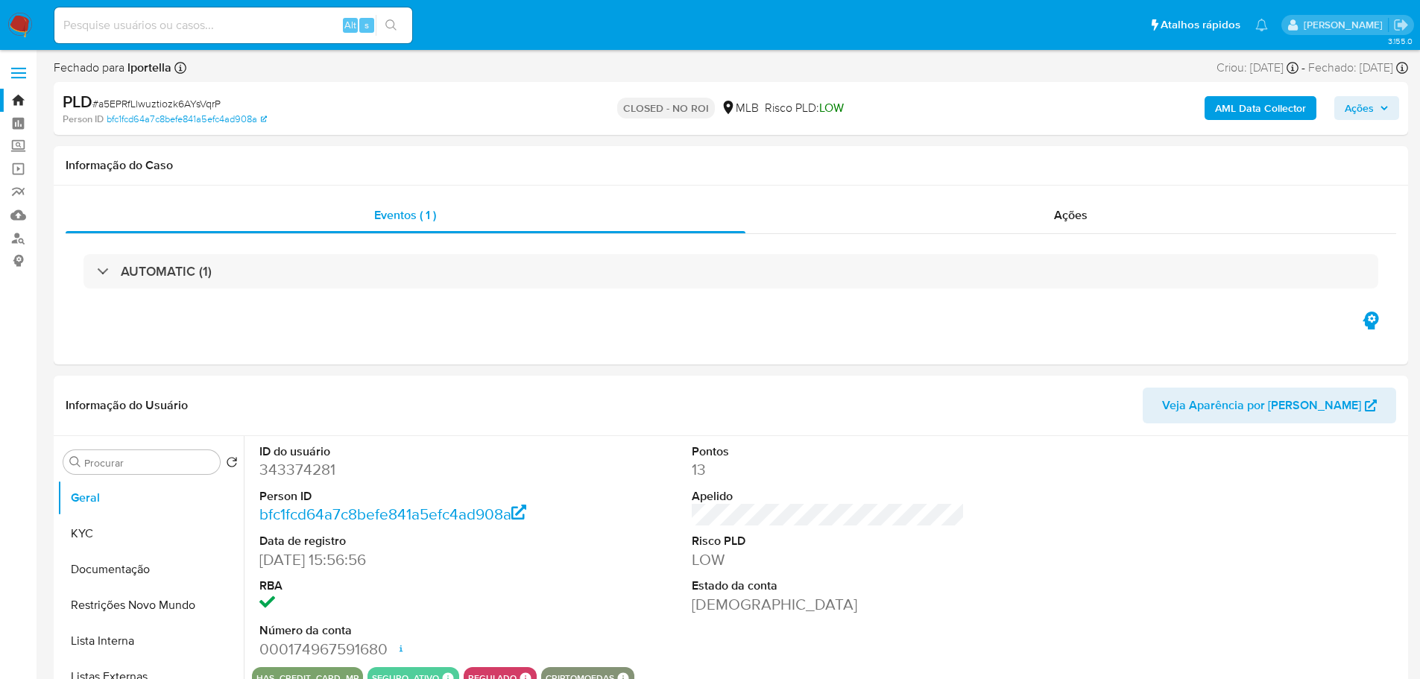
select select "10"
drag, startPoint x: 41, startPoint y: 13, endPoint x: 165, endPoint y: 69, distance: 136.0
click at [165, 69] on b "lportella" at bounding box center [147, 67] width 47 height 17
click at [22, 19] on img at bounding box center [19, 25] width 25 height 25
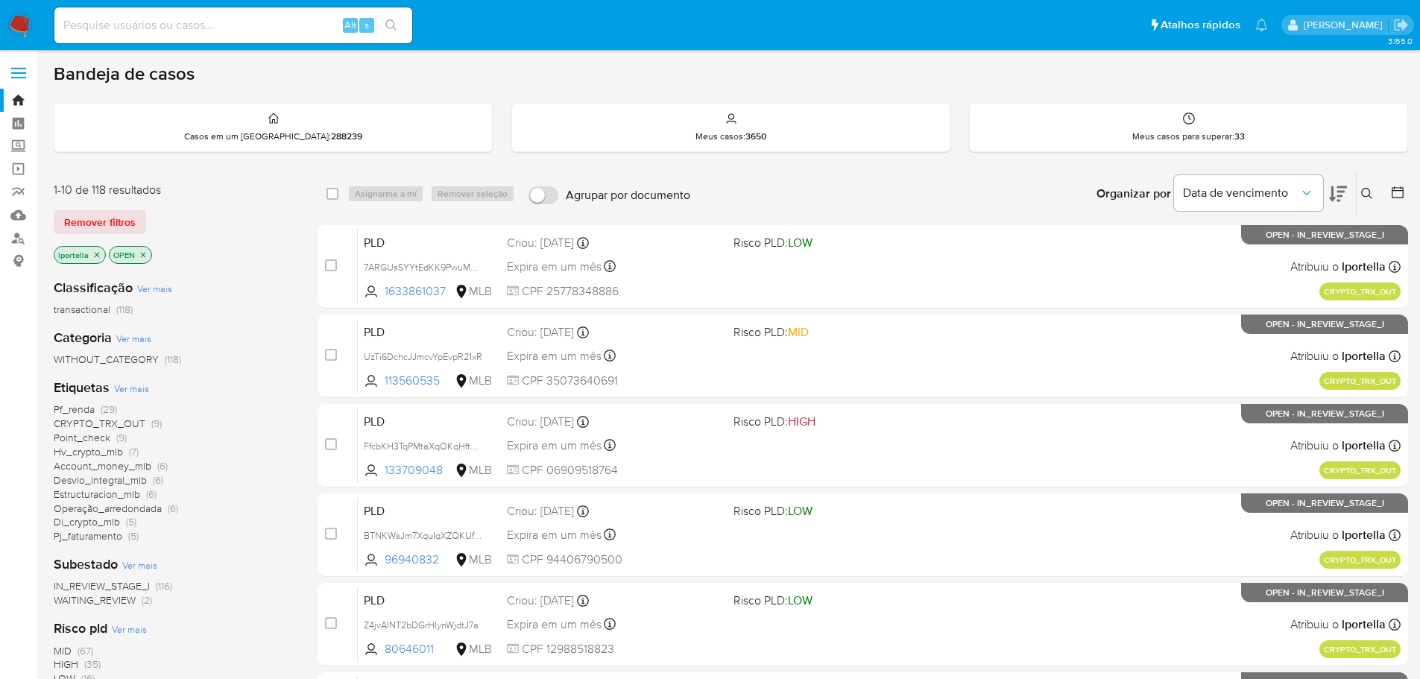
click at [148, 29] on input at bounding box center [233, 25] width 358 height 19
paste input "9or8F0mBIvfvugH42Q8XZN87"
type input "9or8F0mBIvfvugH42Q8XZN87"
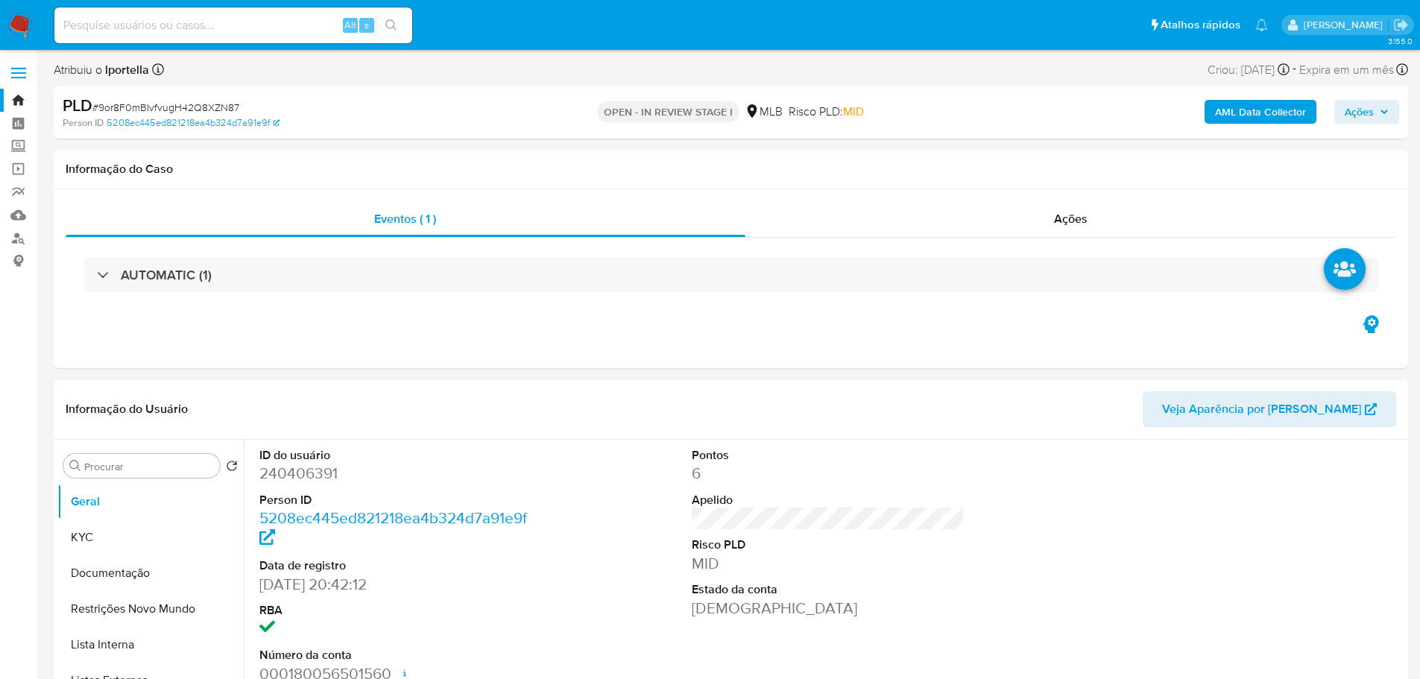
select select "10"
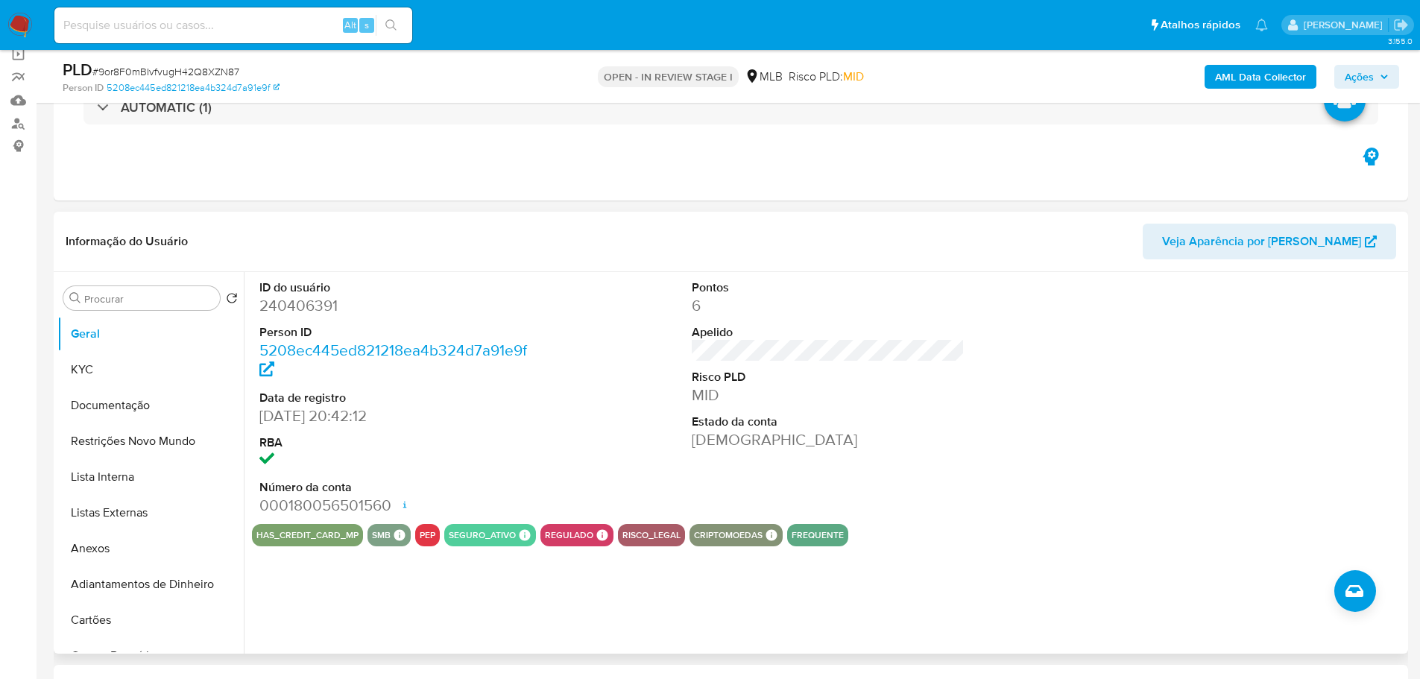
scroll to position [224, 0]
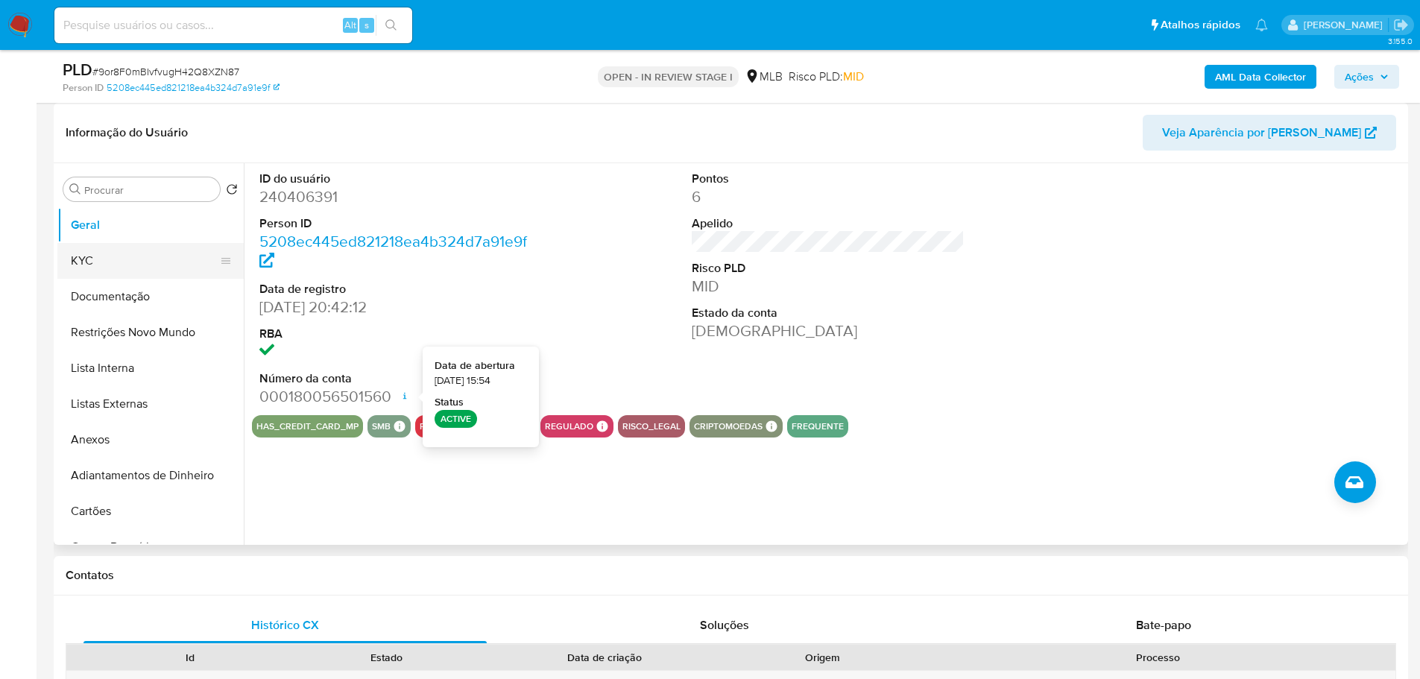
click at [90, 253] on button "KYC" at bounding box center [144, 261] width 174 height 36
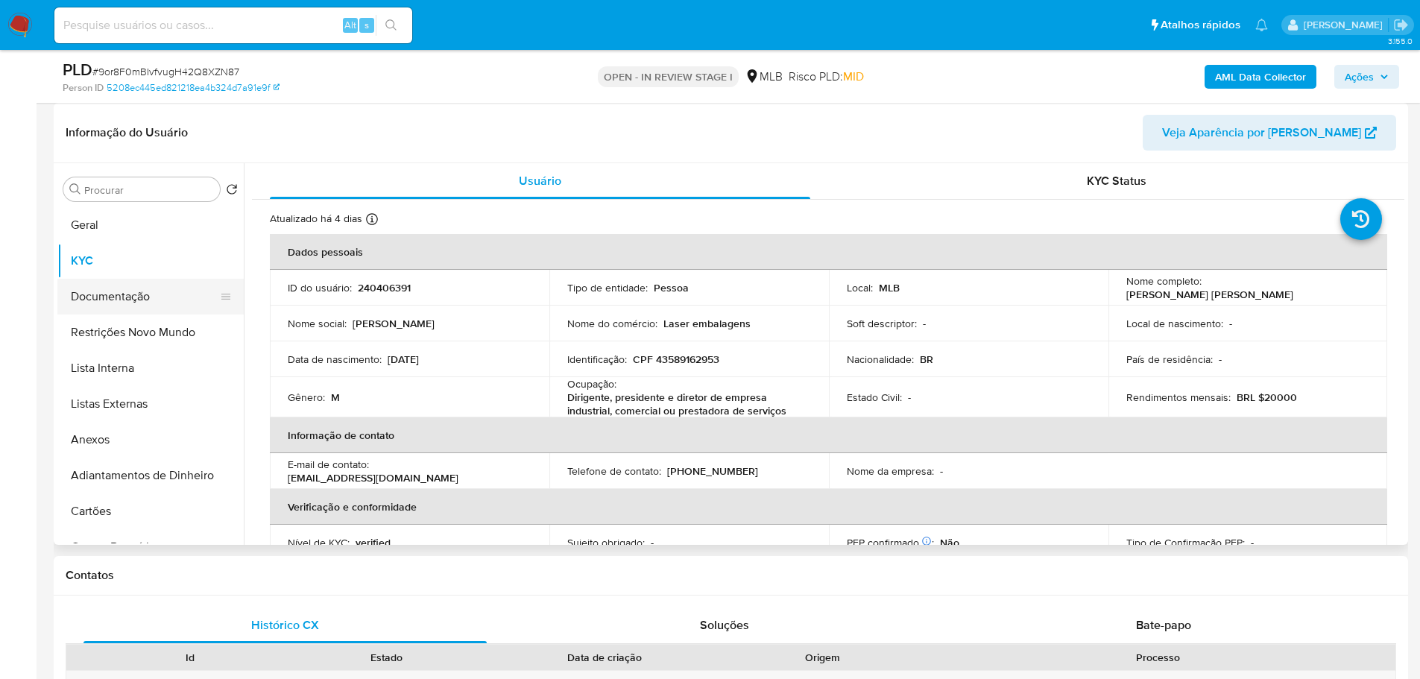
click at [156, 296] on button "Documentação" at bounding box center [144, 297] width 174 height 36
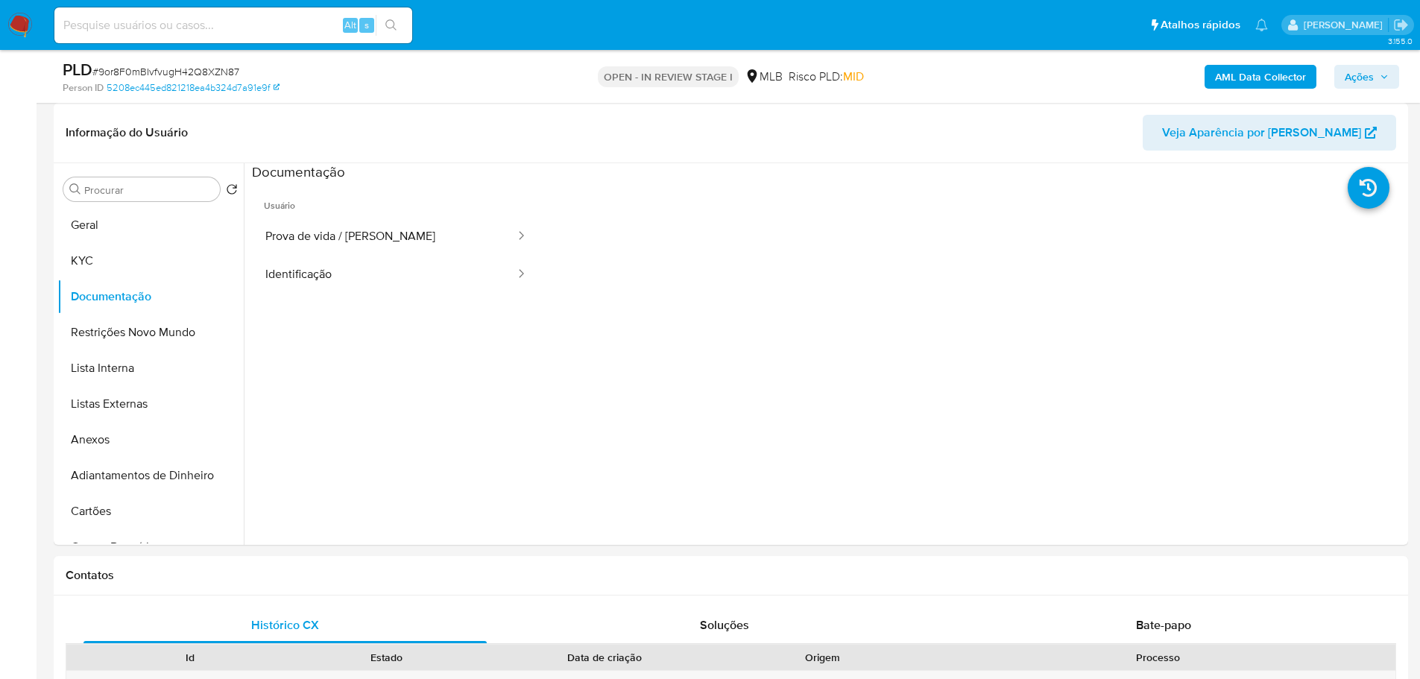
click at [402, 247] on button "Prova de vida / [PERSON_NAME]" at bounding box center [384, 237] width 265 height 38
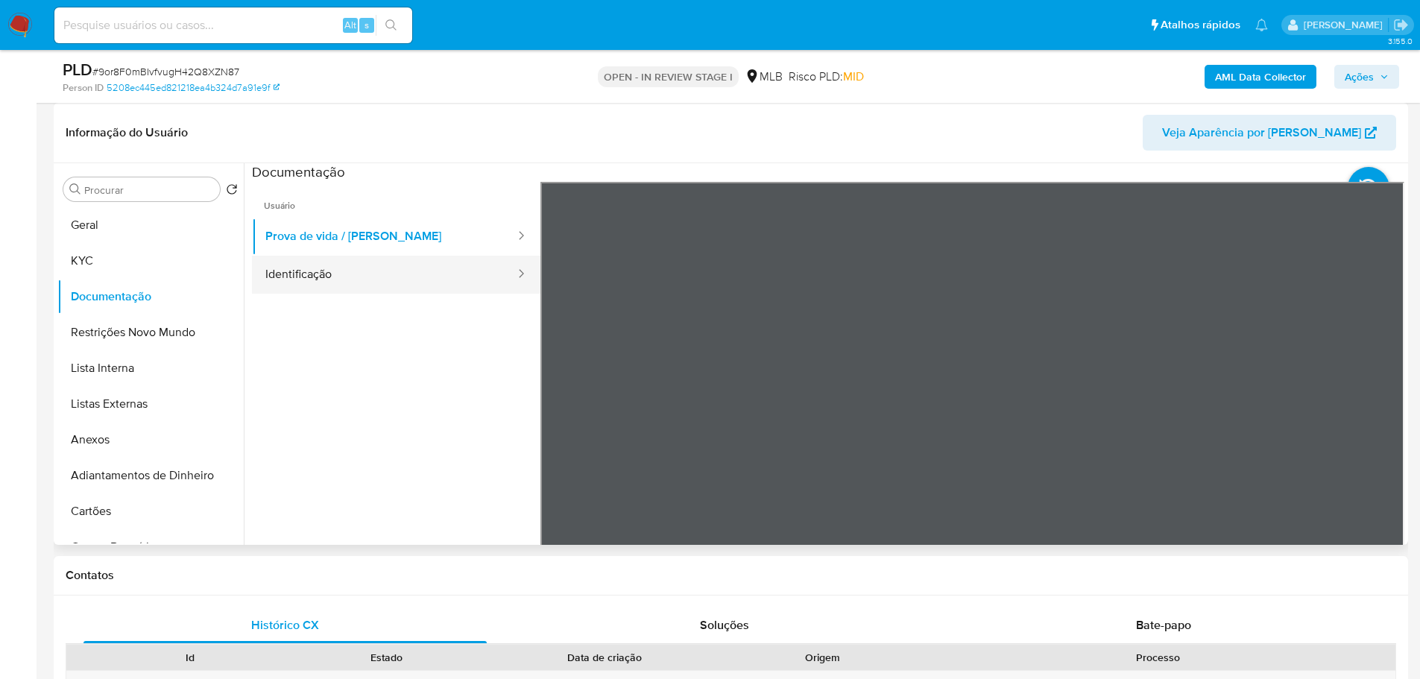
click at [415, 281] on button "Identificação" at bounding box center [384, 275] width 265 height 38
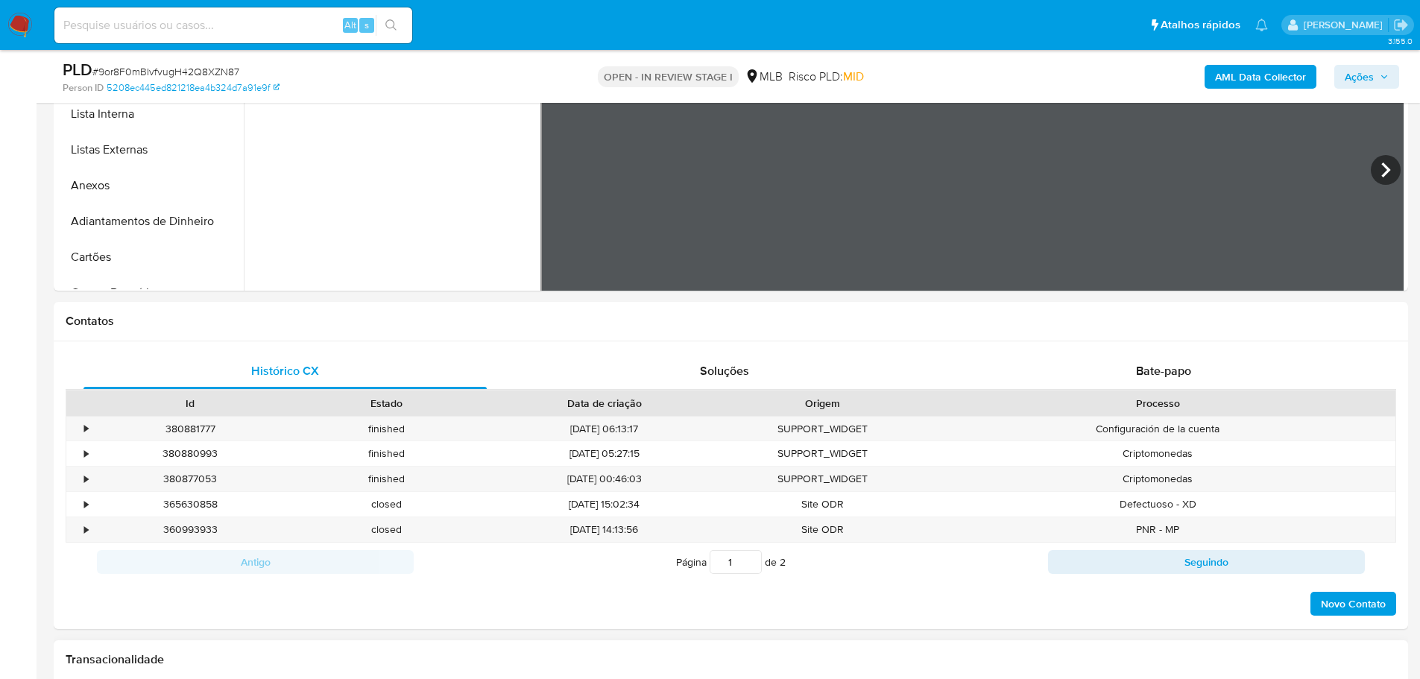
scroll to position [820, 0]
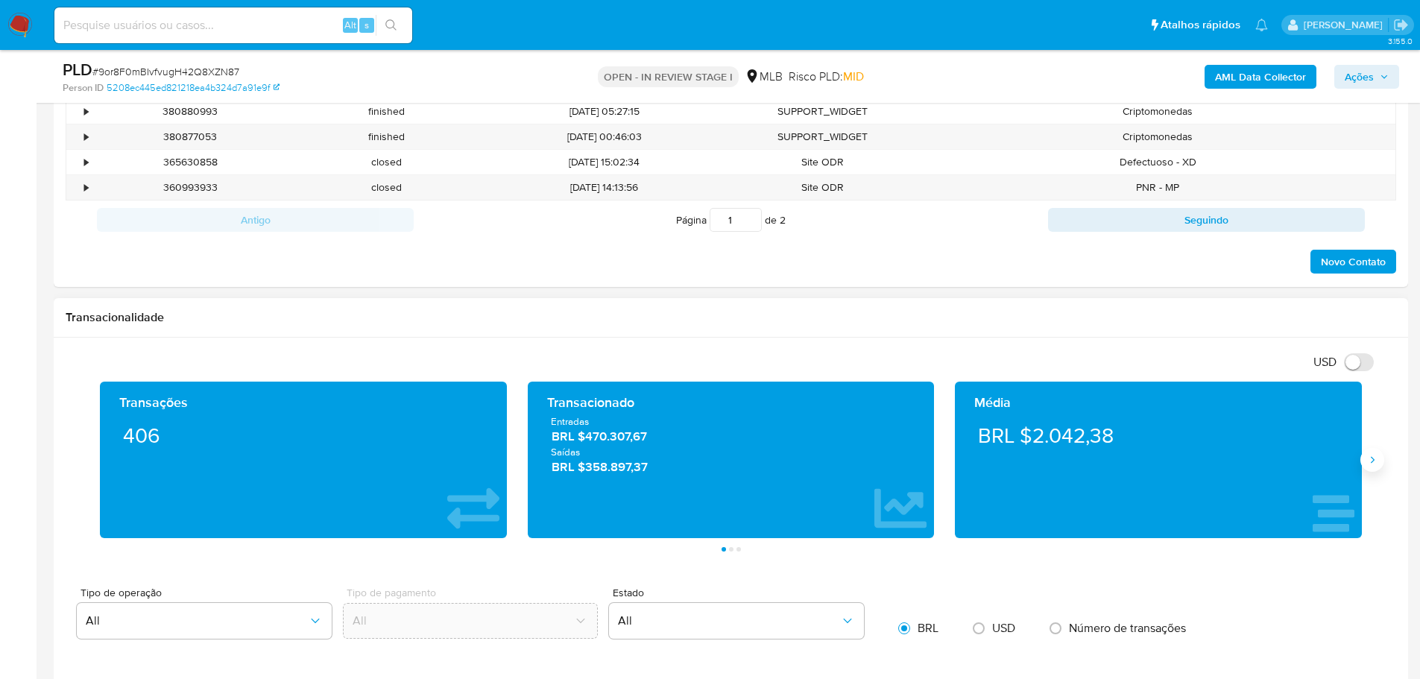
click at [1384, 455] on div "Transações 406 Transacionado Entradas BRL $470.307,67 Saídas BRL $358.897,37 Mé…" at bounding box center [731, 467] width 1330 height 170
click at [1378, 455] on button "Siguiente" at bounding box center [1372, 460] width 24 height 24
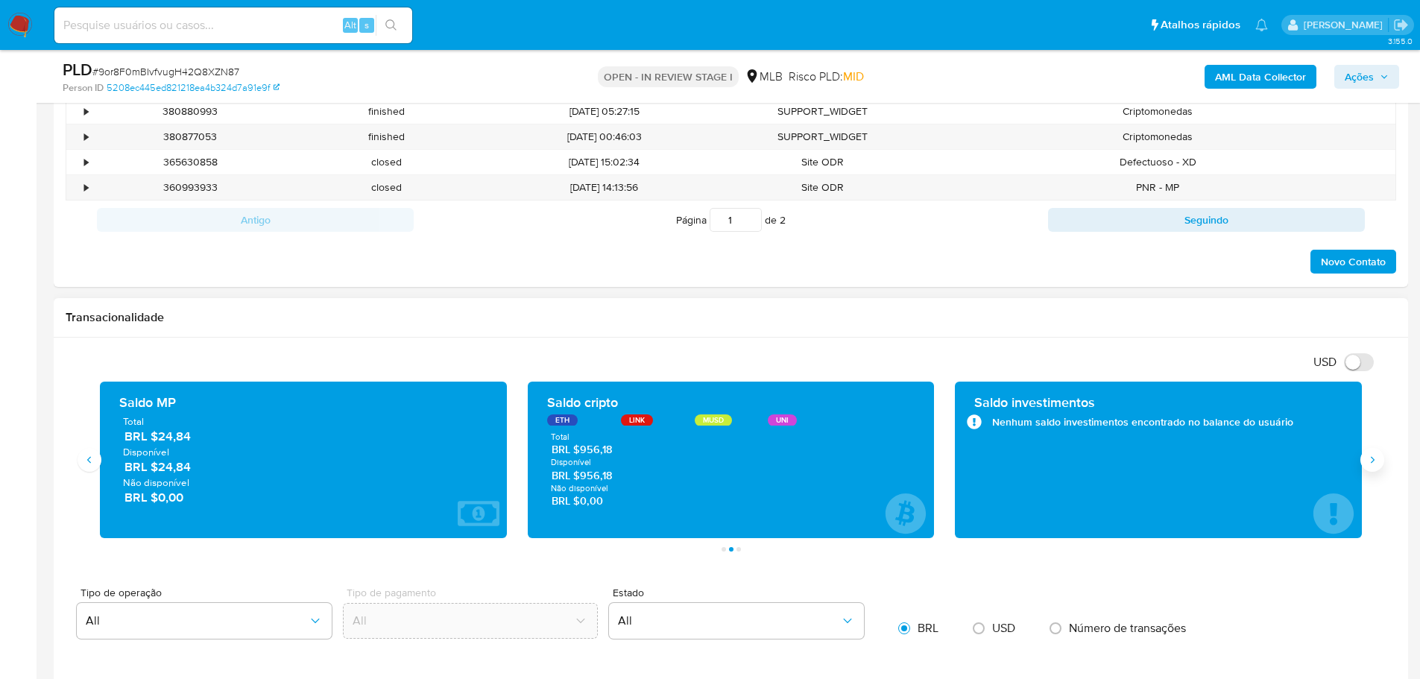
click at [1378, 455] on button "Siguiente" at bounding box center [1372, 460] width 24 height 24
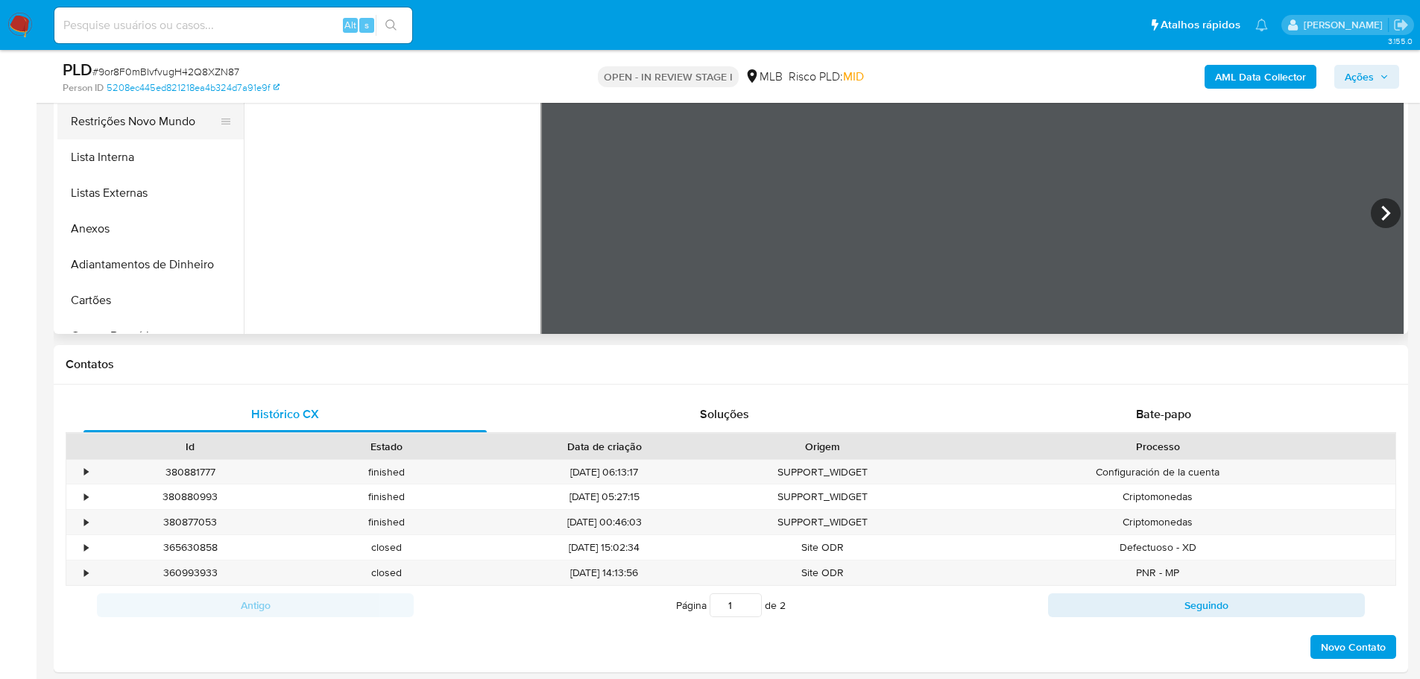
scroll to position [224, 0]
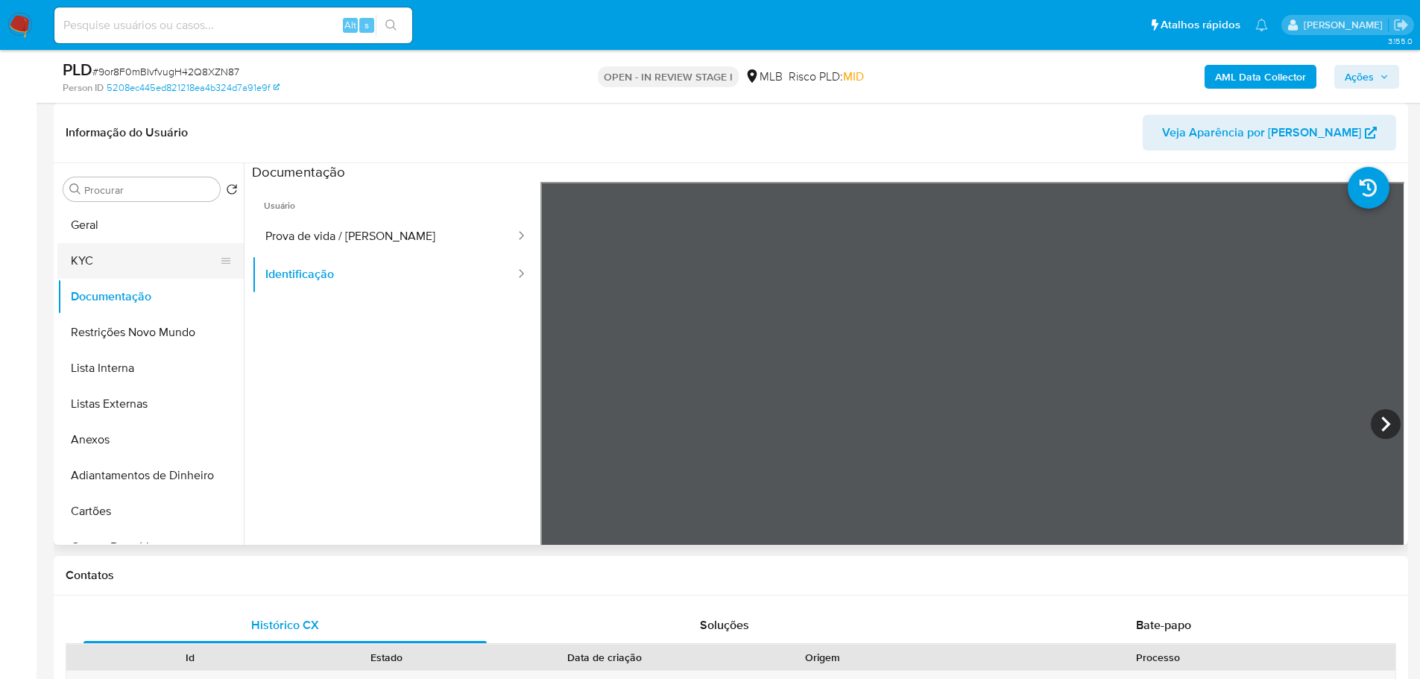
click at [122, 265] on button "KYC" at bounding box center [144, 261] width 174 height 36
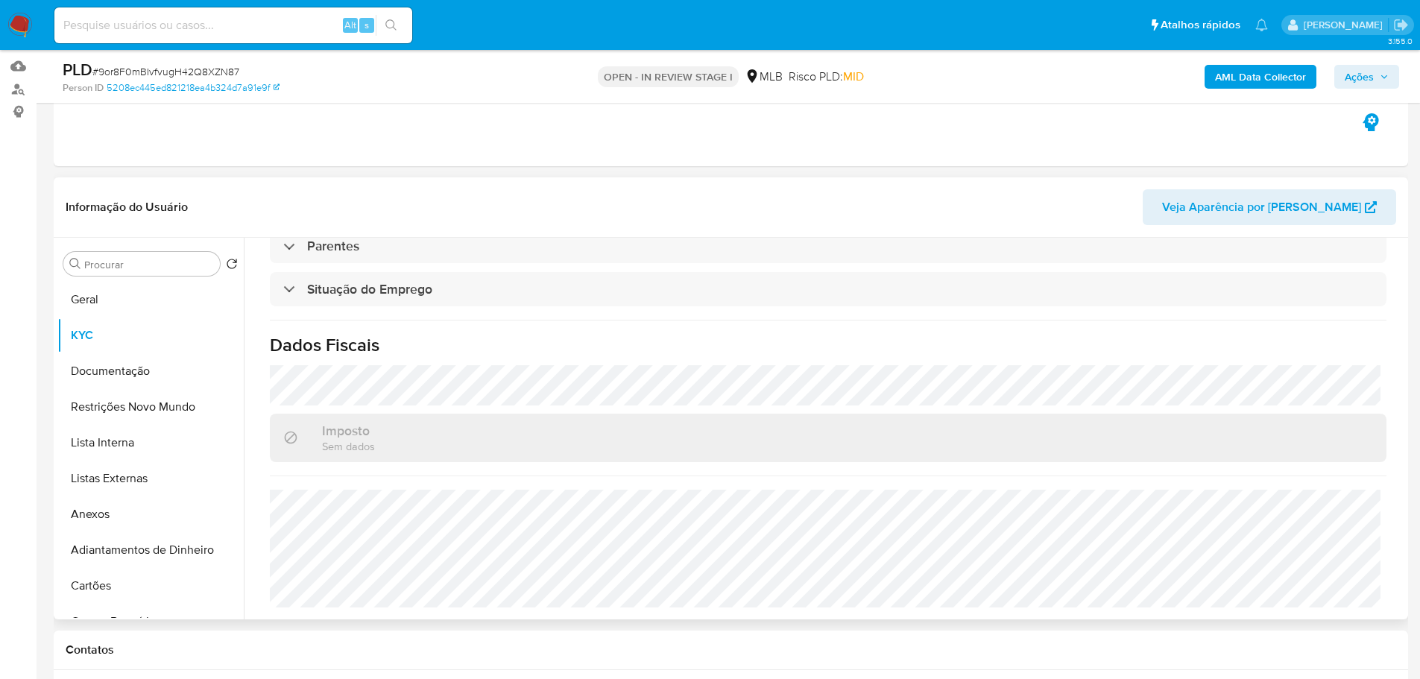
scroll to position [625, 0]
drag, startPoint x: 103, startPoint y: 300, endPoint x: 110, endPoint y: 294, distance: 9.5
click at [103, 300] on button "Geral" at bounding box center [144, 300] width 174 height 36
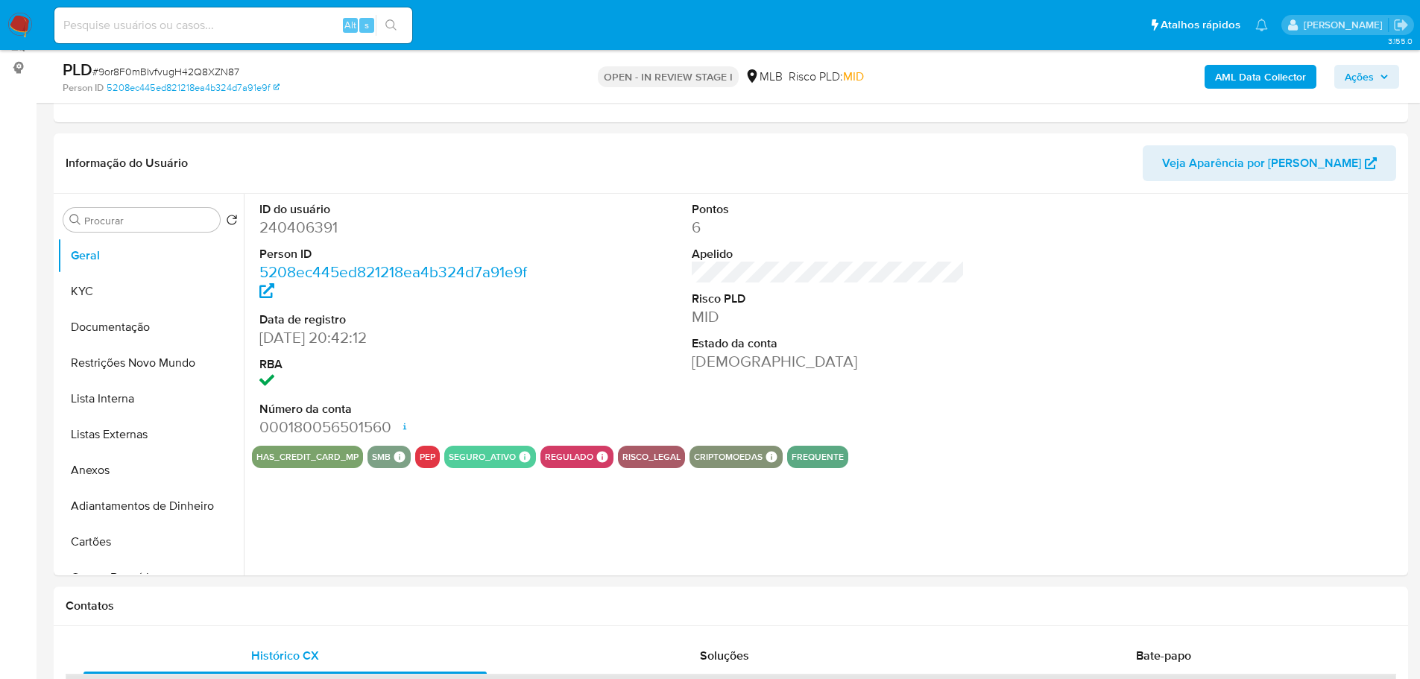
scroll to position [186, 0]
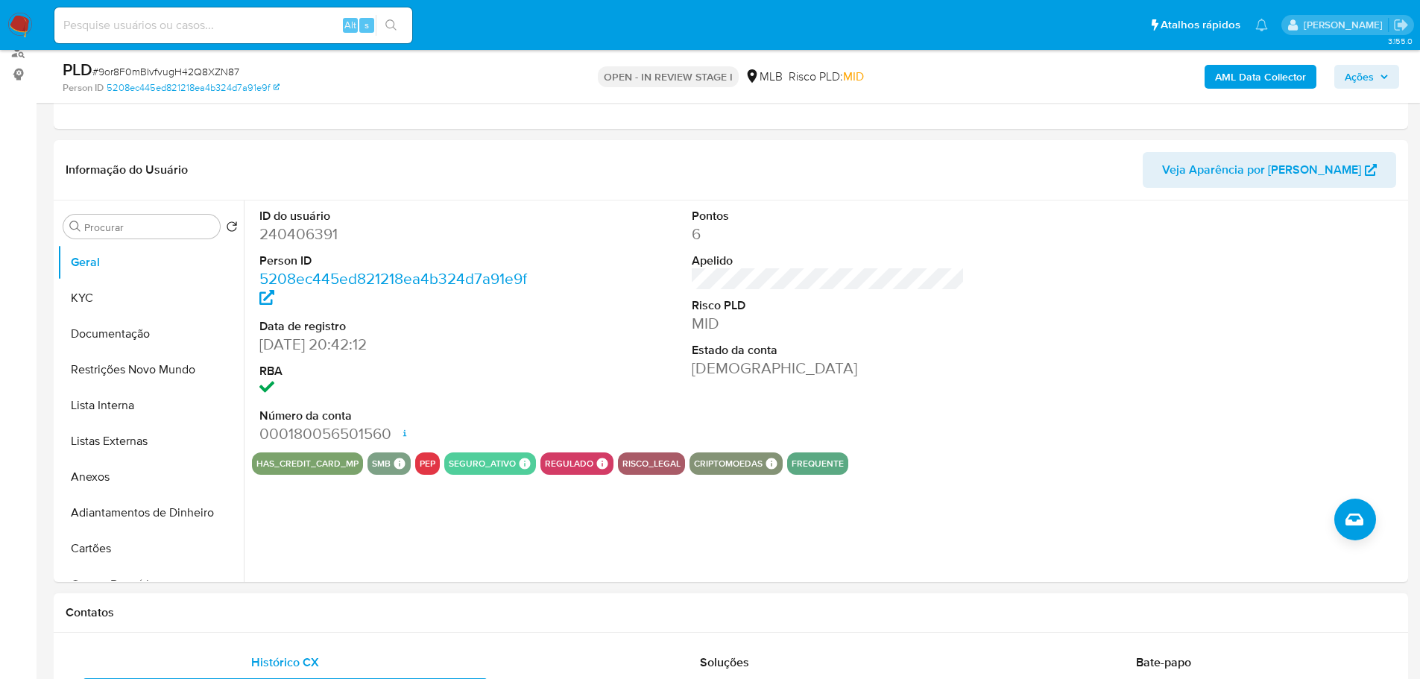
drag, startPoint x: 253, startPoint y: 606, endPoint x: 240, endPoint y: 595, distance: 17.5
click at [253, 606] on h1 "Contatos" at bounding box center [731, 612] width 1330 height 15
click at [92, 288] on button "KYC" at bounding box center [144, 298] width 174 height 36
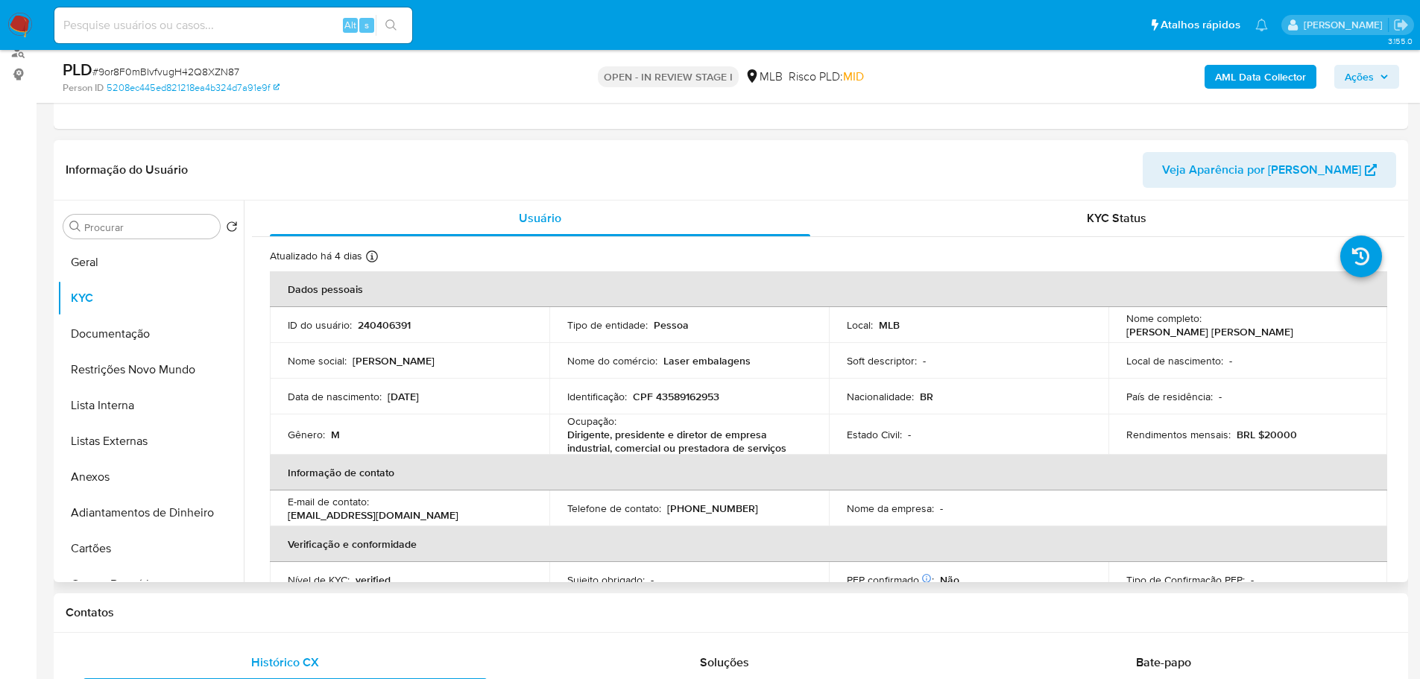
scroll to position [23, 0]
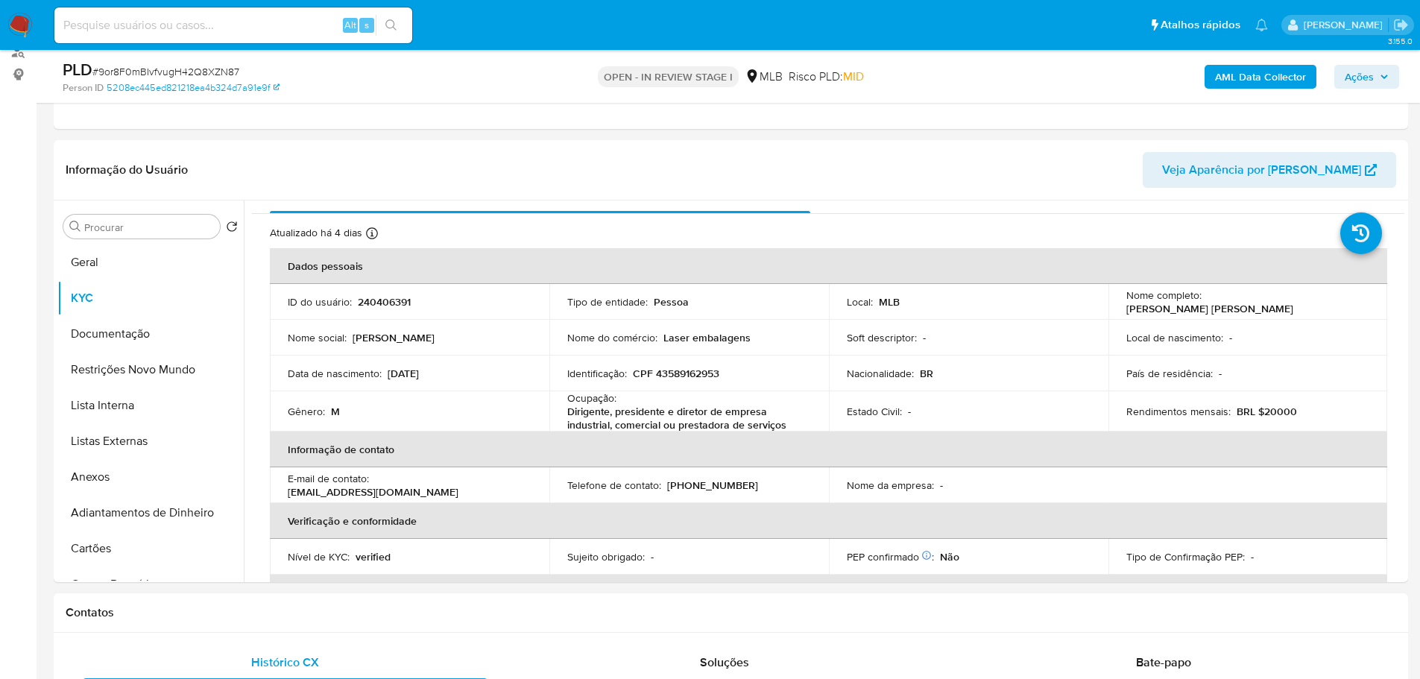
click at [325, 609] on h1 "Contatos" at bounding box center [731, 612] width 1330 height 15
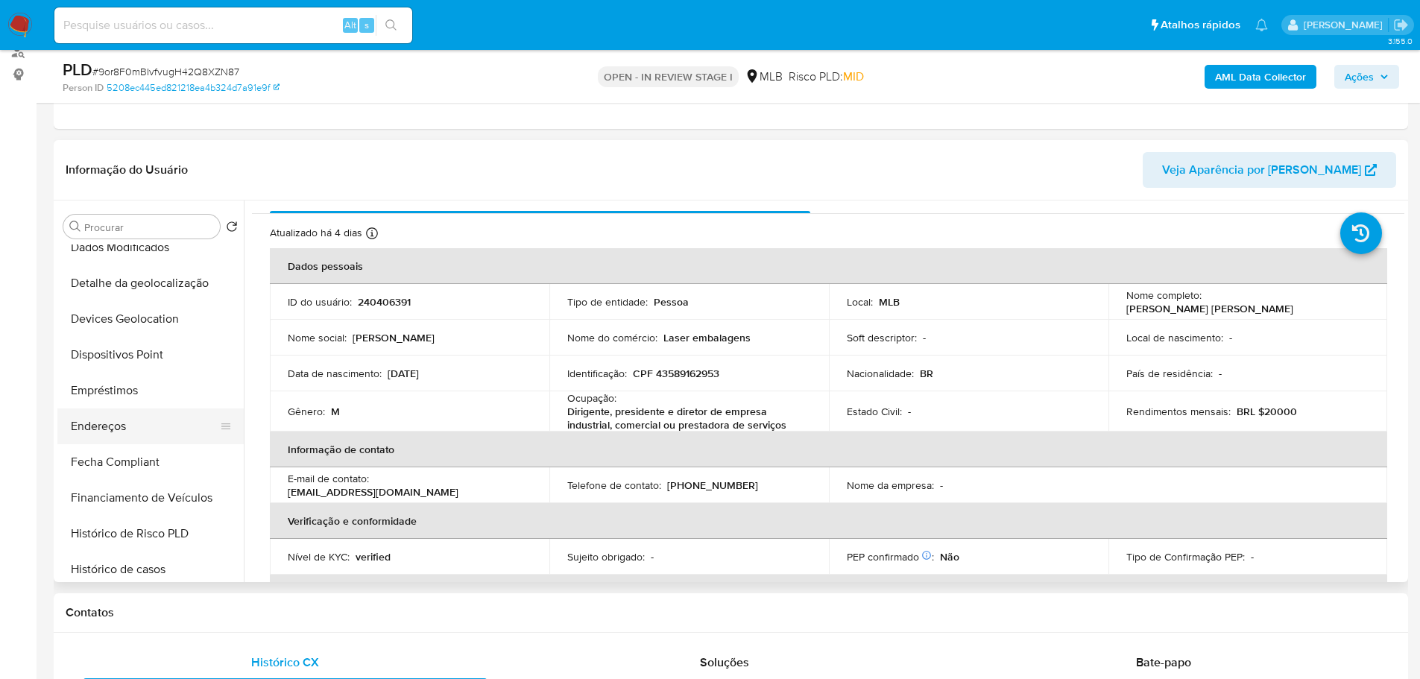
click at [124, 430] on button "Endereços" at bounding box center [144, 426] width 174 height 36
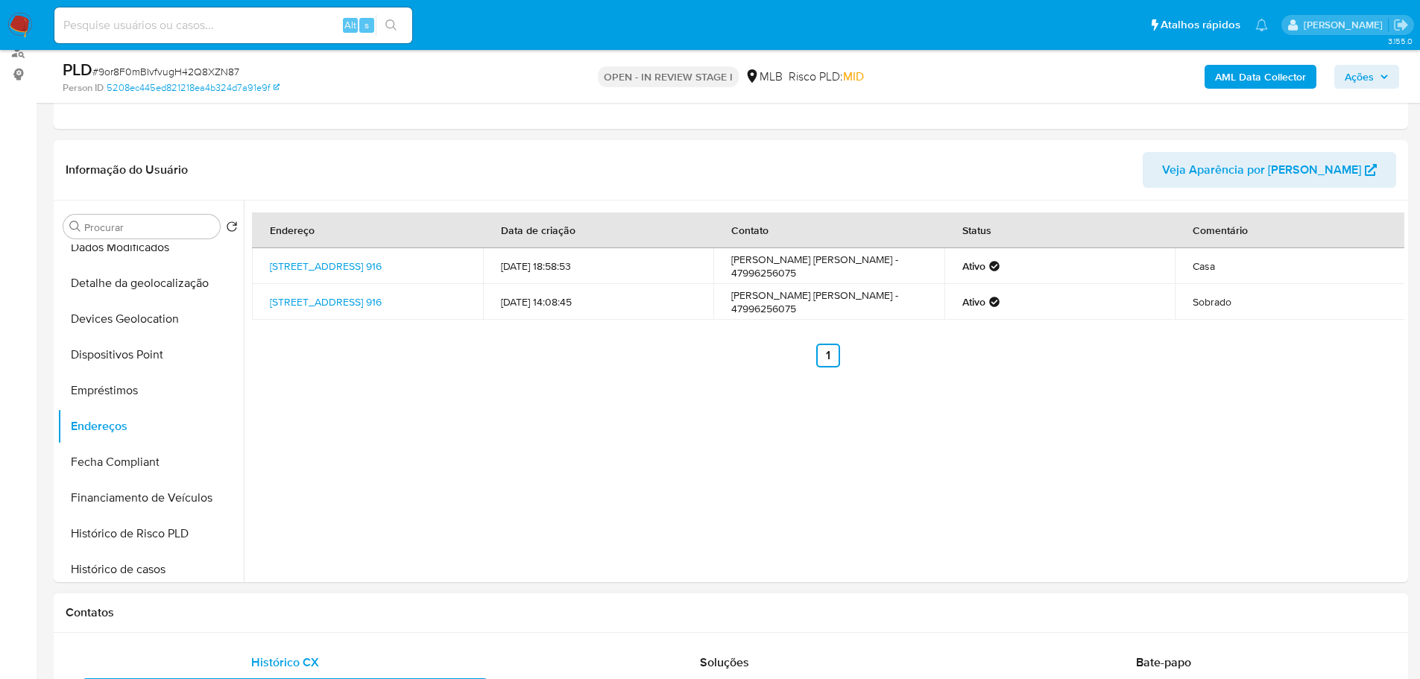
click at [209, 613] on h1 "Contatos" at bounding box center [731, 612] width 1330 height 15
click at [164, 288] on button "Detalhe da geolocalização" at bounding box center [144, 283] width 174 height 36
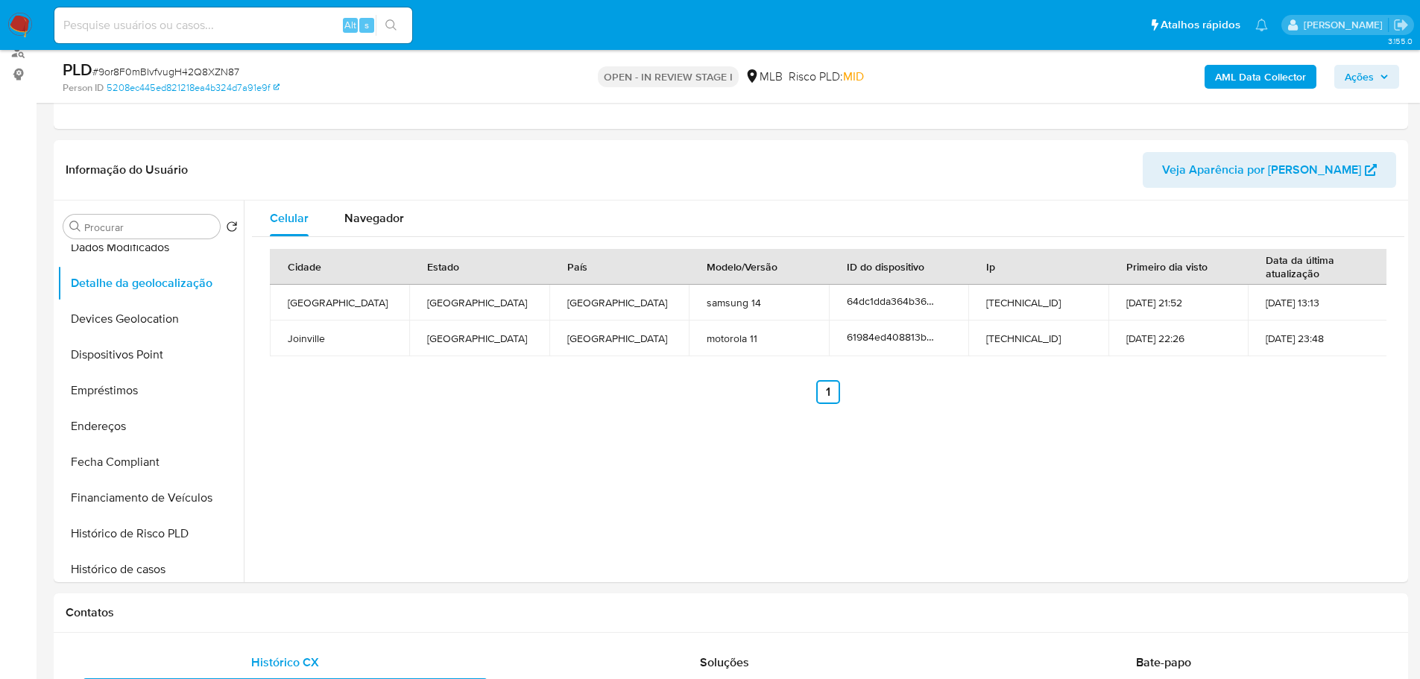
drag, startPoint x: 382, startPoint y: 614, endPoint x: 295, endPoint y: 584, distance: 92.1
click at [382, 614] on h1 "Contatos" at bounding box center [731, 612] width 1330 height 15
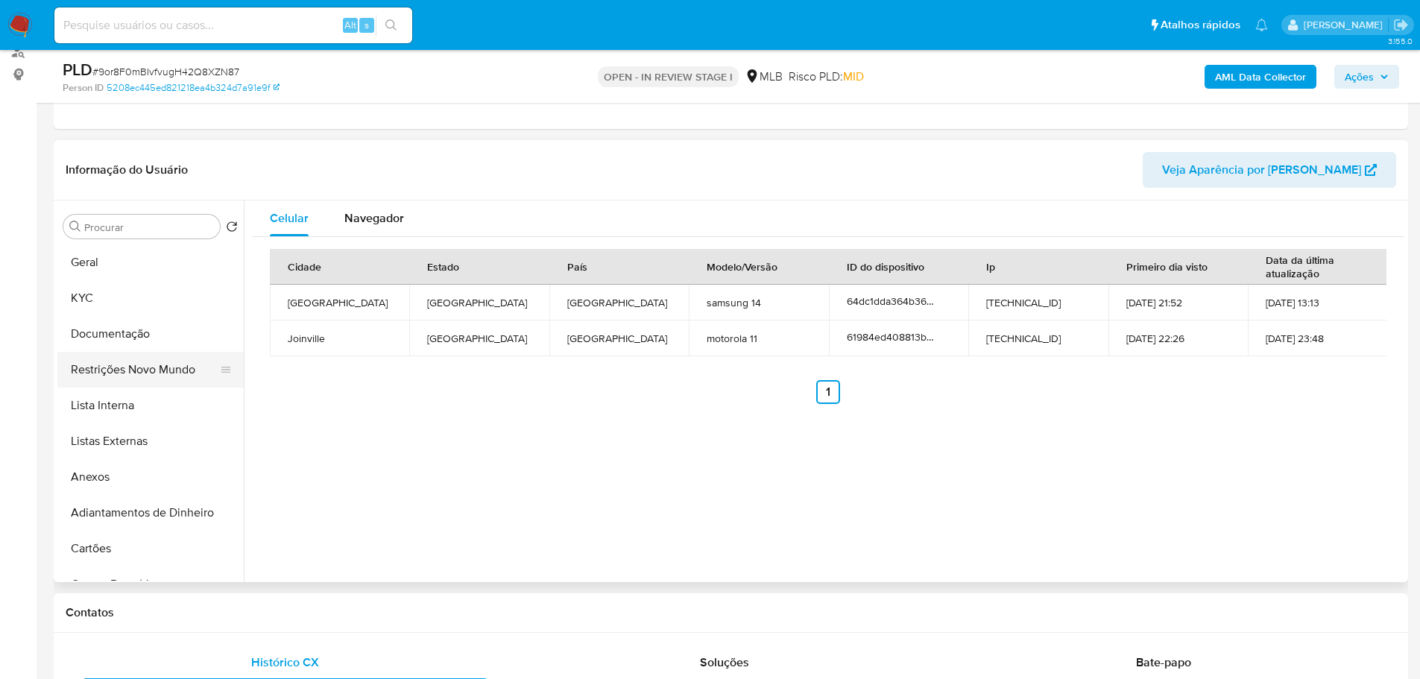
drag, startPoint x: 154, startPoint y: 367, endPoint x: 34, endPoint y: 392, distance: 123.3
click at [154, 367] on button "Restrições Novo Mundo" at bounding box center [150, 370] width 186 height 36
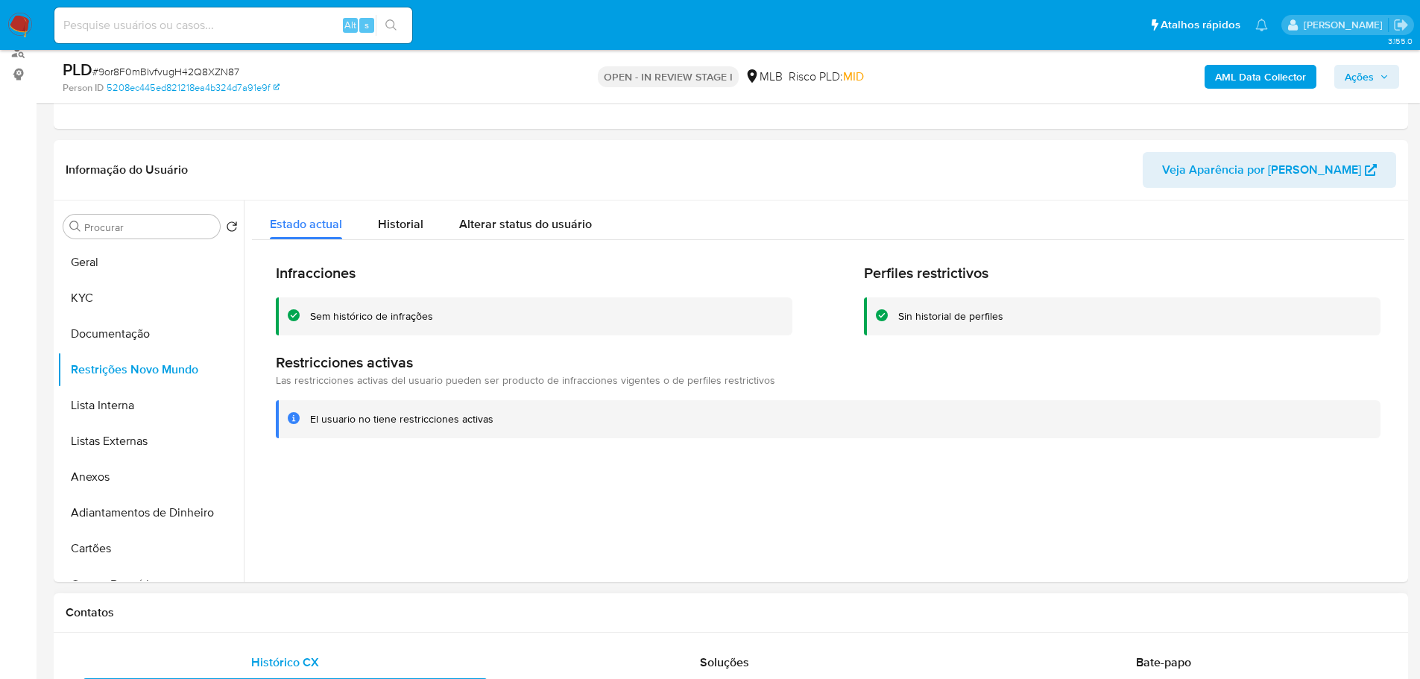
click at [254, 597] on div "Contatos" at bounding box center [731, 612] width 1354 height 39
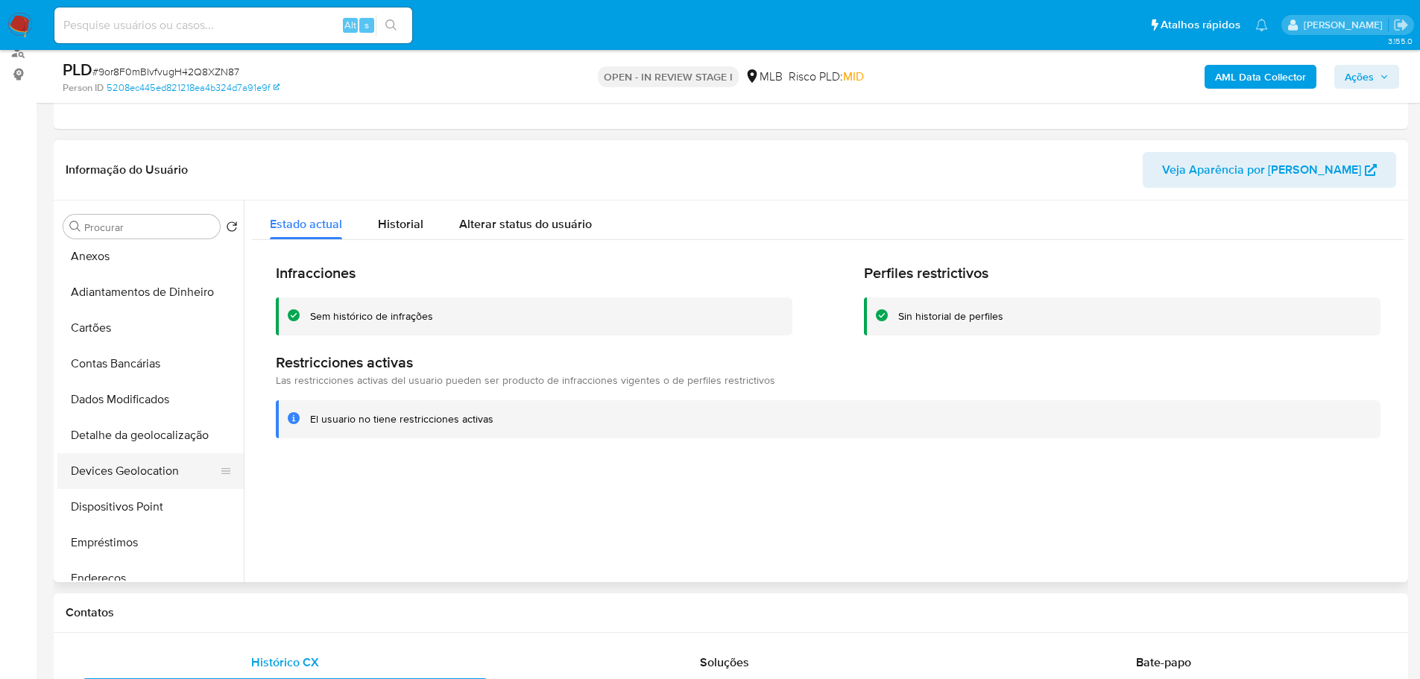
scroll to position [224, 0]
click at [145, 500] on button "Dispositivos Point" at bounding box center [144, 504] width 174 height 36
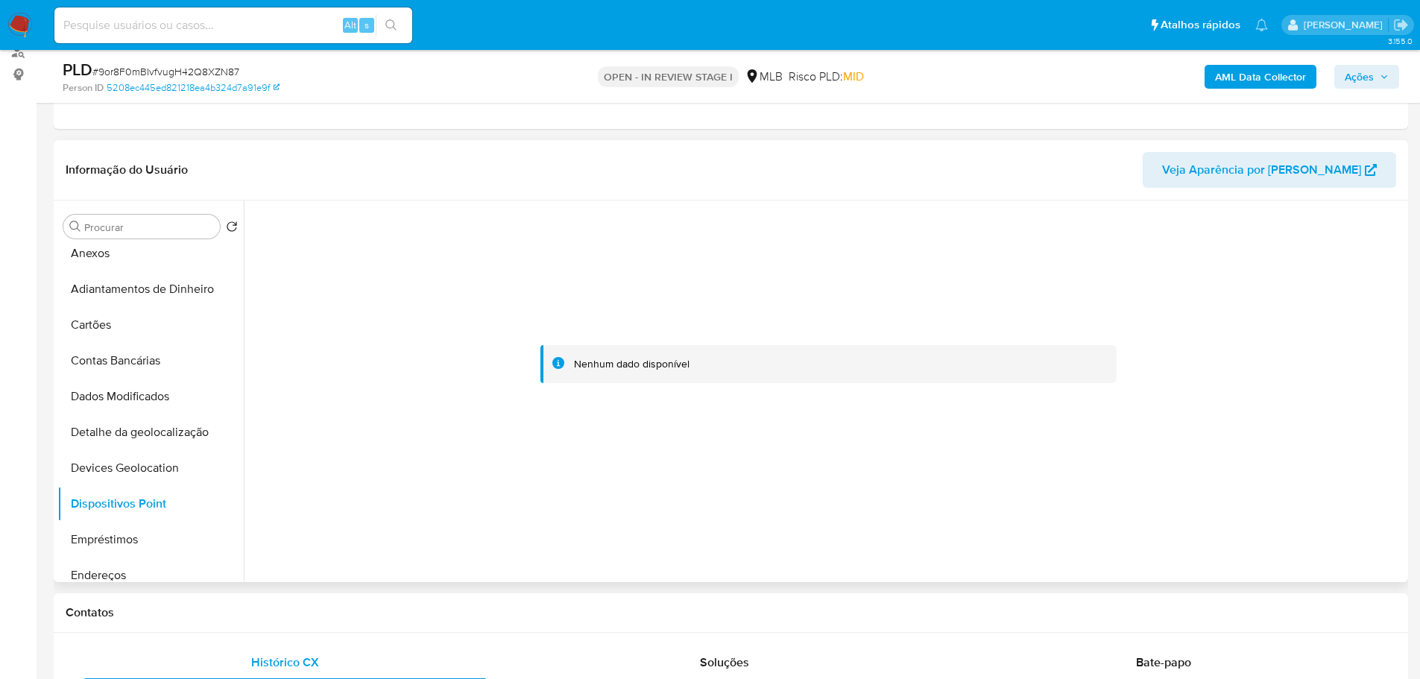
click at [1101, 500] on div at bounding box center [828, 364] width 1152 height 328
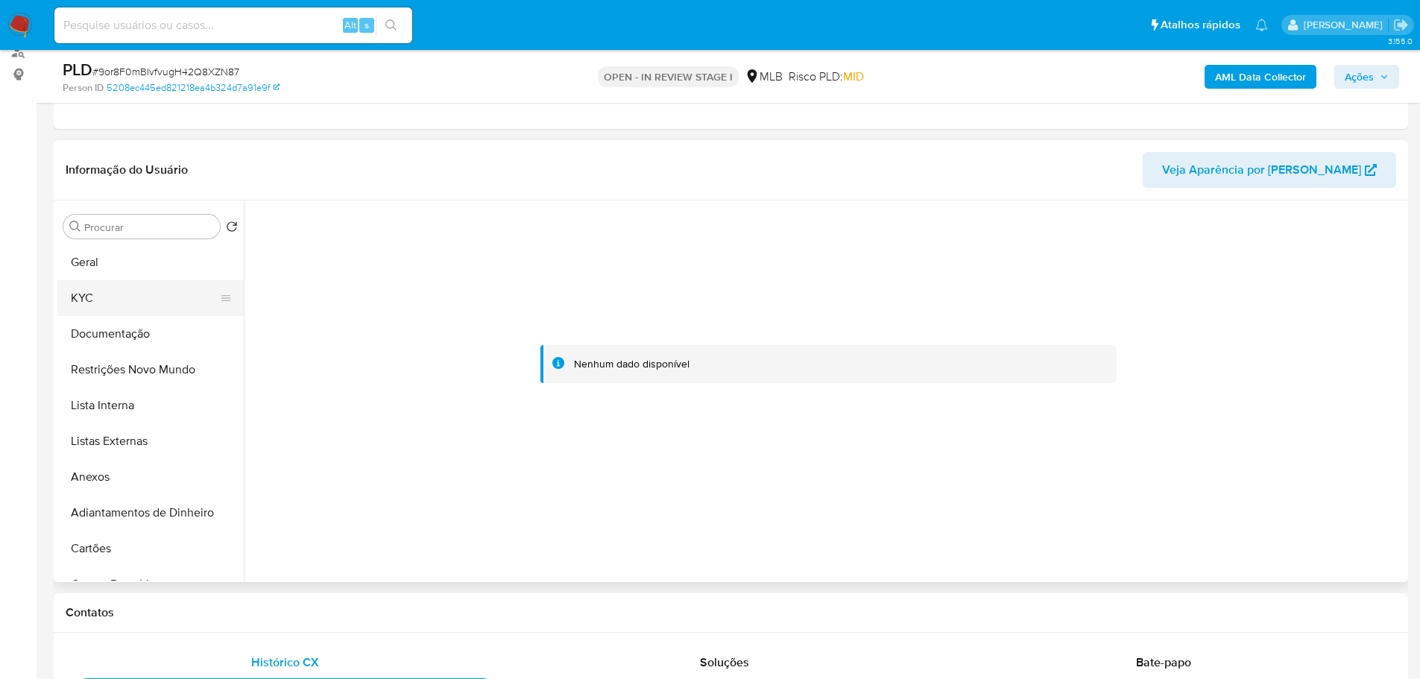
click at [99, 308] on button "KYC" at bounding box center [144, 298] width 174 height 36
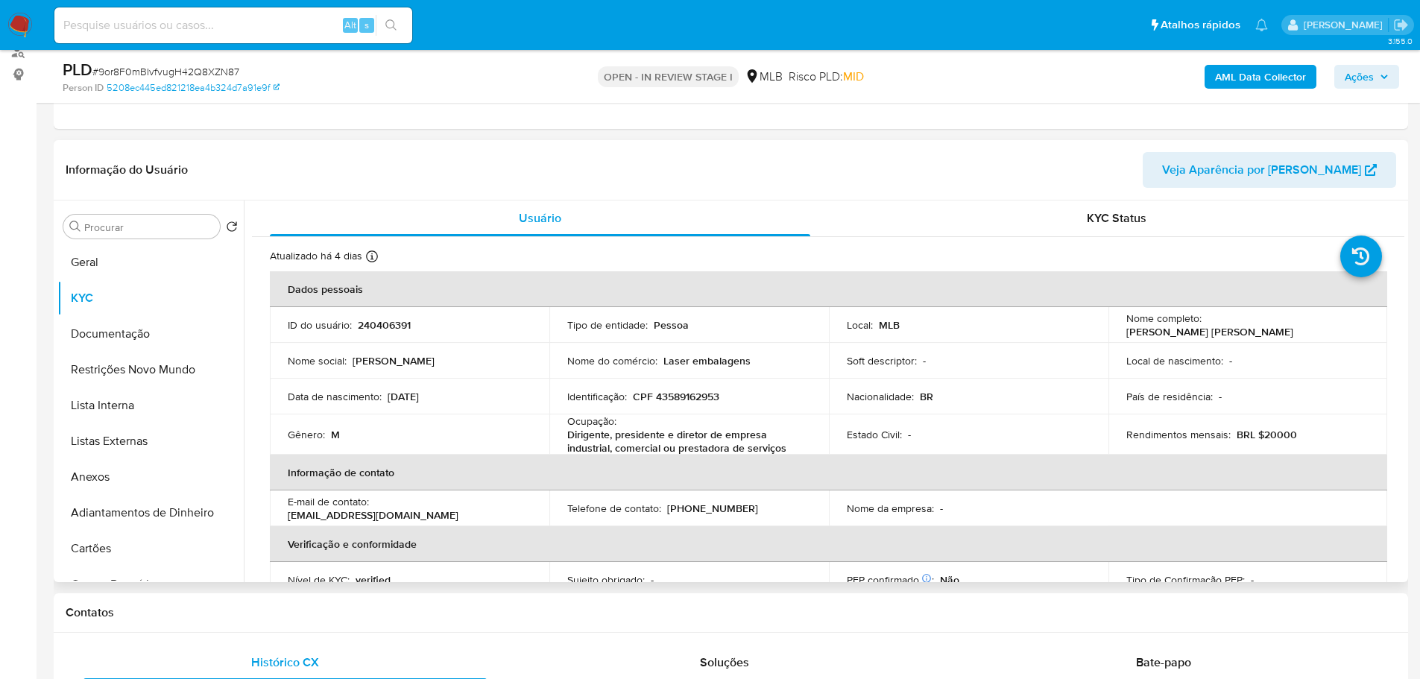
click at [689, 398] on p "CPF 43589162953" at bounding box center [676, 396] width 86 height 13
copy p "43589162953"
click at [118, 268] on button "Geral" at bounding box center [144, 262] width 174 height 36
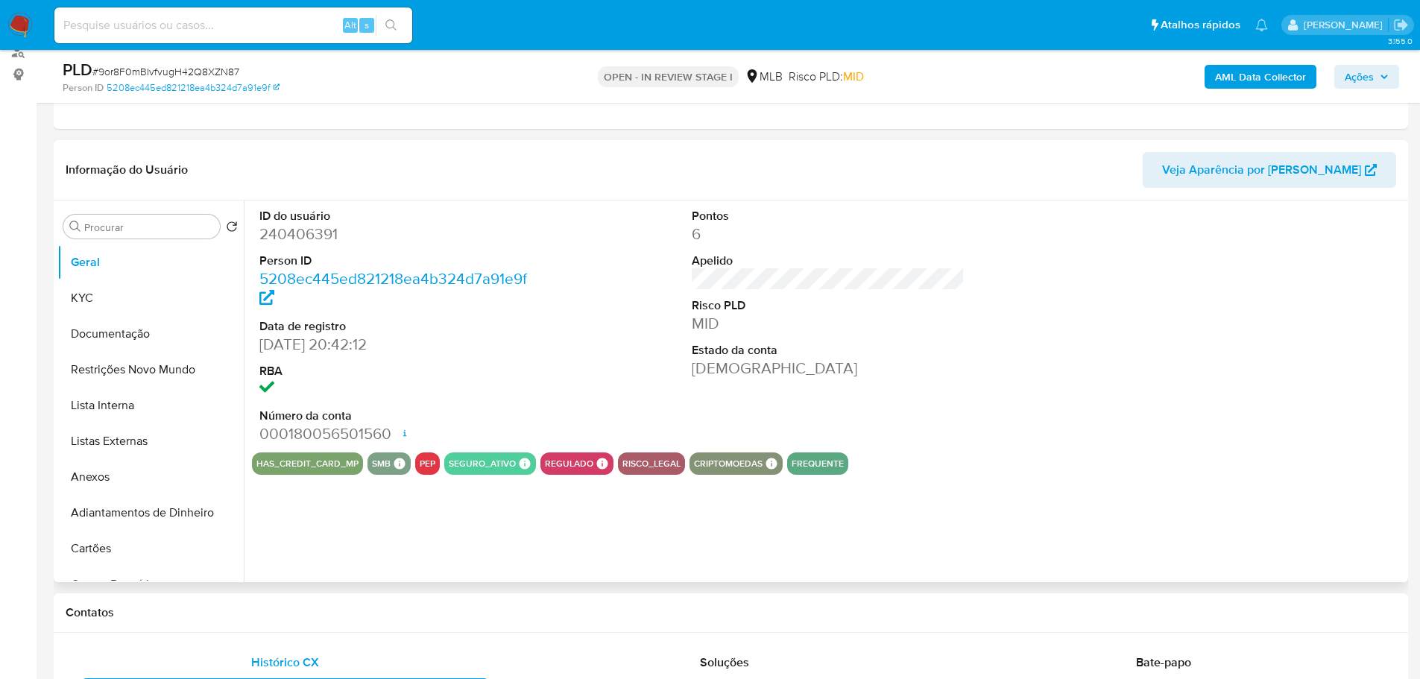
click at [314, 254] on dt "Person ID" at bounding box center [395, 261] width 273 height 16
click at [299, 240] on dd "240406391" at bounding box center [395, 234] width 273 height 21
copy dd "240406391"
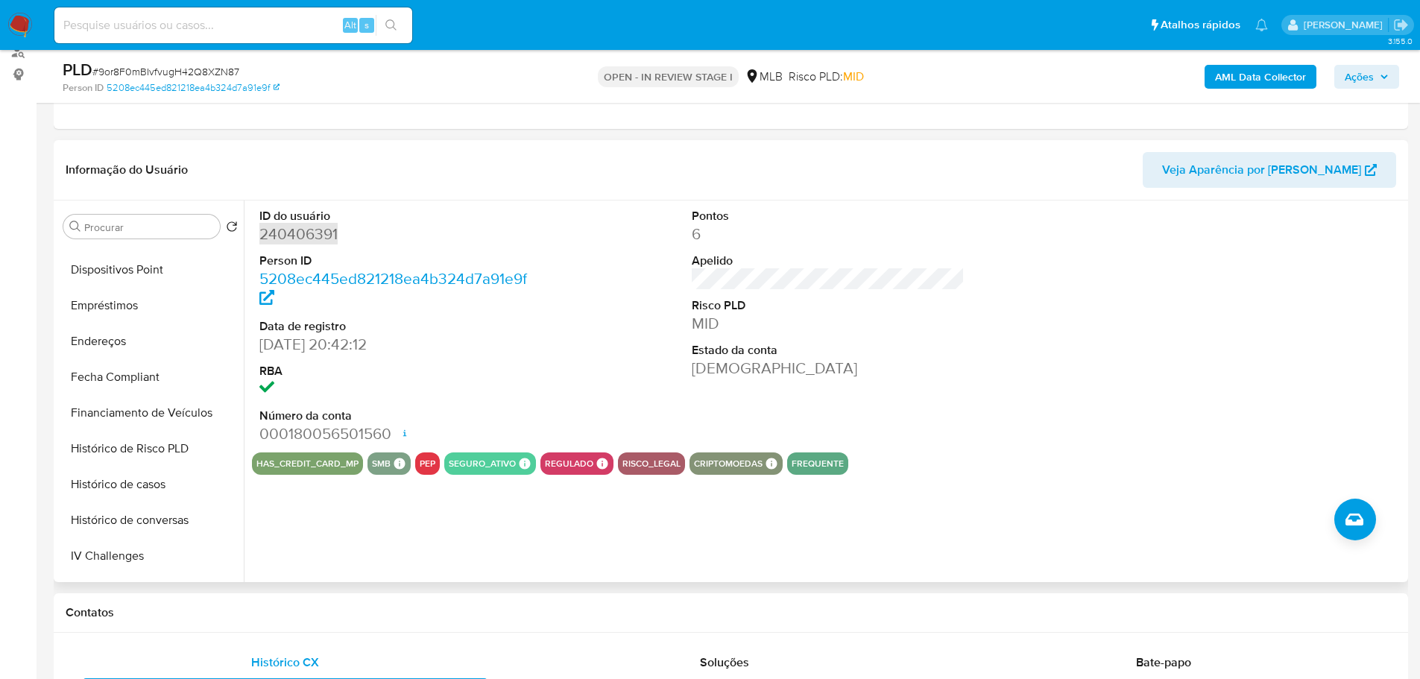
scroll to position [665, 0]
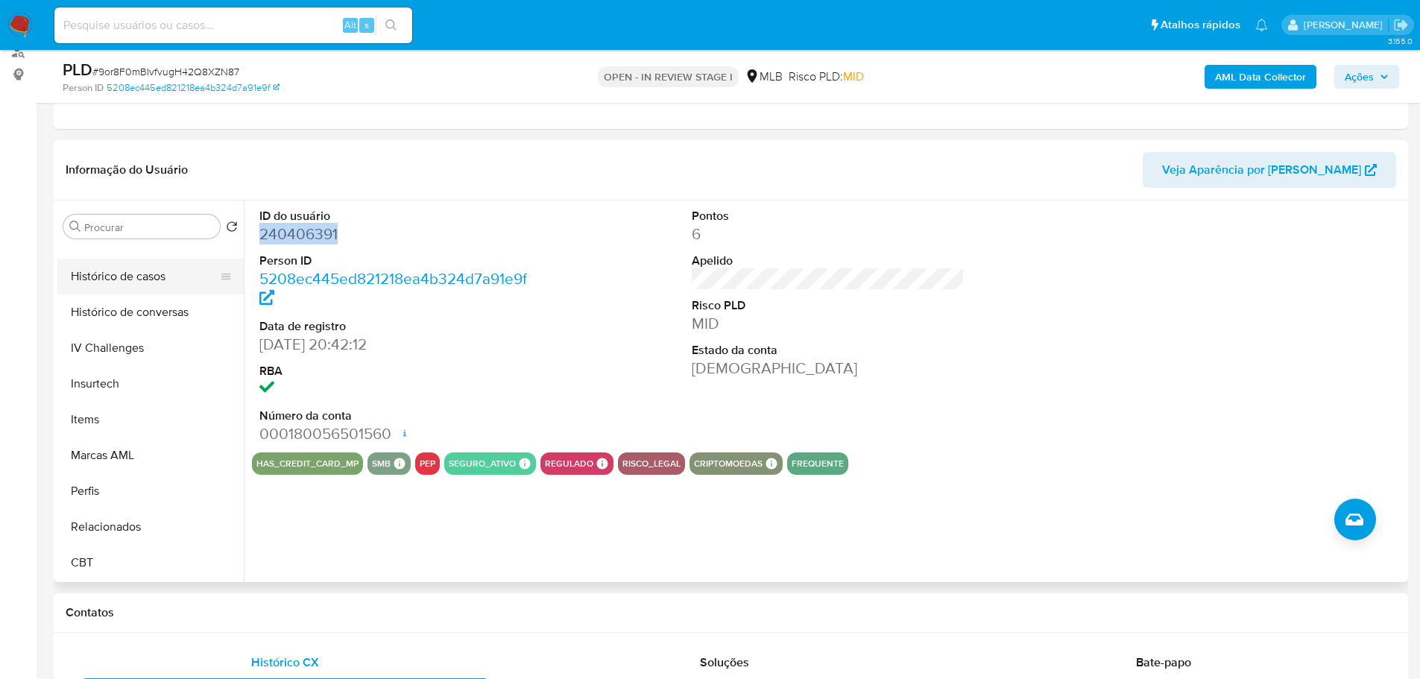
click at [126, 279] on button "Histórico de casos" at bounding box center [144, 277] width 174 height 36
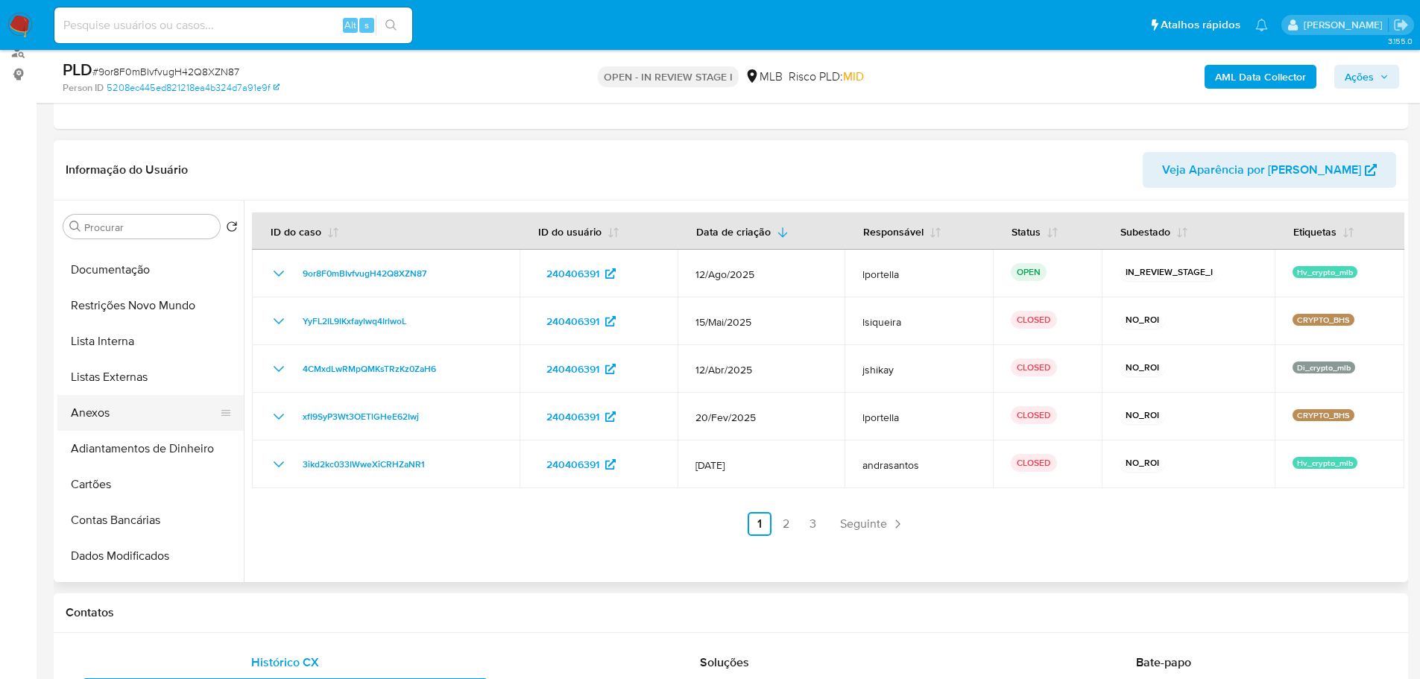
scroll to position [0, 0]
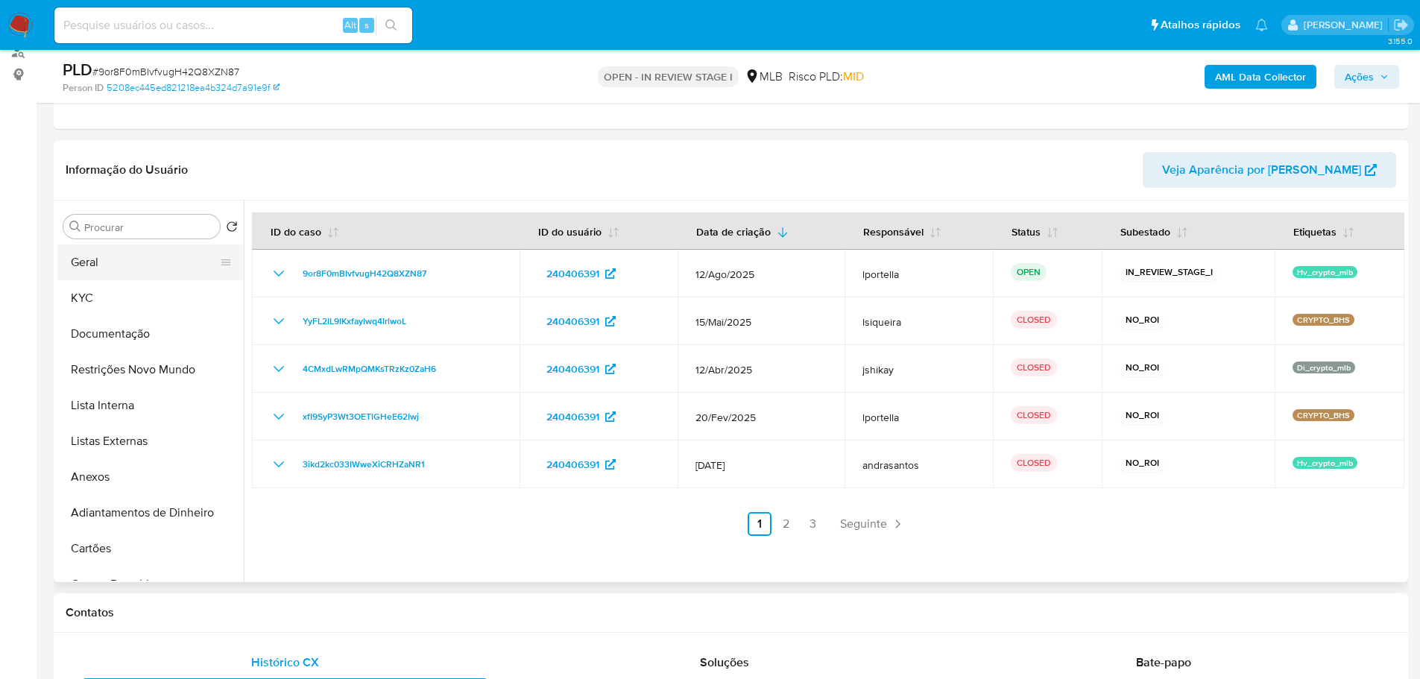
click at [116, 268] on button "Geral" at bounding box center [144, 262] width 174 height 36
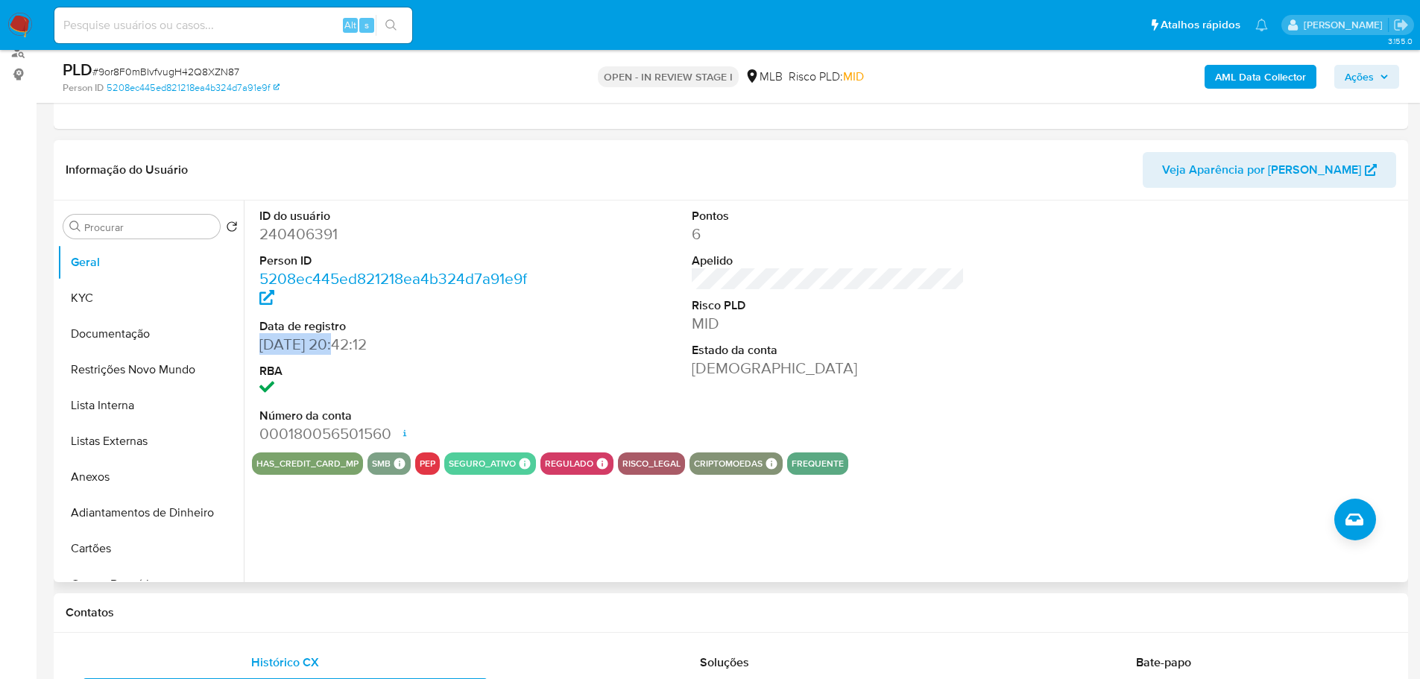
drag, startPoint x: 326, startPoint y: 345, endPoint x: 254, endPoint y: 341, distance: 71.7
click at [254, 341] on div "ID do usuário 240406391 Person ID 5208ec445ed821218ea4b324d7a91e9f Data de regi…" at bounding box center [396, 326] width 288 height 252
copy dd "[DATE]"
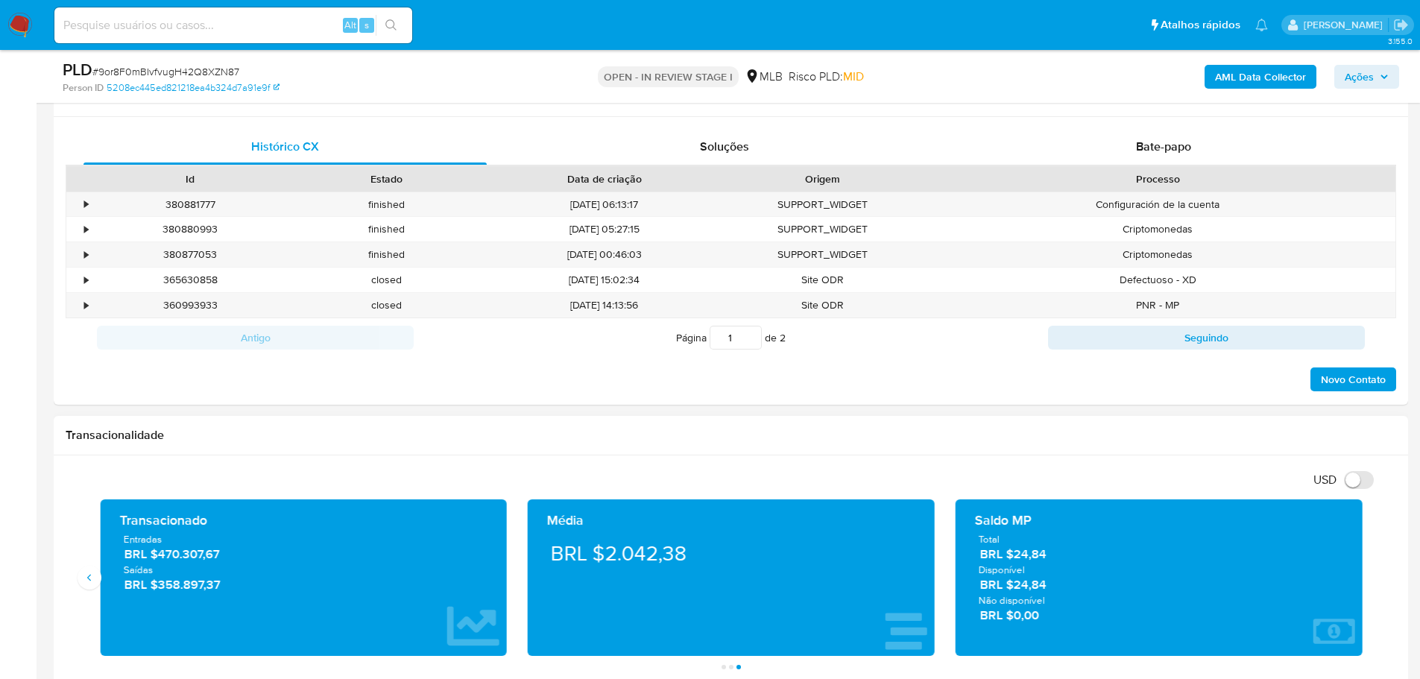
scroll to position [857, 0]
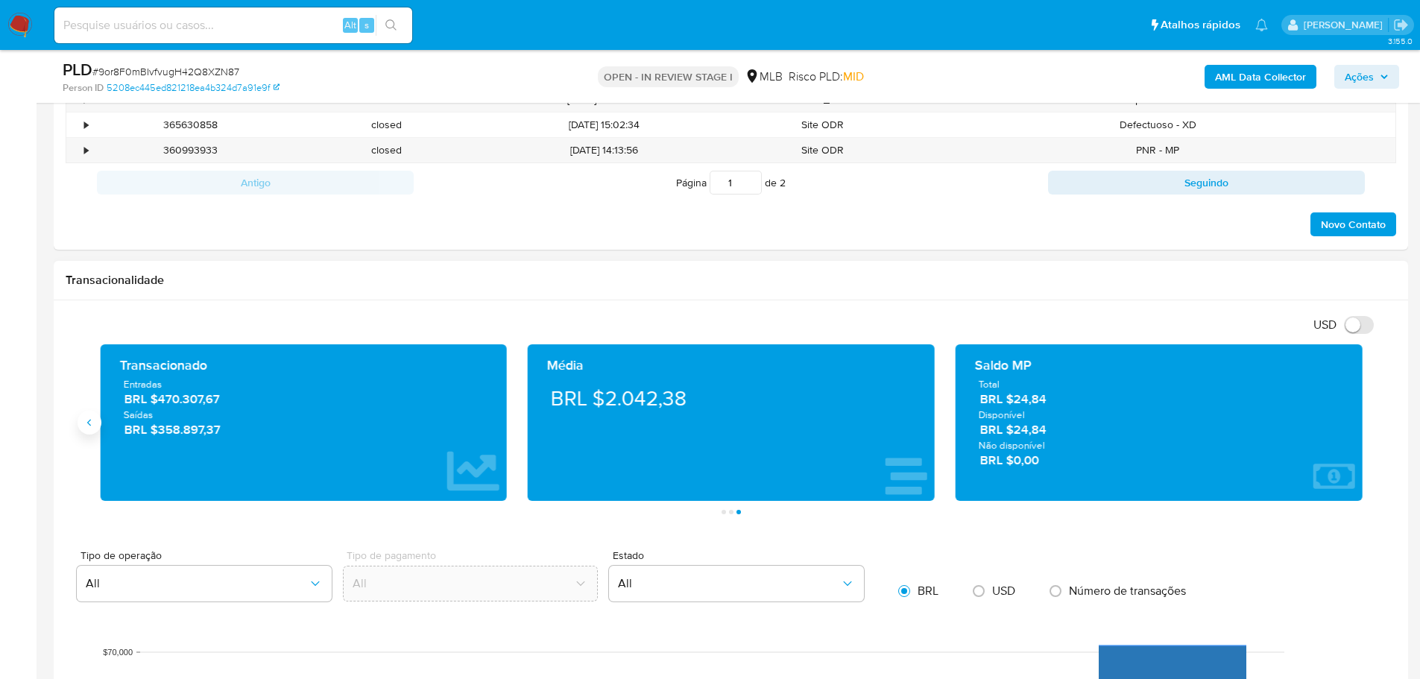
click at [87, 423] on icon "Anterior" at bounding box center [89, 423] width 12 height 12
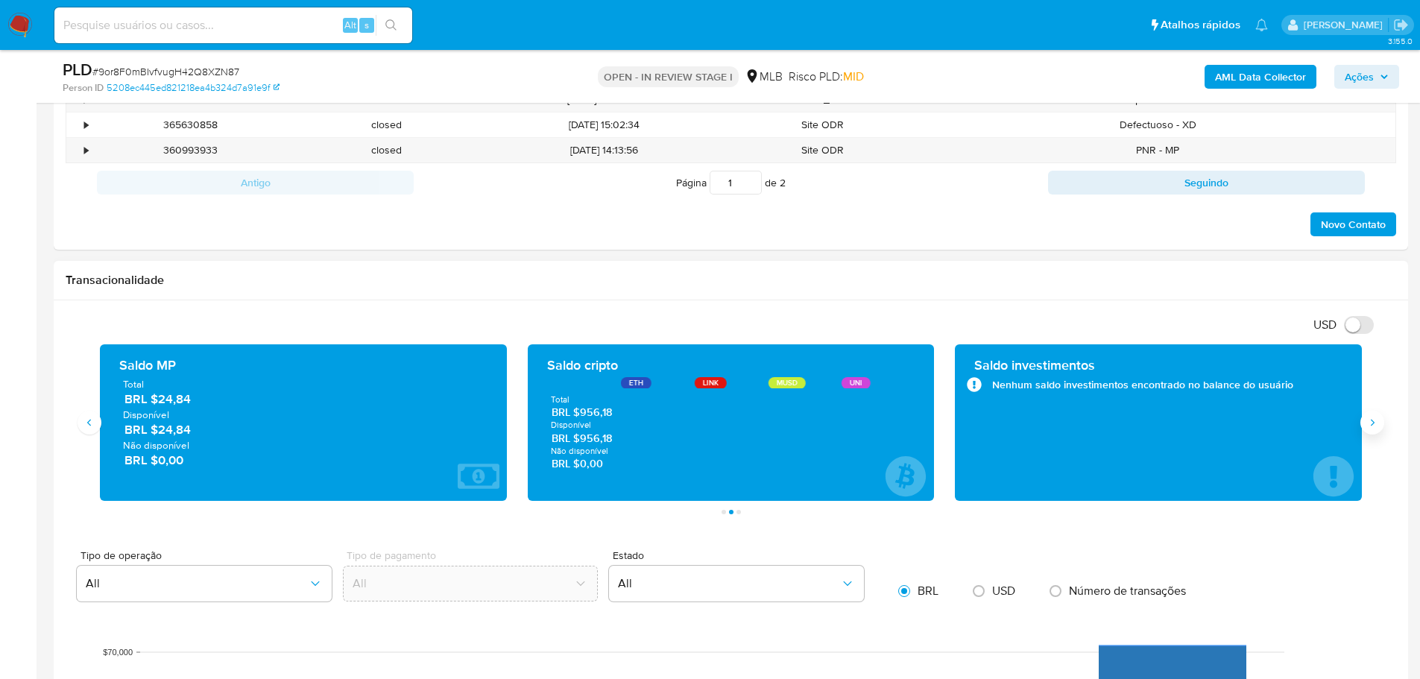
click at [1374, 423] on icon "Siguiente" at bounding box center [1372, 423] width 12 height 12
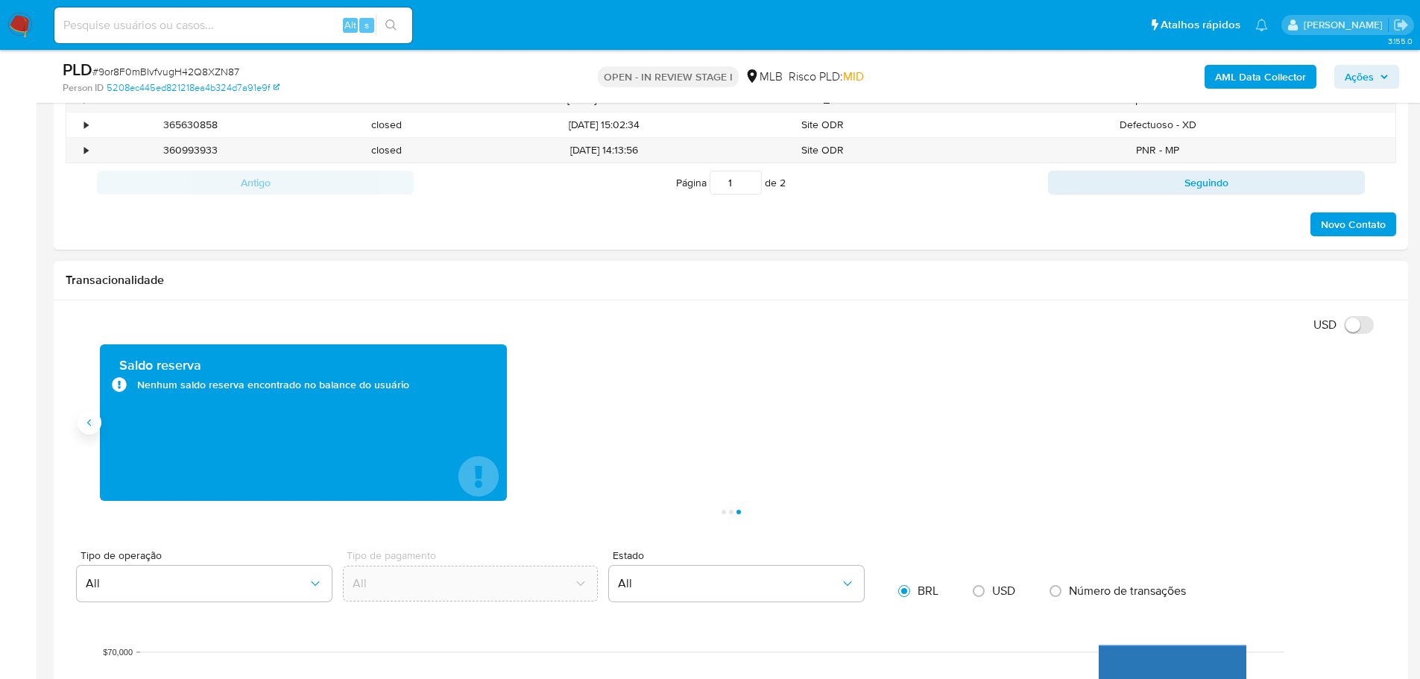
click at [80, 419] on button "Anterior" at bounding box center [89, 423] width 24 height 24
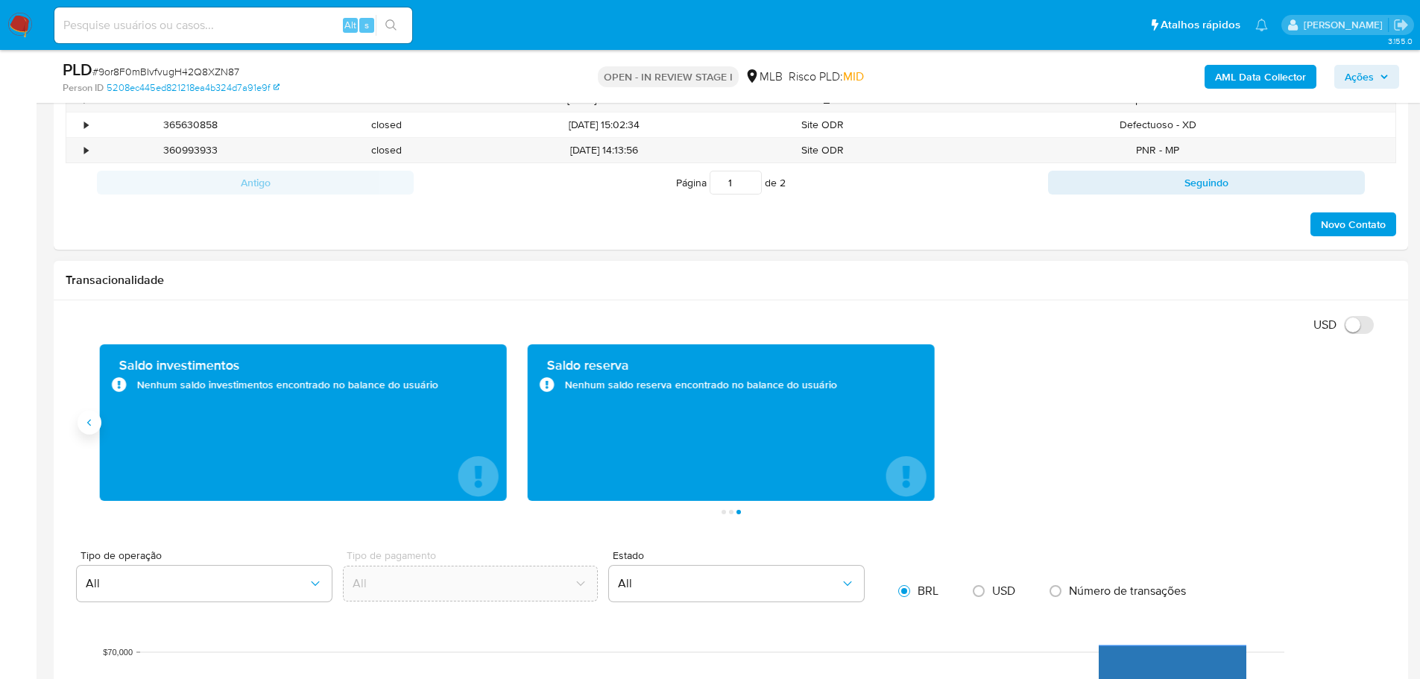
click at [89, 421] on icon "Anterior" at bounding box center [89, 422] width 4 height 7
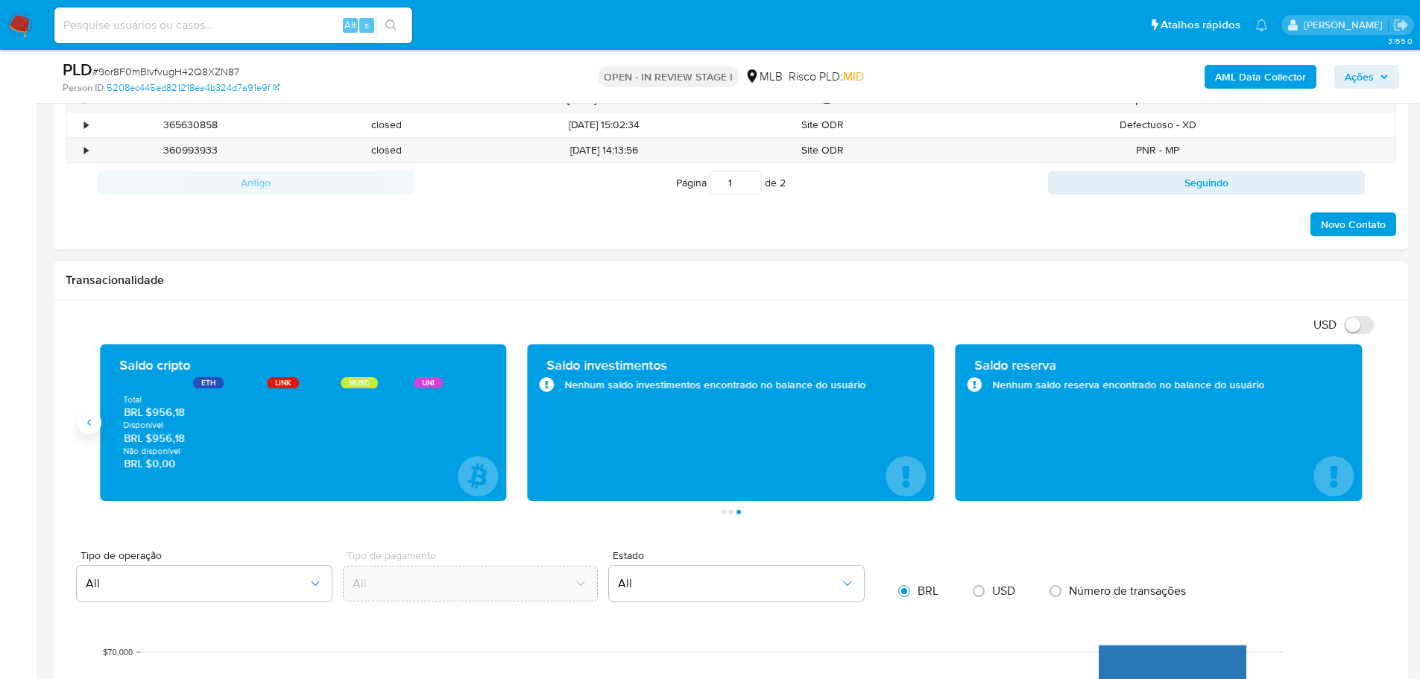
click at [89, 421] on icon "Anterior" at bounding box center [89, 422] width 4 height 7
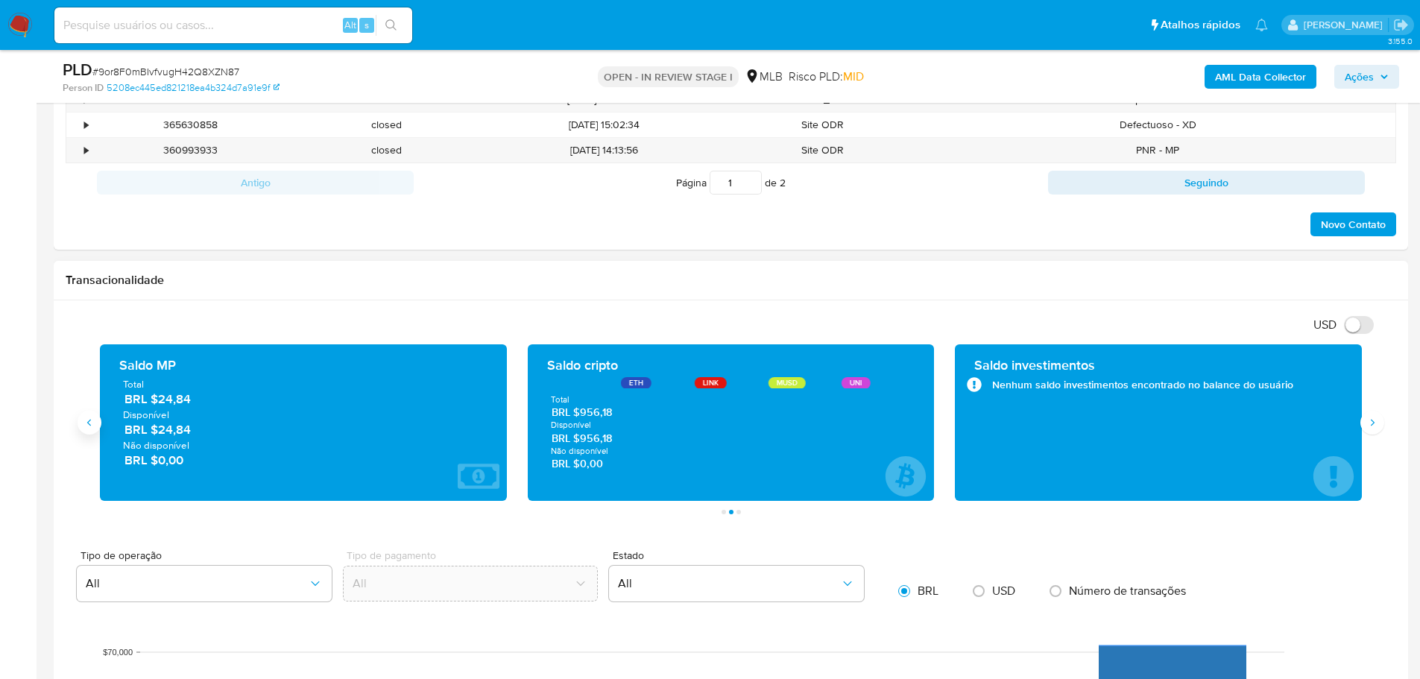
click at [89, 421] on icon "Anterior" at bounding box center [89, 422] width 4 height 7
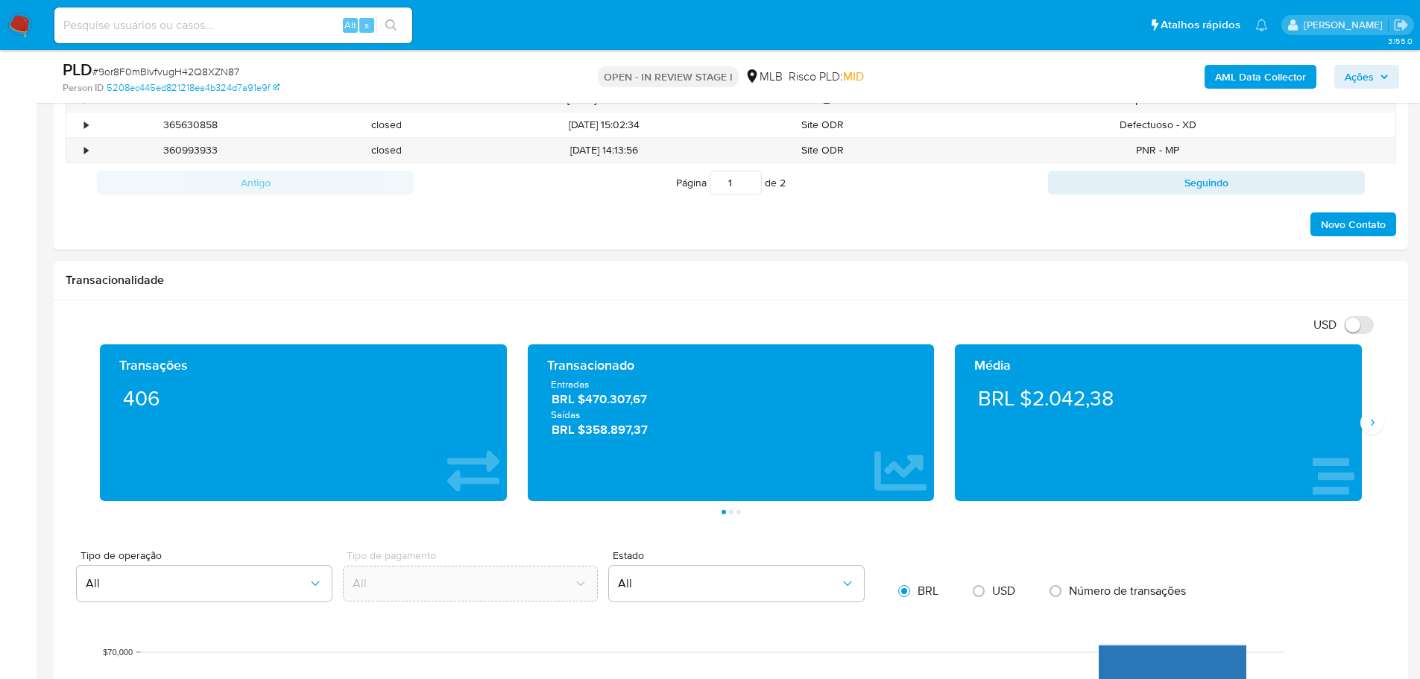
click at [1380, 70] on span "Ações" at bounding box center [1366, 76] width 44 height 21
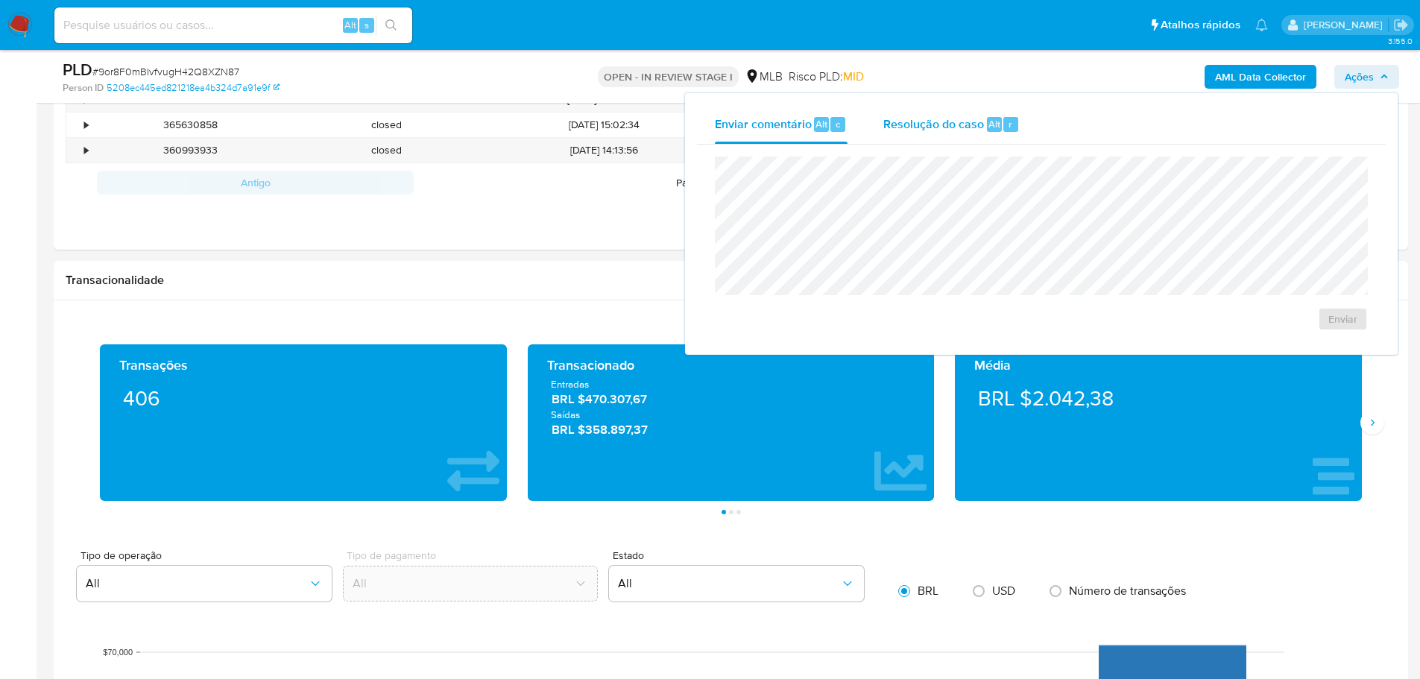
click at [905, 116] on span "Resolução do caso" at bounding box center [933, 123] width 101 height 17
